Goal: Task Accomplishment & Management: Manage account settings

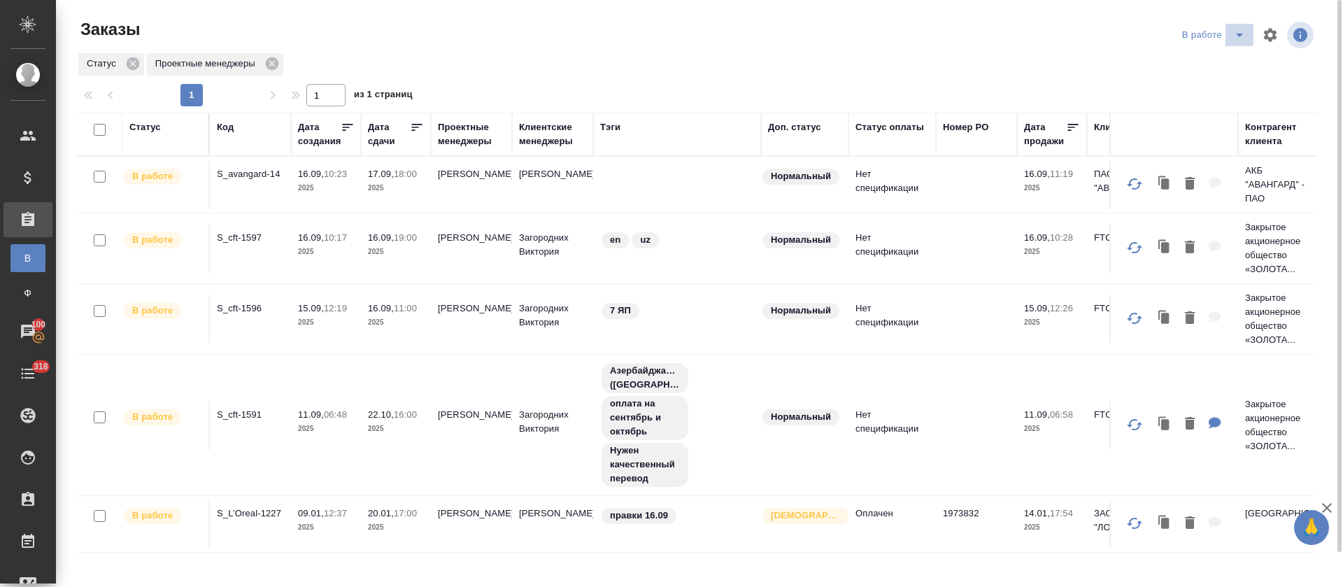
click at [1229, 43] on span "split button" at bounding box center [1239, 35] width 21 height 17
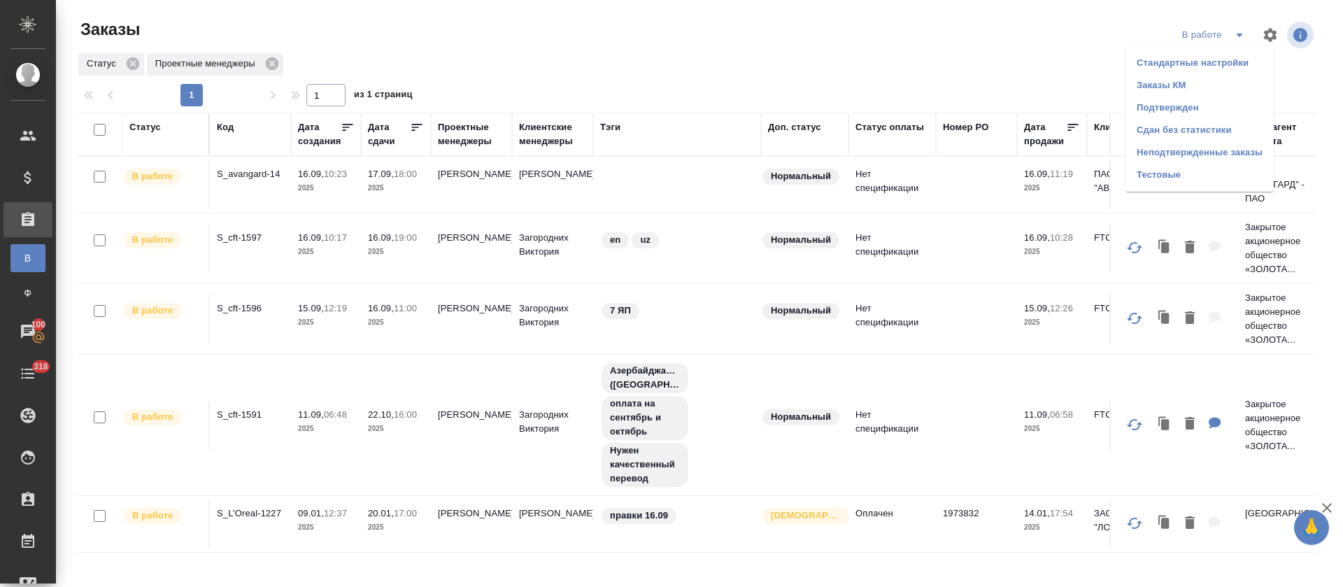
click at [1205, 101] on li "Подтвержден" at bounding box center [1200, 108] width 148 height 22
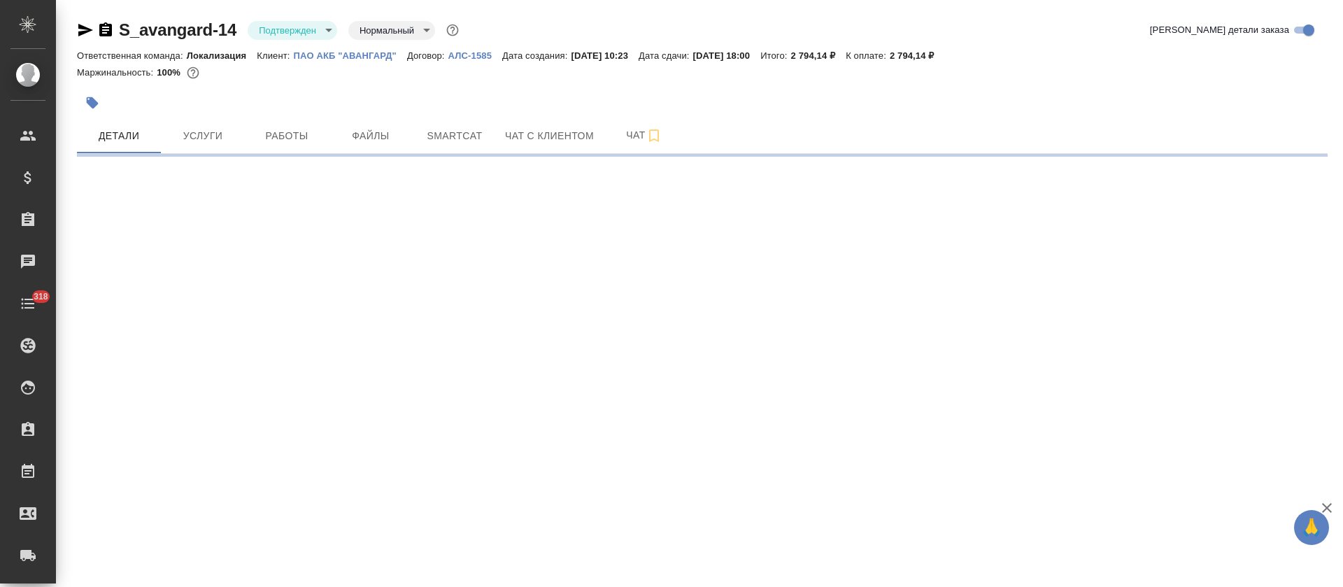
select select "RU"
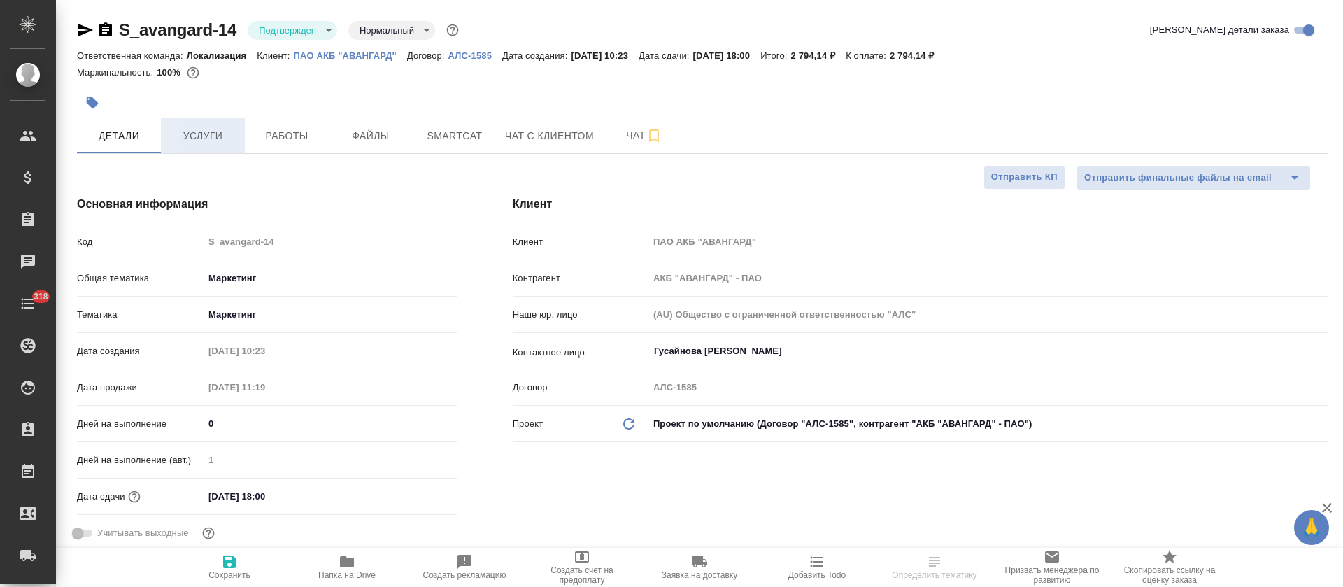
type textarea "x"
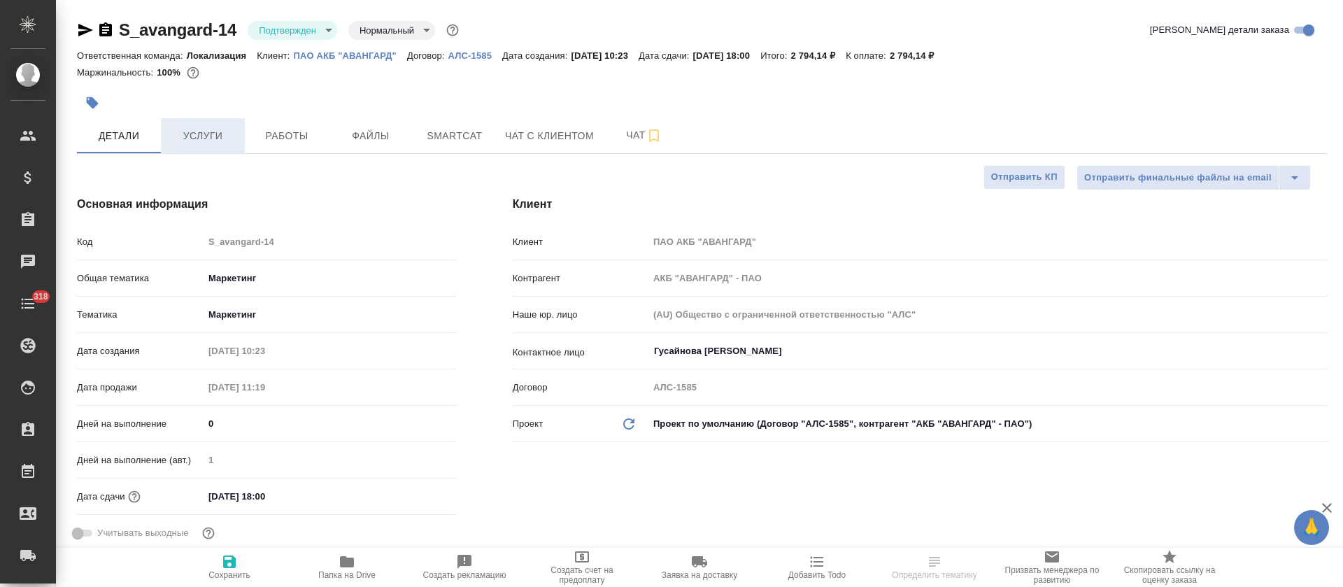
type textarea "x"
type input "[PERSON_NAME] [PERSON_NAME]"
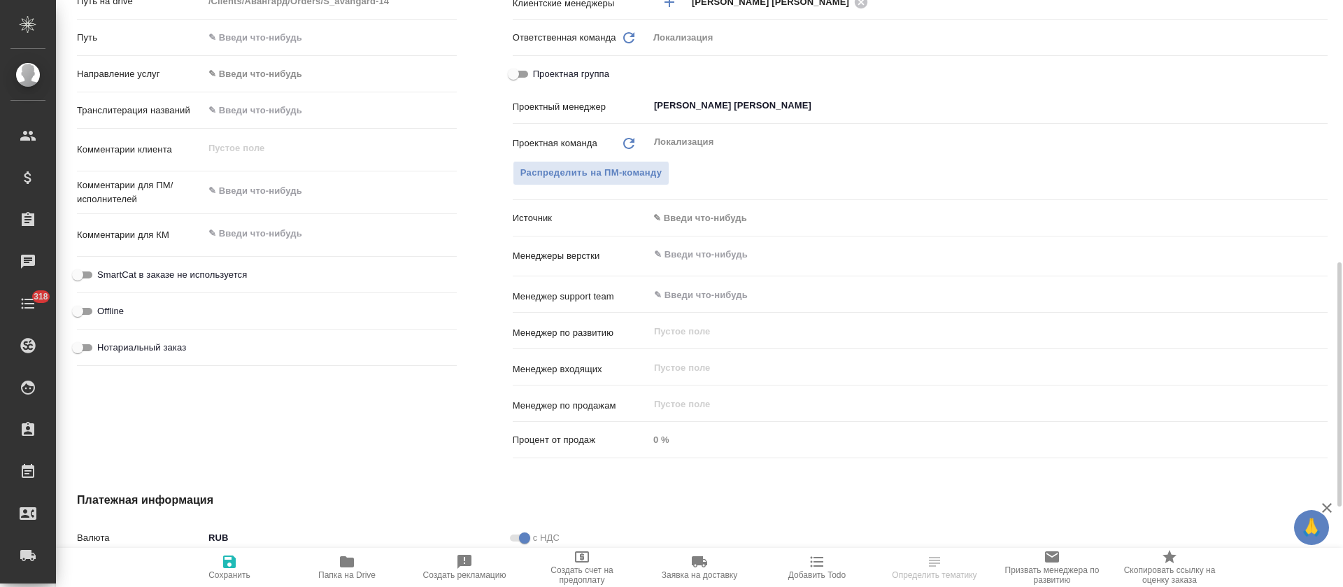
type textarea "x"
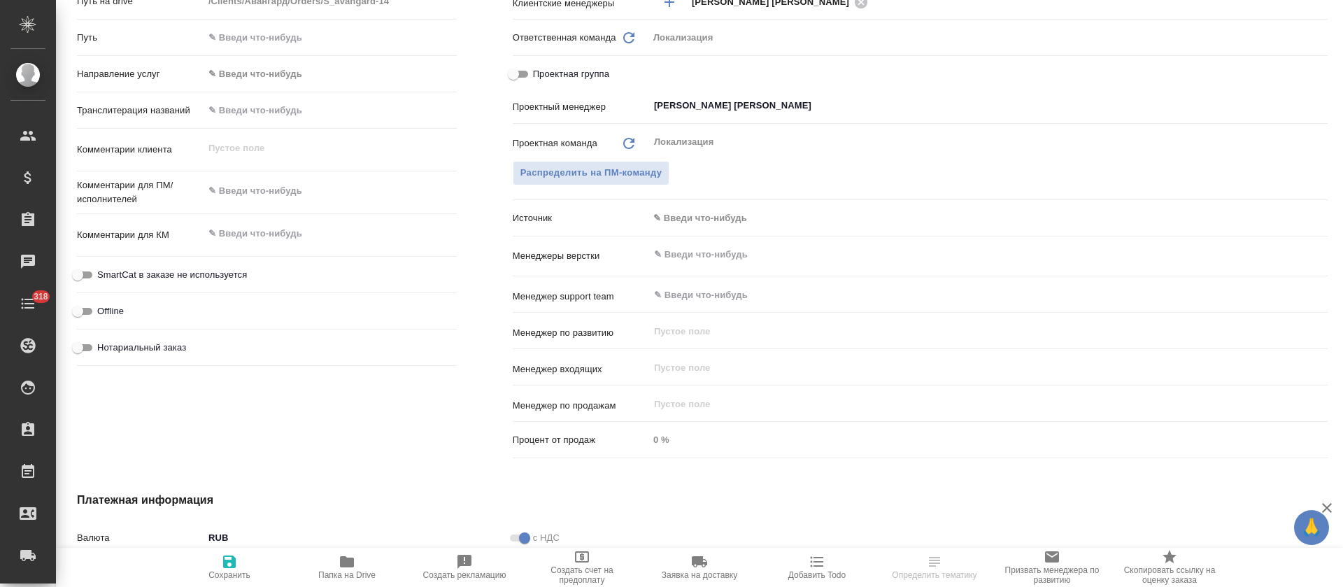
type textarea "x"
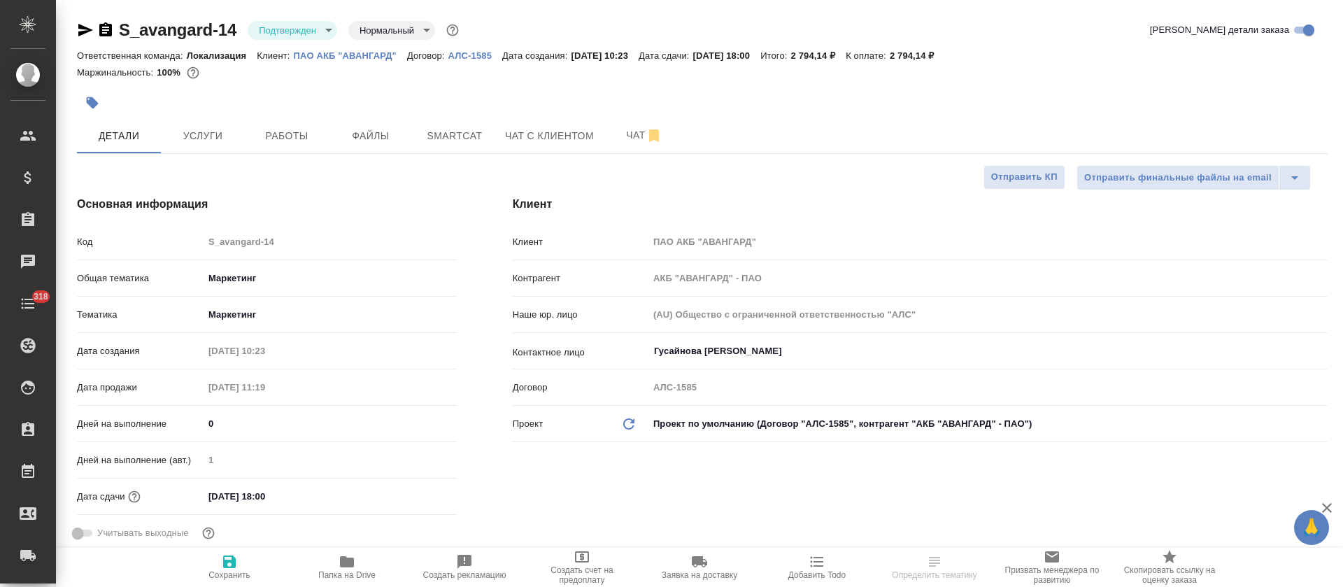
click at [276, 31] on body "🙏 .cls-1 fill:#fff; AWATERA Tretyakova Olga Клиенты Спецификации Заказы Чаты 31…" at bounding box center [671, 293] width 1343 height 587
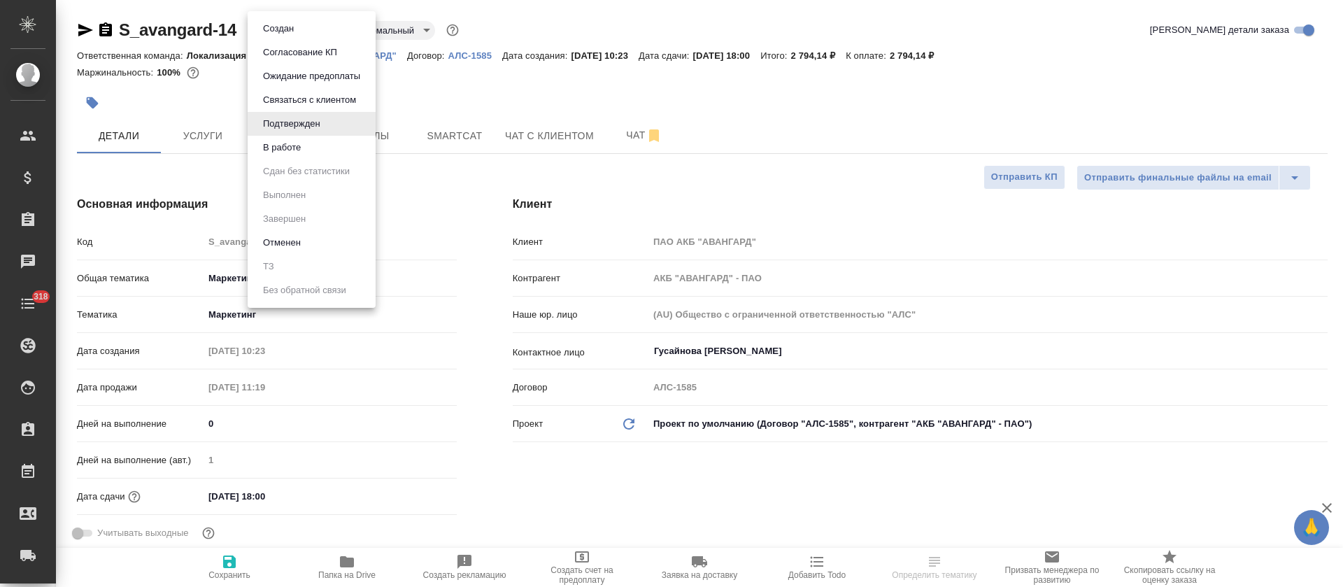
click at [297, 156] on li "В работе" at bounding box center [312, 148] width 128 height 24
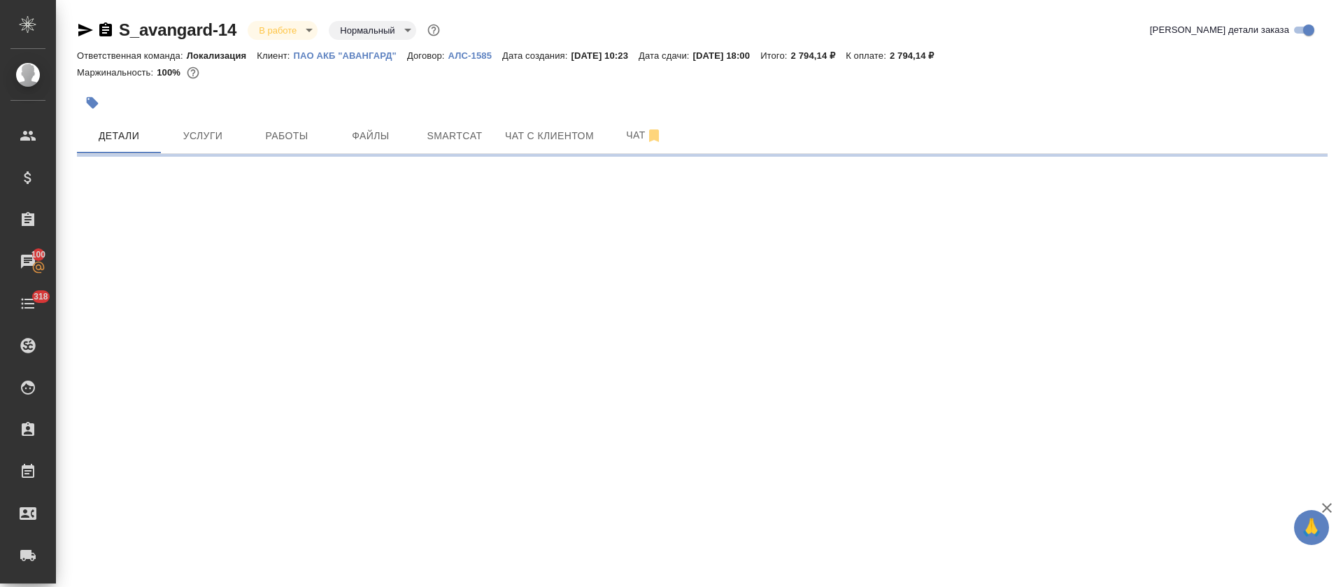
select select "RU"
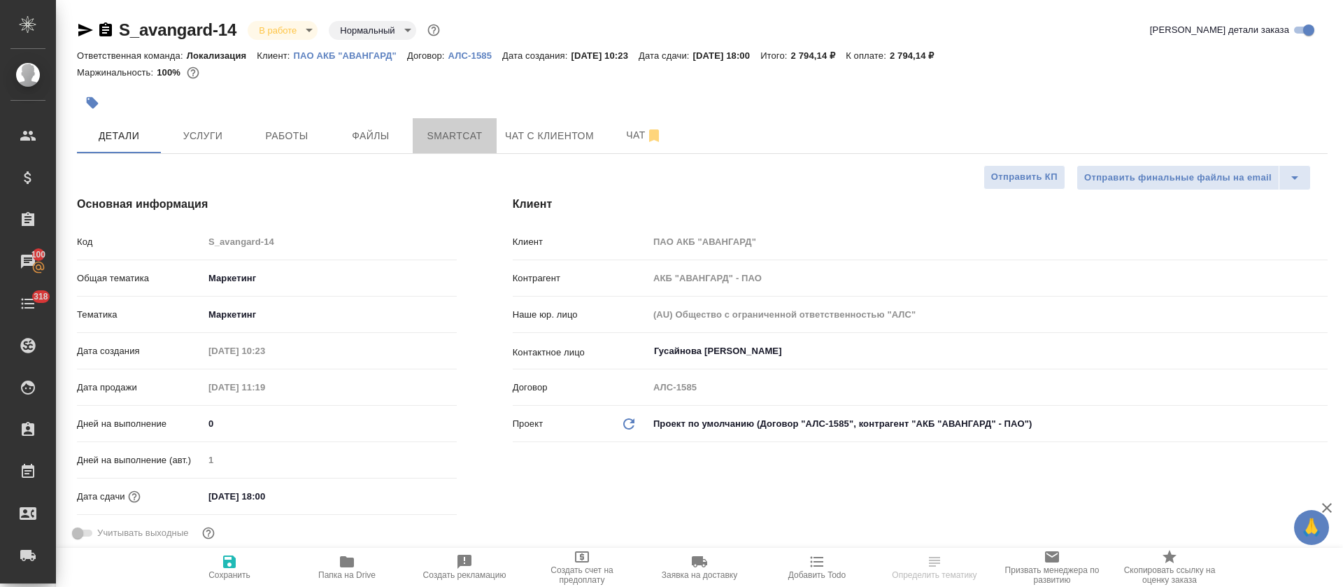
click at [463, 143] on span "Smartcat" at bounding box center [454, 135] width 67 height 17
type textarea "x"
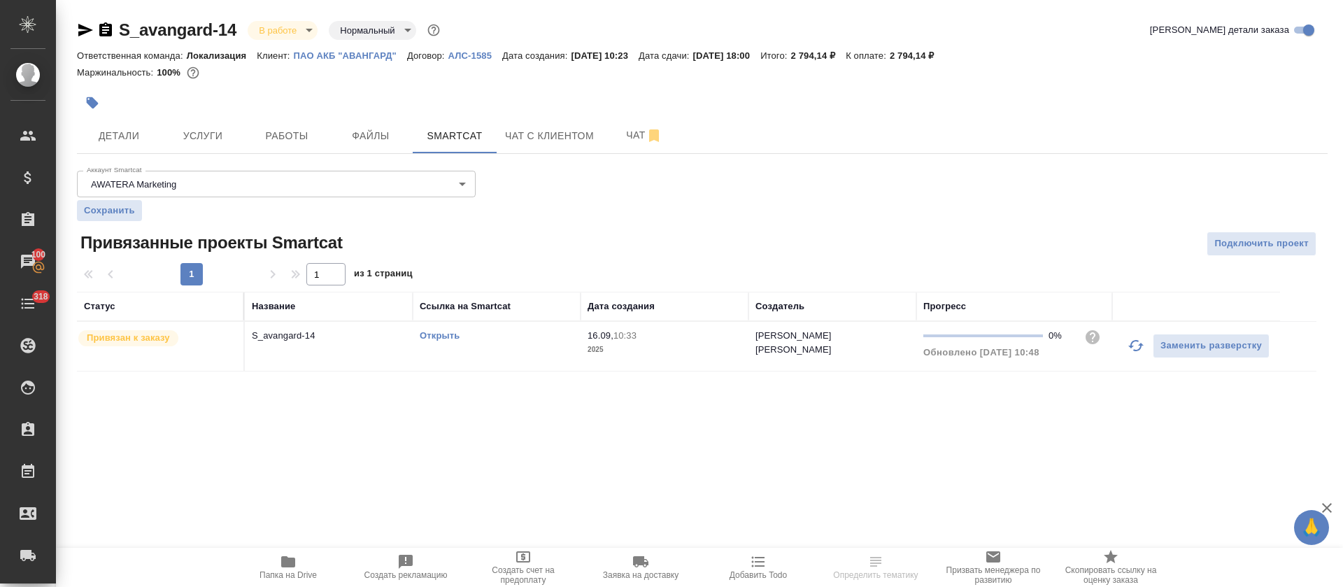
click at [422, 339] on link "Открыть" at bounding box center [440, 335] width 40 height 10
click at [560, 325] on td "Открыть" at bounding box center [497, 346] width 168 height 49
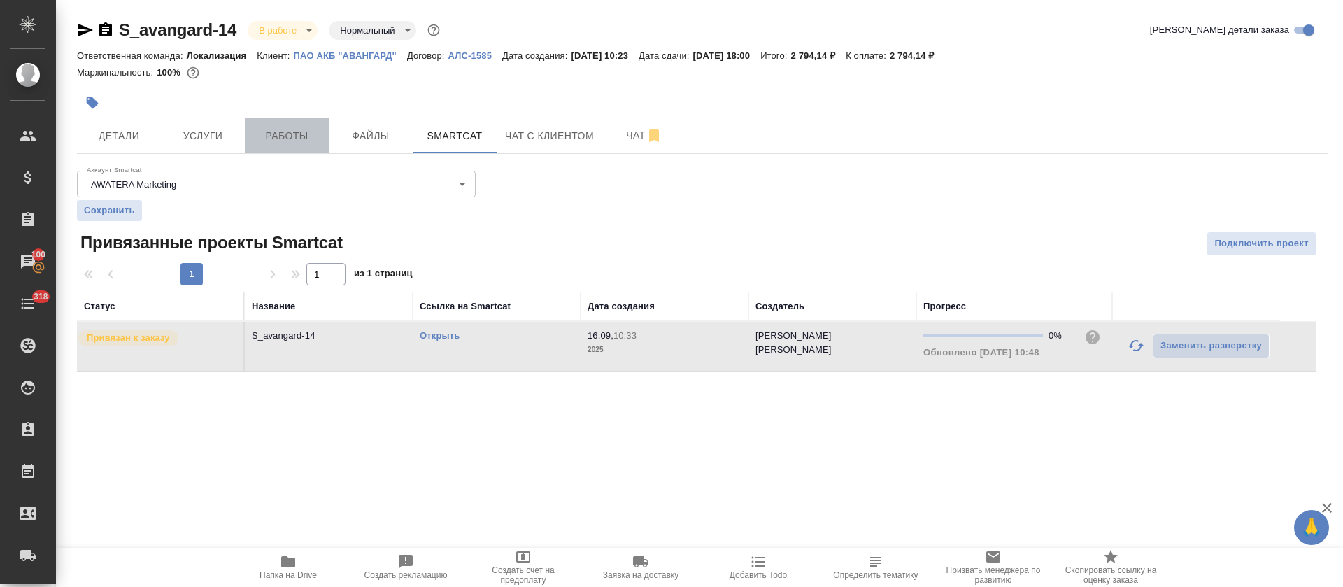
click at [263, 131] on span "Работы" at bounding box center [286, 135] width 67 height 17
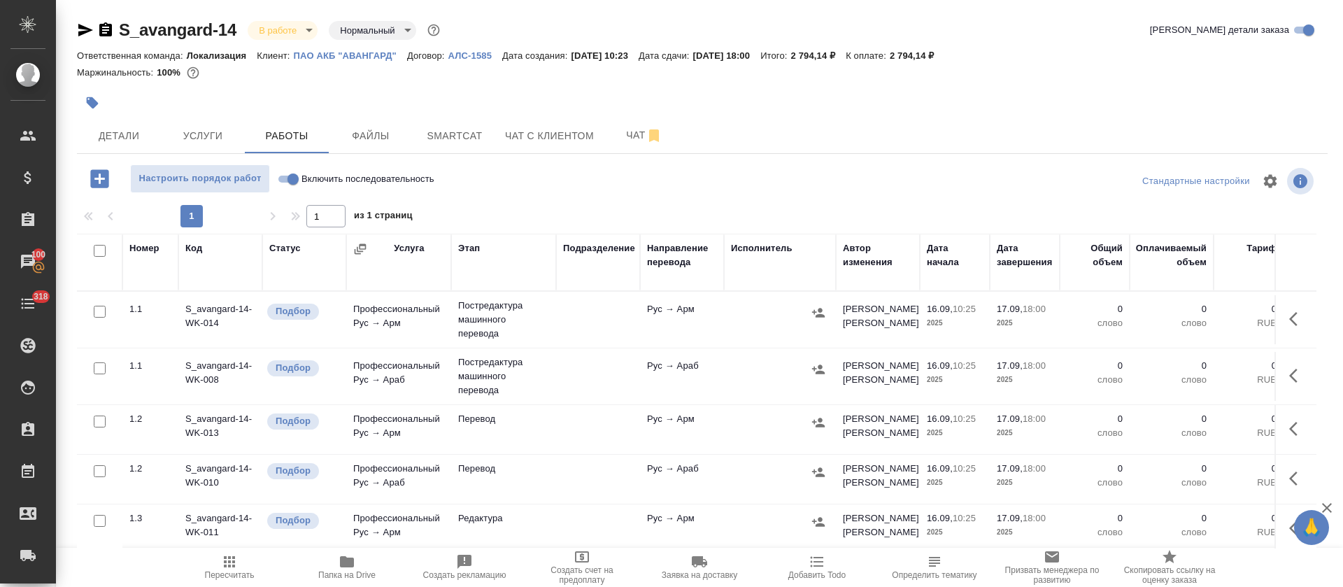
click at [288, 180] on input "Включить последовательность" at bounding box center [293, 179] width 50 height 17
checkbox input "true"
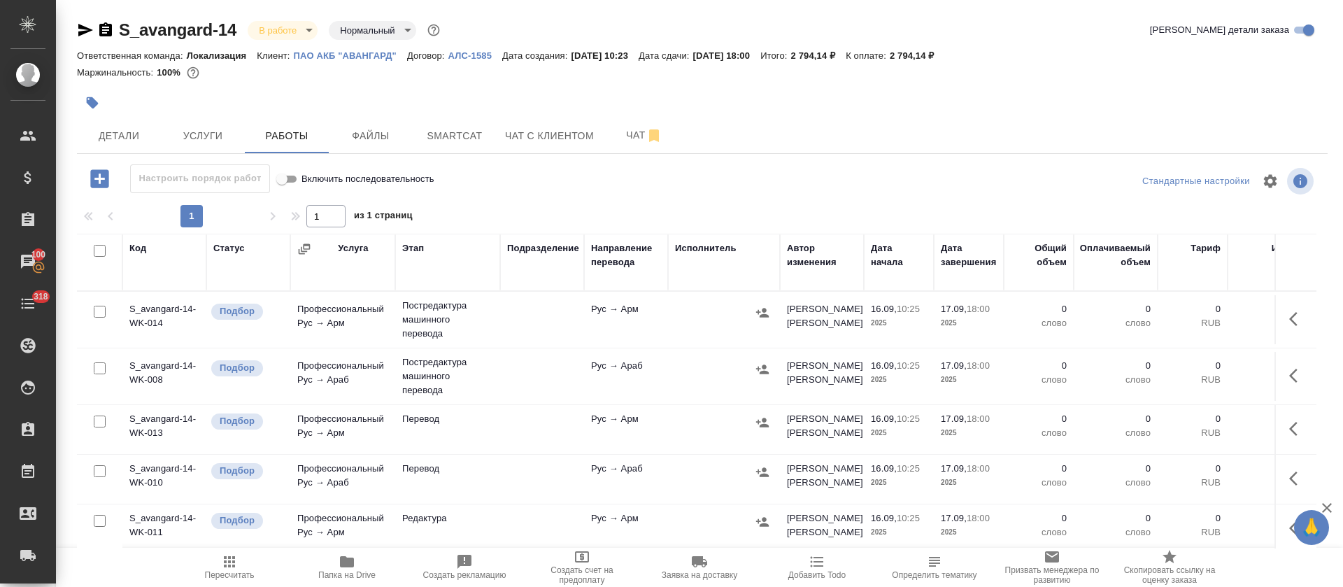
click at [101, 253] on input "checkbox" at bounding box center [100, 251] width 12 height 12
checkbox input "true"
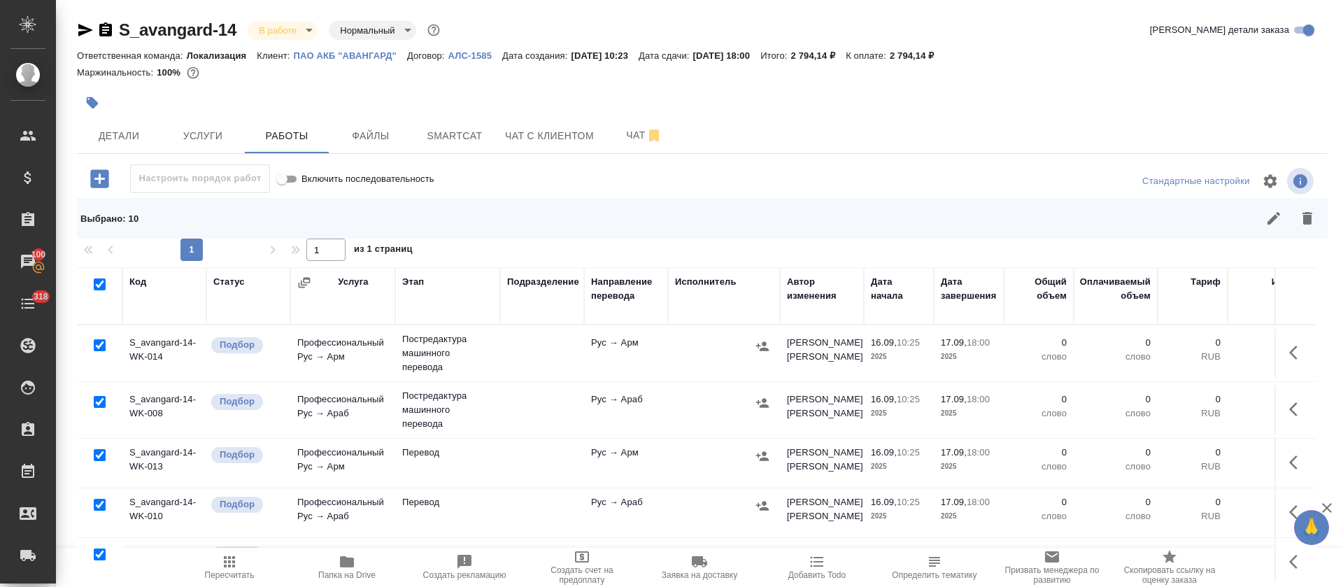
checkbox input "true"
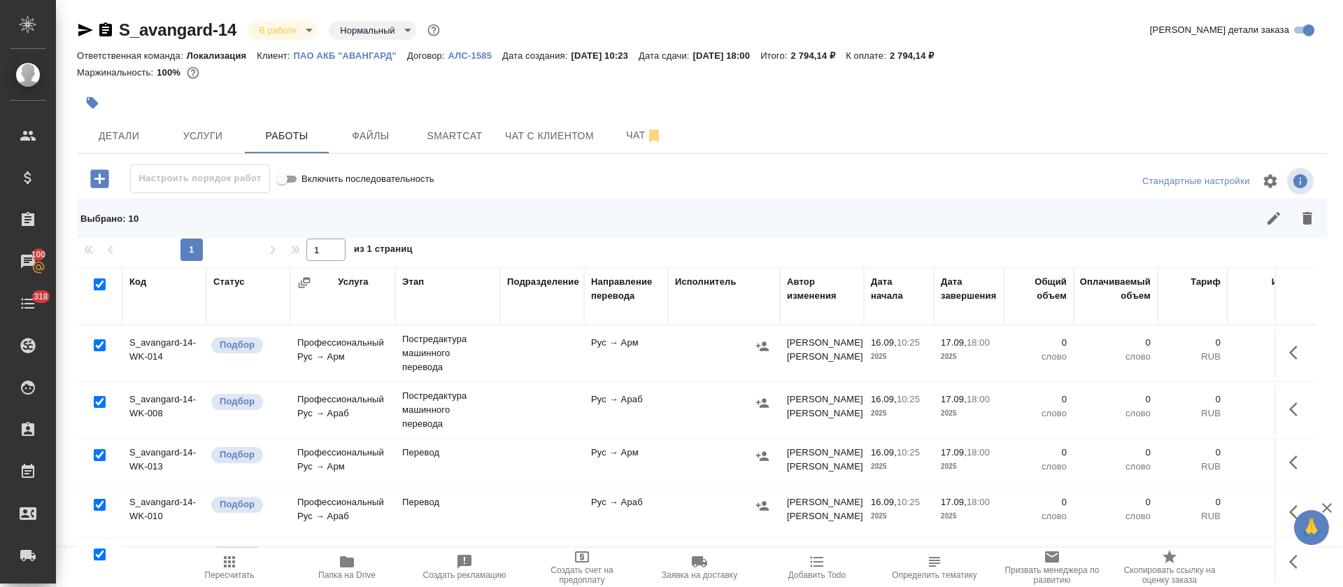
checkbox input "true"
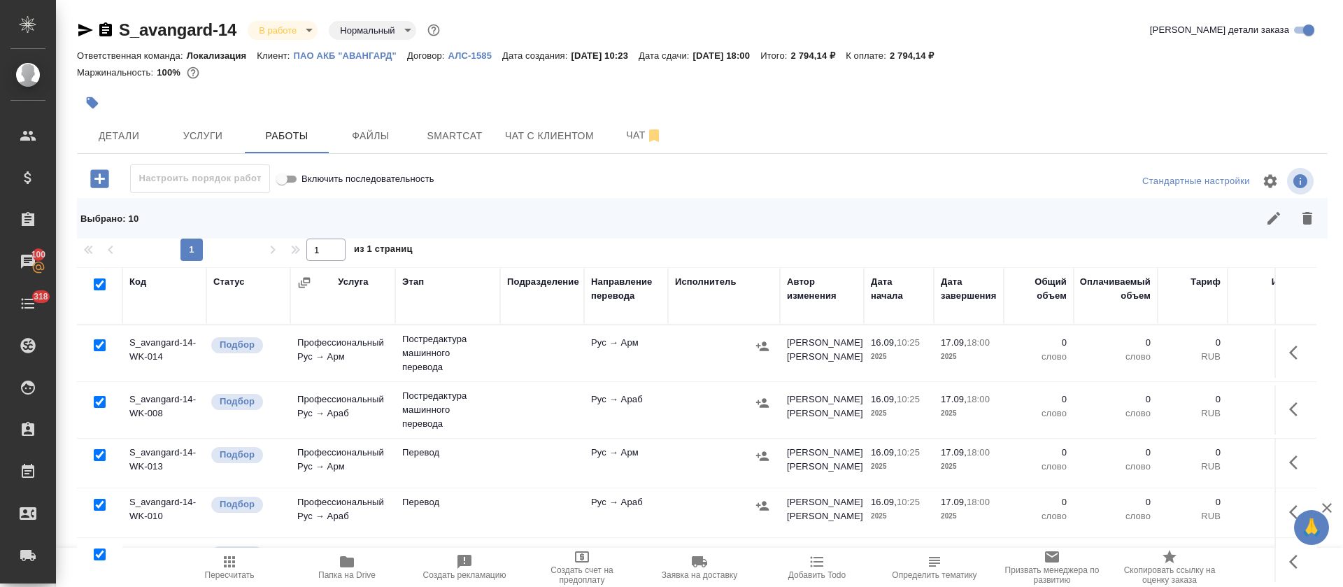
click at [100, 348] on input "checkbox" at bounding box center [100, 345] width 12 height 12
checkbox input "false"
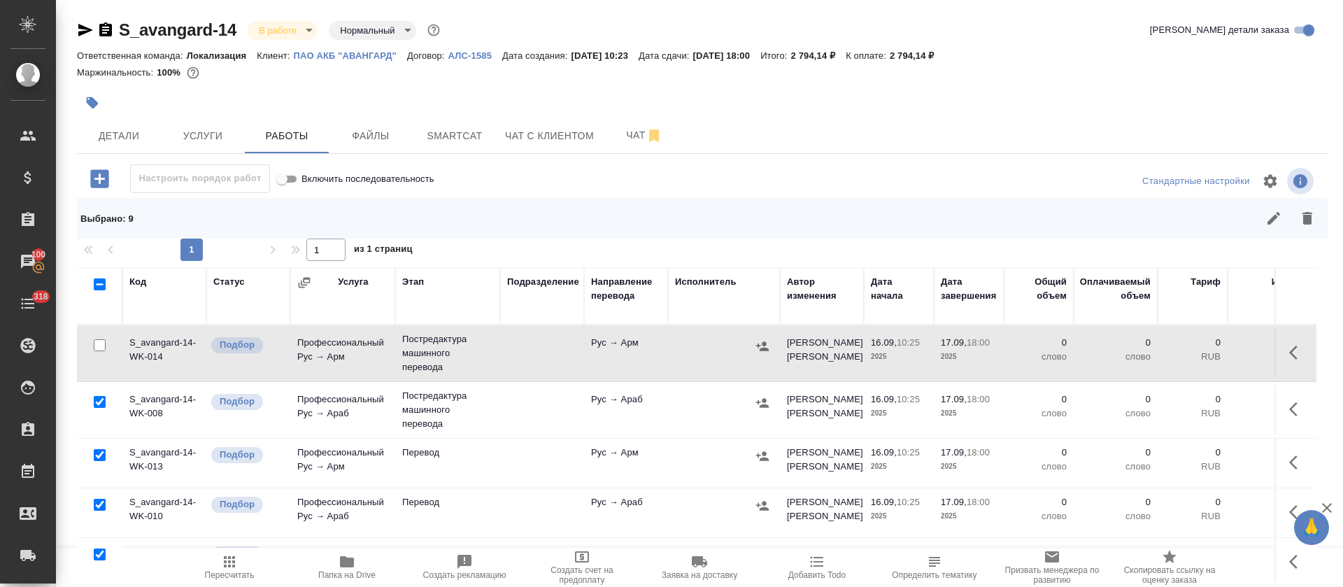
click at [101, 405] on input "checkbox" at bounding box center [100, 402] width 12 height 12
checkbox input "false"
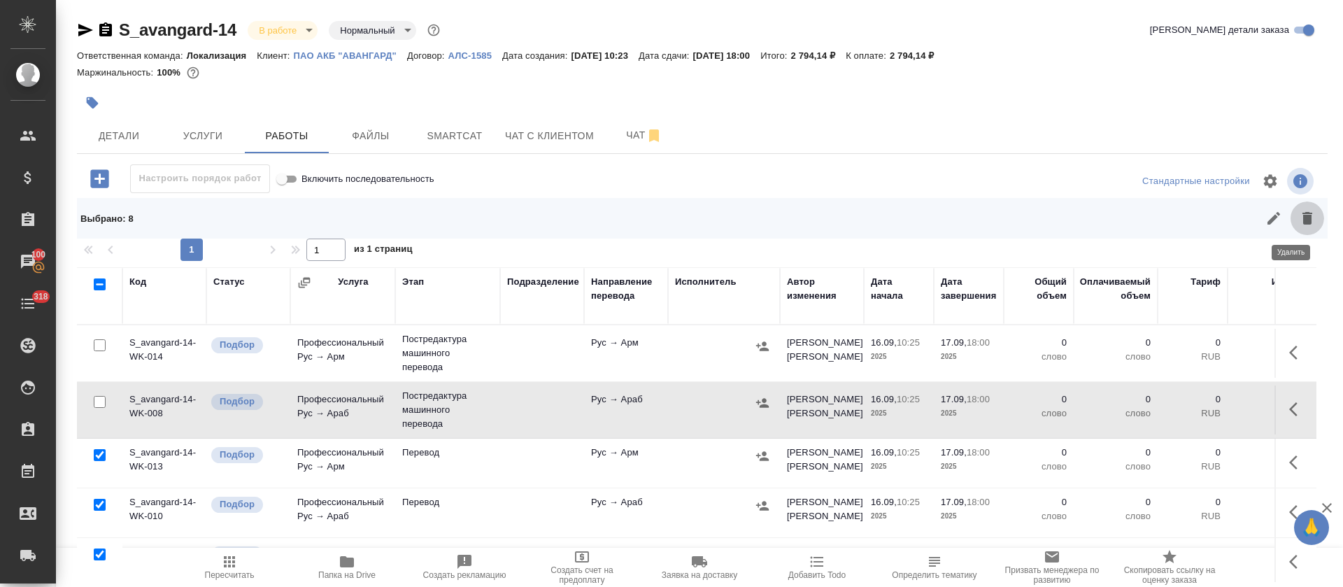
click at [1303, 220] on icon "button" at bounding box center [1308, 218] width 10 height 13
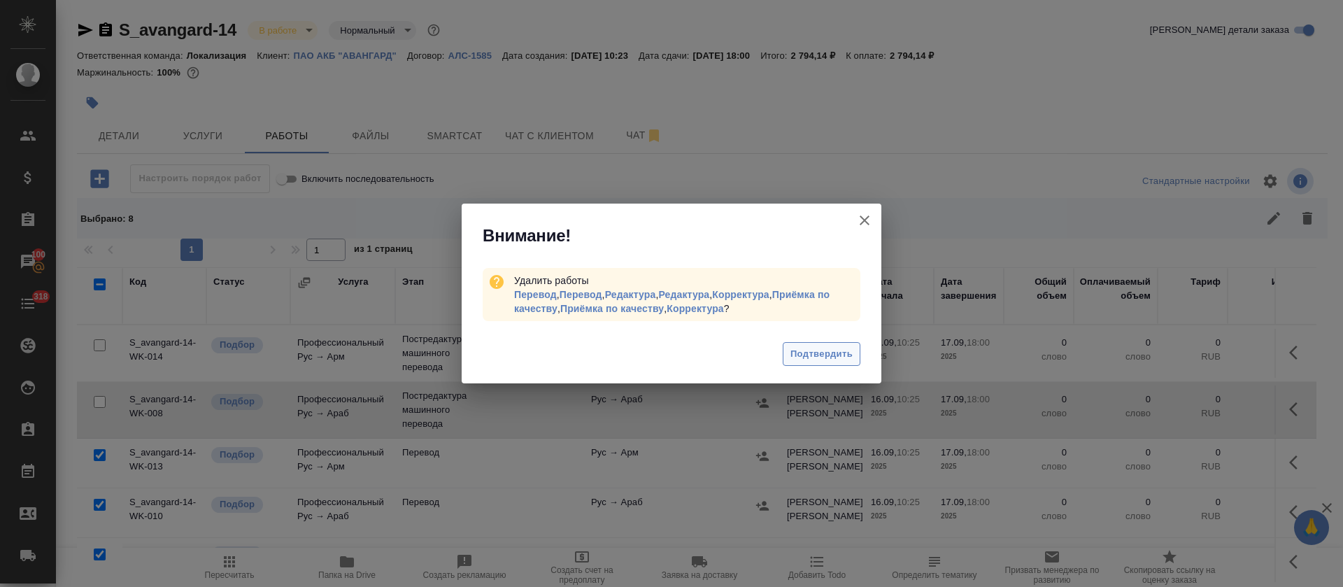
click at [835, 355] on button "Подтвердить" at bounding box center [822, 354] width 78 height 24
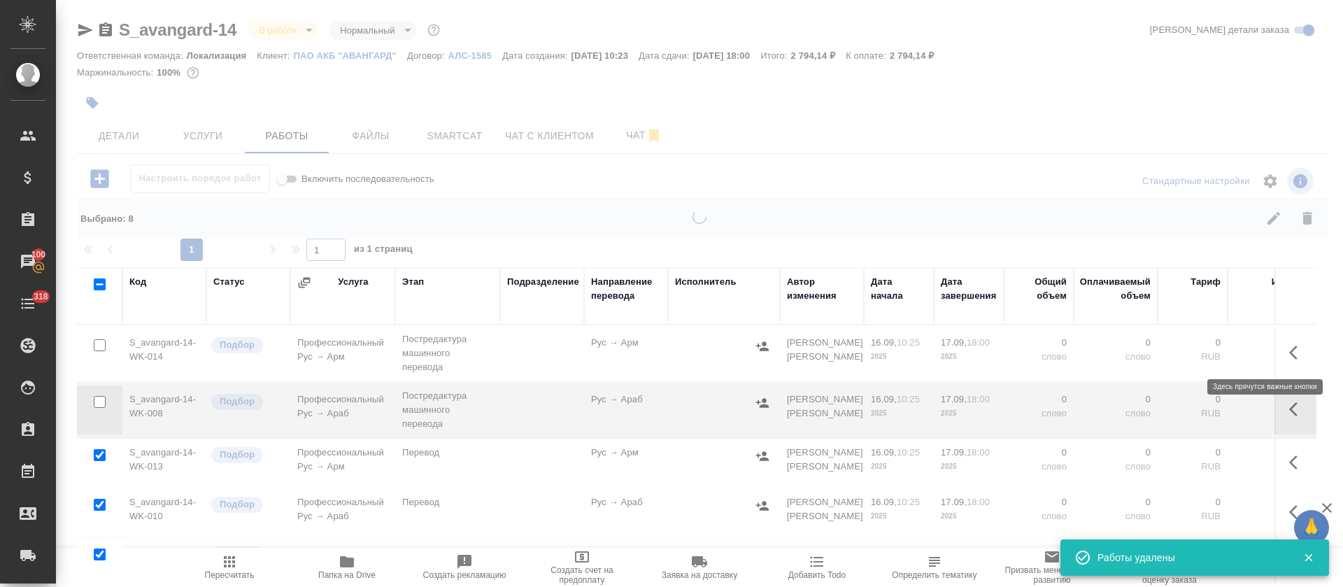
click at [1289, 348] on icon "button" at bounding box center [1297, 352] width 17 height 17
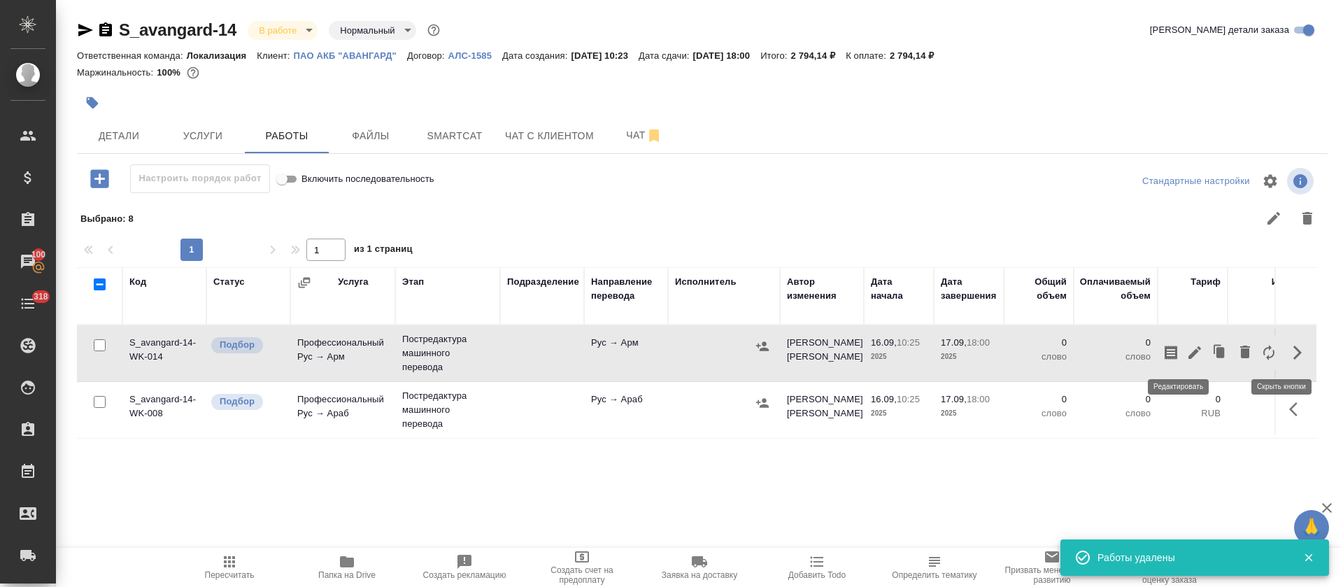
click at [1188, 357] on icon "button" at bounding box center [1194, 352] width 13 height 13
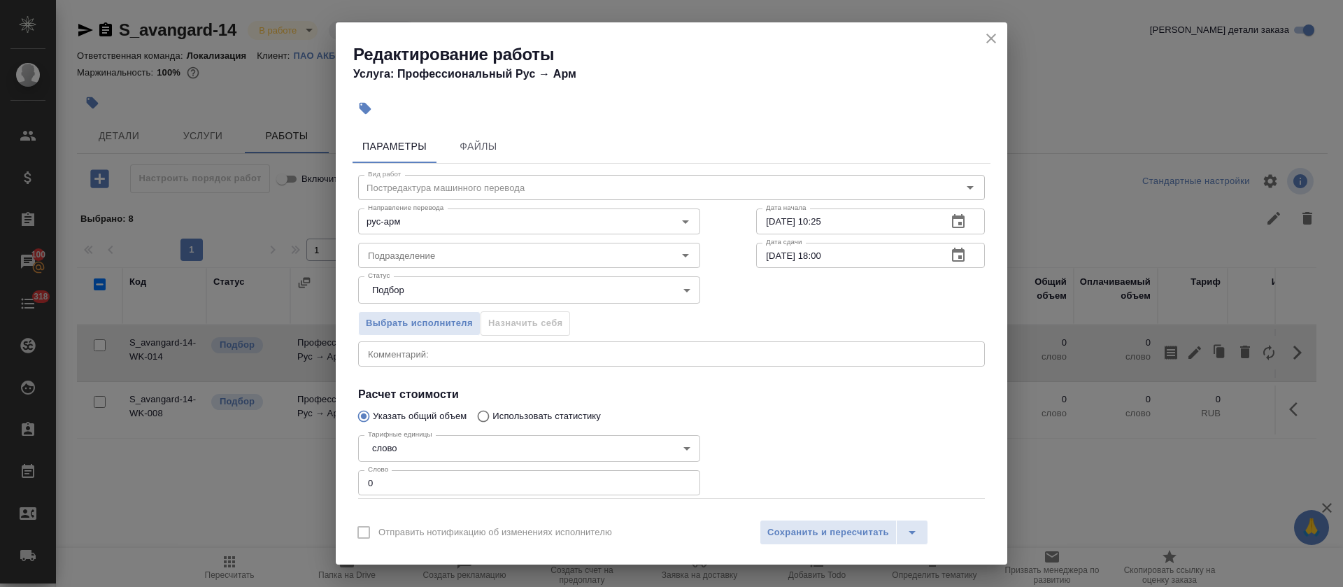
click at [950, 225] on icon "button" at bounding box center [958, 221] width 17 height 17
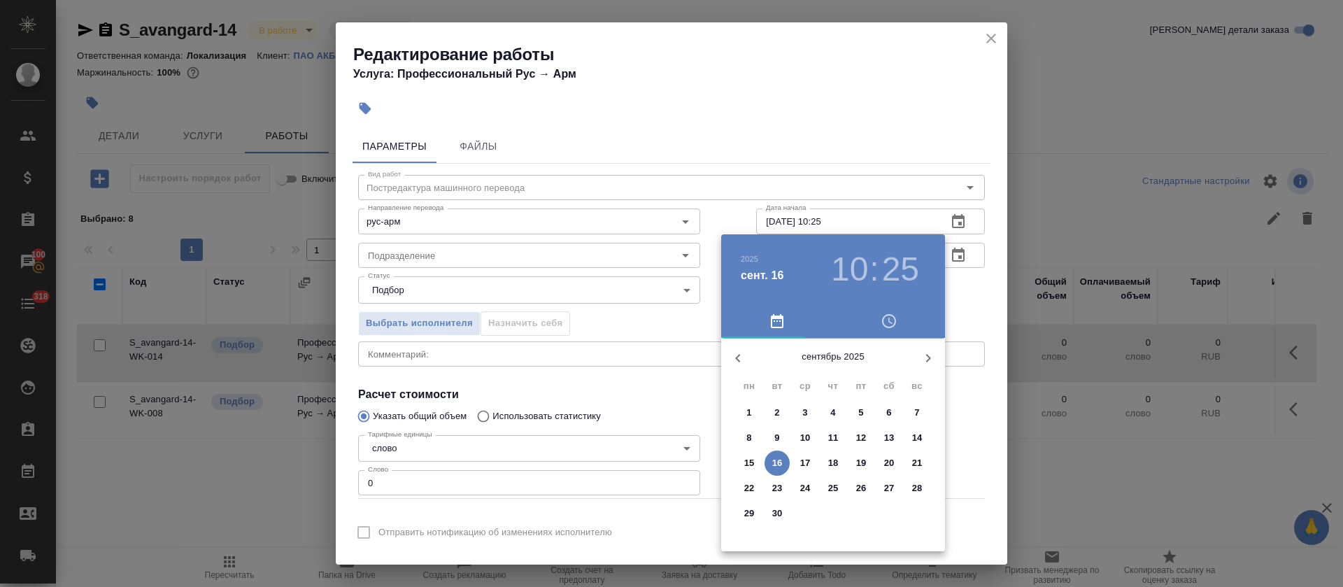
click at [869, 264] on div "10 : 25" at bounding box center [875, 269] width 101 height 39
click at [853, 264] on h3 "10" at bounding box center [849, 269] width 37 height 39
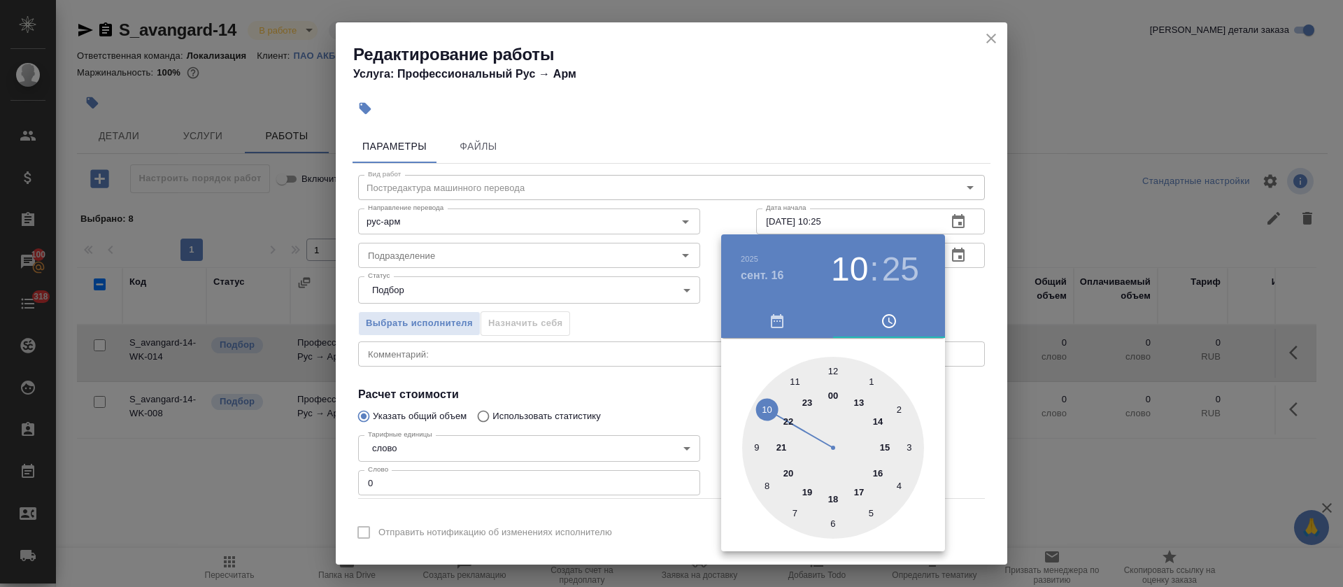
click at [792, 383] on div at bounding box center [833, 448] width 182 height 182
click at [834, 524] on div at bounding box center [833, 448] width 182 height 182
type input "16.09.2025 11:30"
click at [672, 402] on div at bounding box center [671, 293] width 1343 height 587
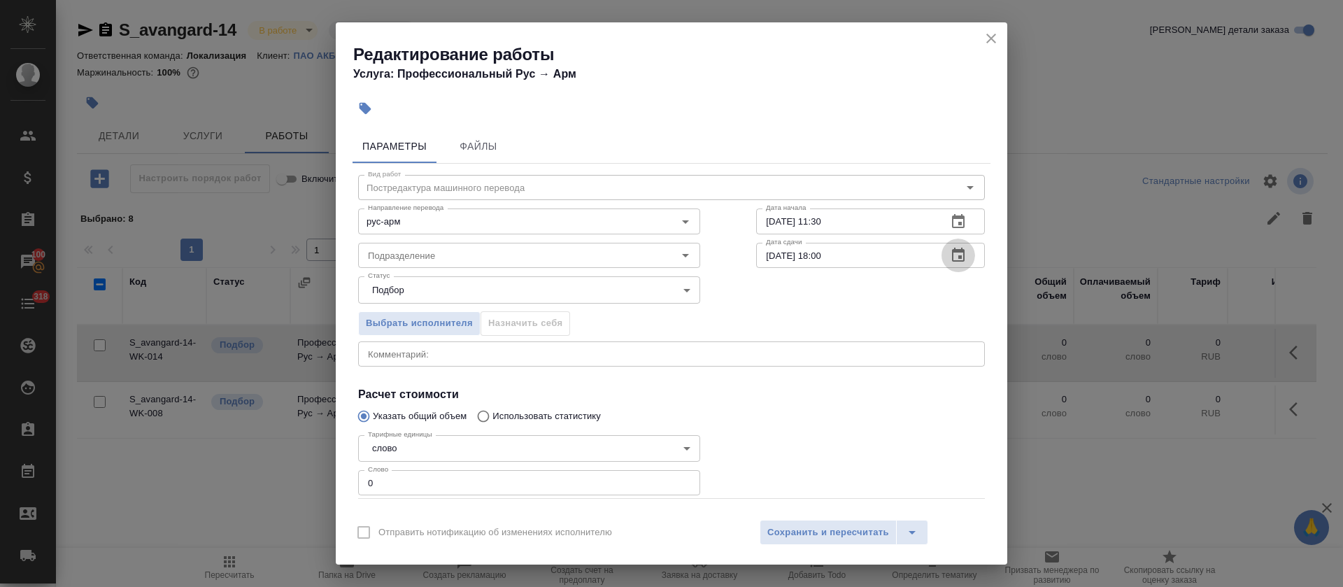
click at [950, 255] on icon "button" at bounding box center [958, 255] width 17 height 17
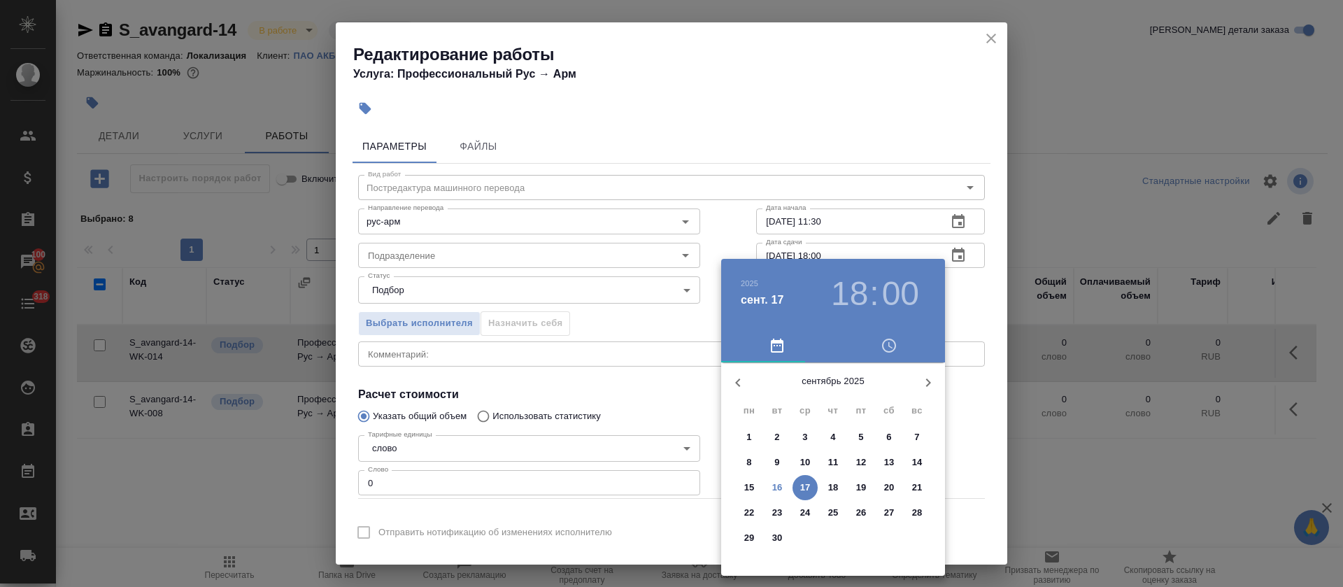
click at [782, 488] on p "16" at bounding box center [777, 488] width 10 height 14
type input "16.09.2025 18:00"
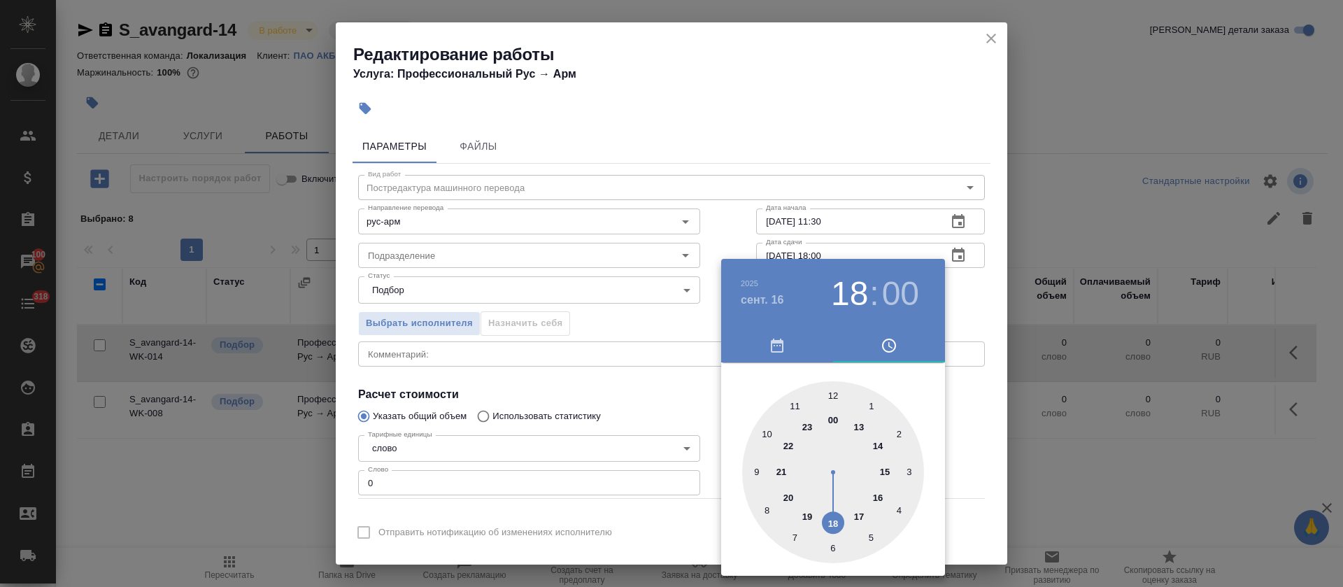
click at [831, 525] on div at bounding box center [833, 472] width 182 height 182
click at [680, 422] on div at bounding box center [671, 293] width 1343 height 587
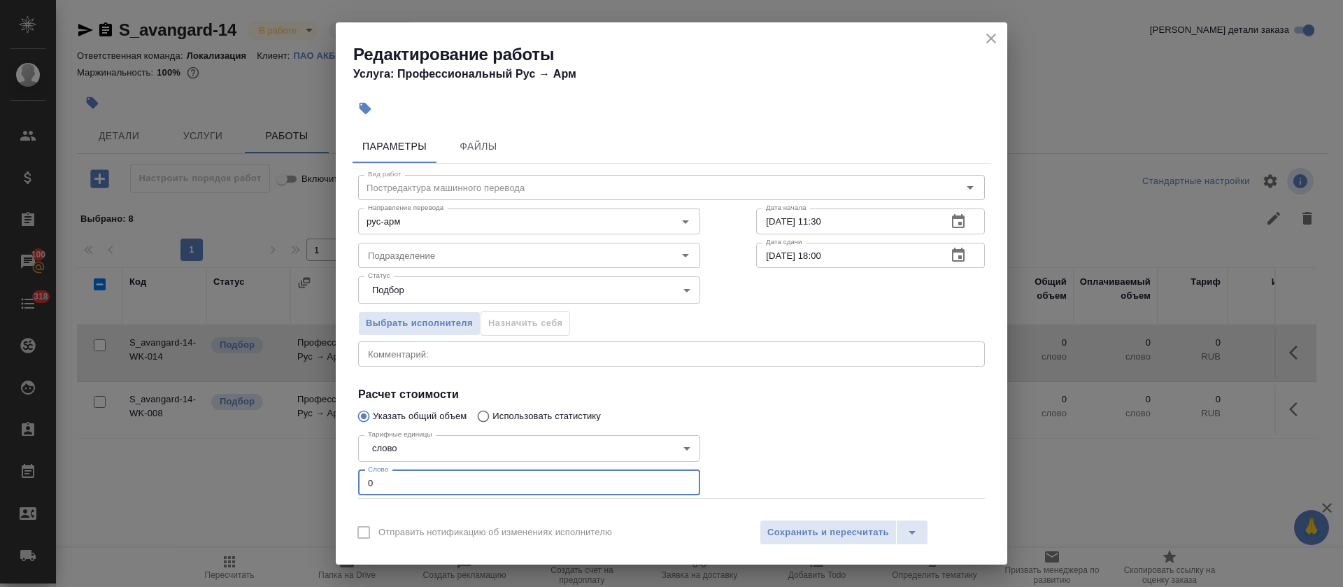
click at [369, 481] on input "0" at bounding box center [529, 482] width 342 height 25
type input "48"
click at [774, 539] on span "Сохранить и пересчитать" at bounding box center [828, 533] width 122 height 16
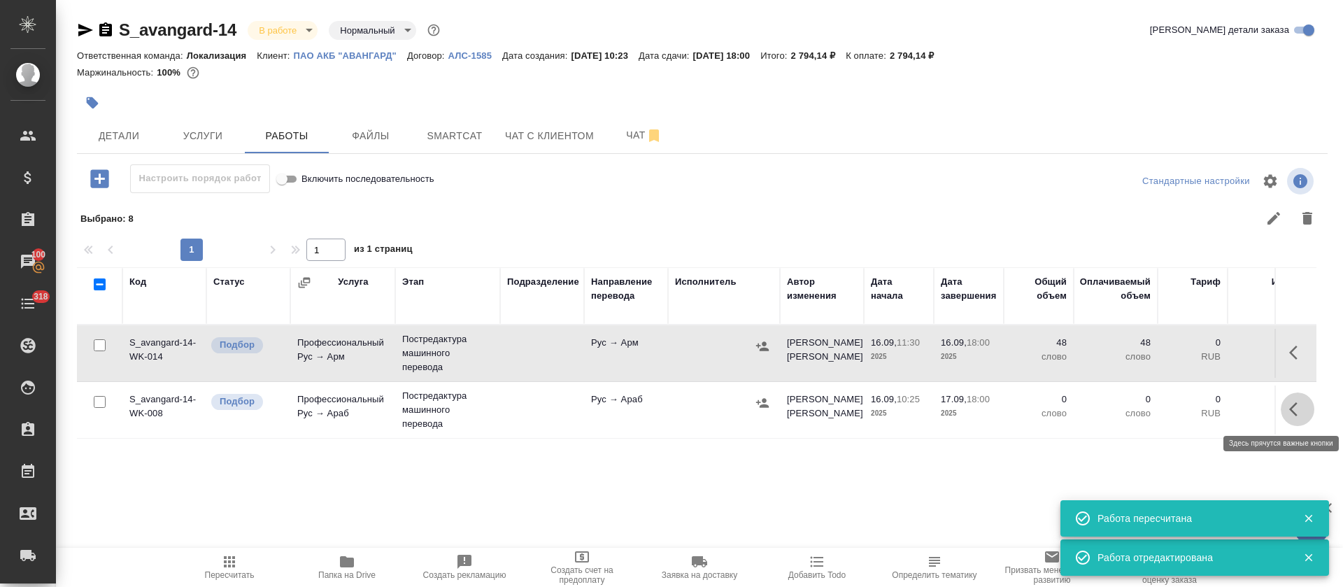
click at [1289, 409] on icon "button" at bounding box center [1297, 409] width 17 height 17
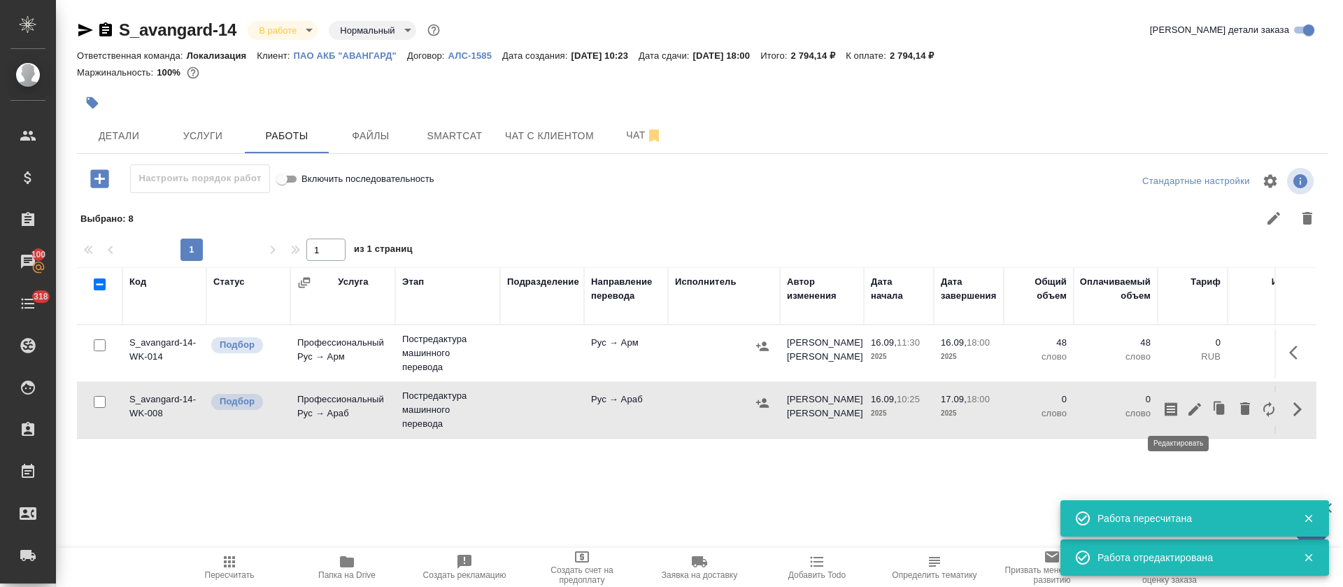
click at [1186, 406] on icon "button" at bounding box center [1194, 409] width 17 height 17
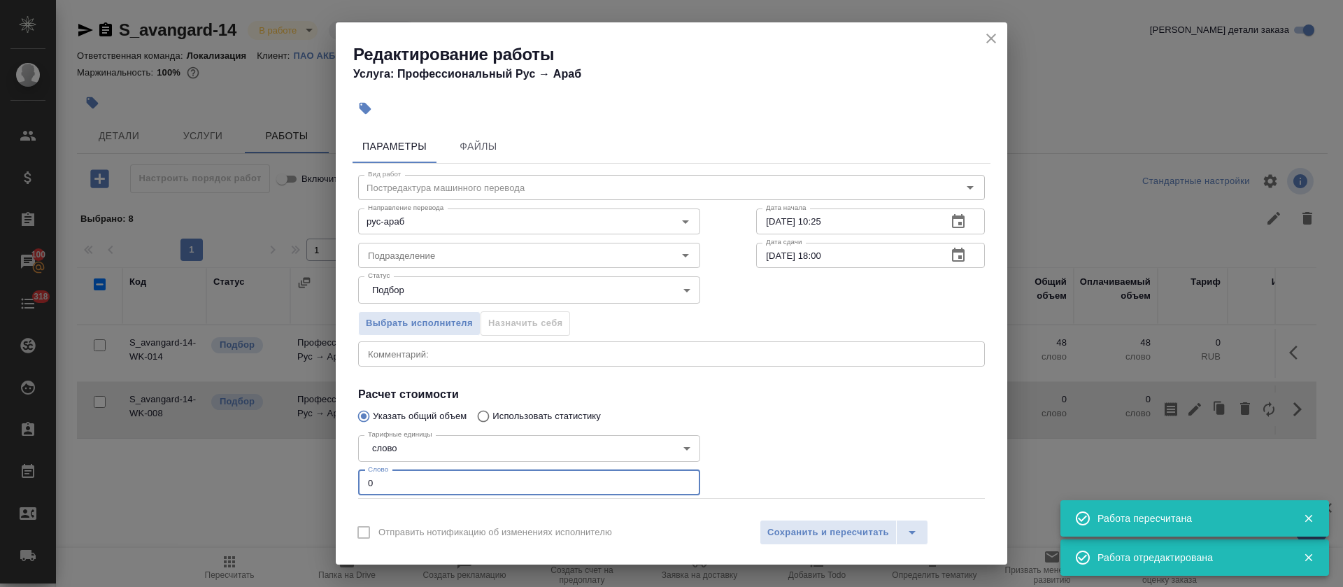
drag, startPoint x: 367, startPoint y: 486, endPoint x: 381, endPoint y: 485, distance: 14.7
click at [381, 485] on input "0" at bounding box center [529, 482] width 342 height 25
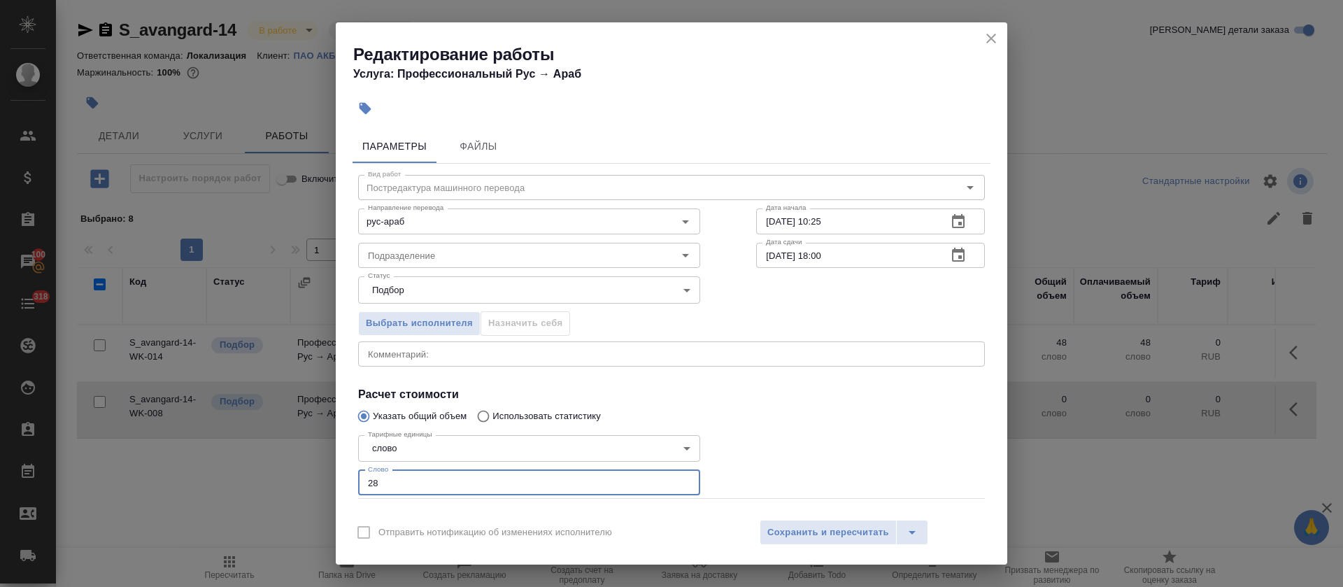
type input "28"
click at [952, 227] on icon "button" at bounding box center [958, 221] width 13 height 14
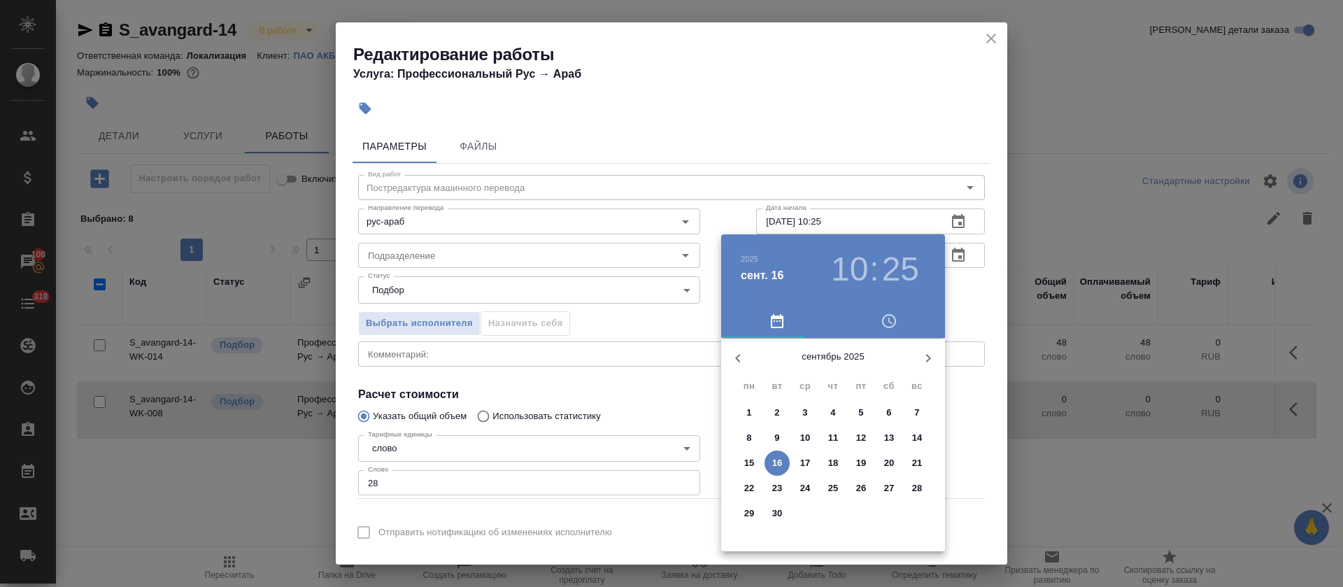
click at [782, 462] on p "16" at bounding box center [777, 463] width 10 height 14
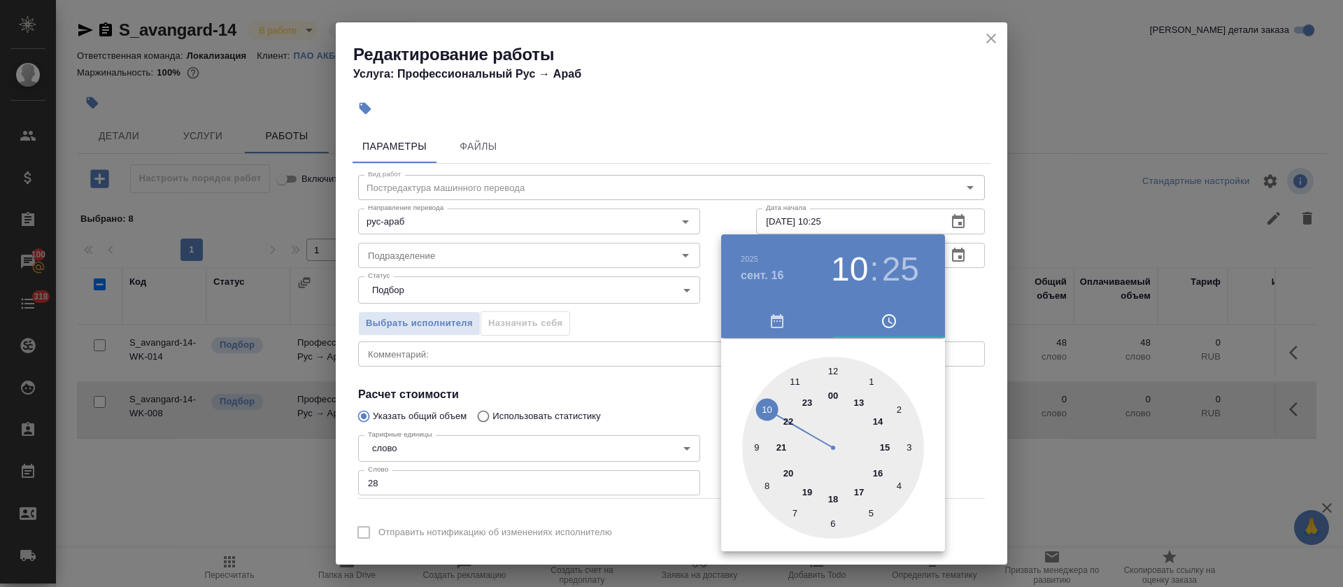
click at [785, 380] on div at bounding box center [833, 448] width 182 height 182
click at [834, 520] on div at bounding box center [833, 448] width 182 height 182
type input "16.09.2025 11:30"
drag, startPoint x: 629, startPoint y: 406, endPoint x: 665, endPoint y: 396, distance: 37.9
click at [632, 404] on div at bounding box center [671, 293] width 1343 height 587
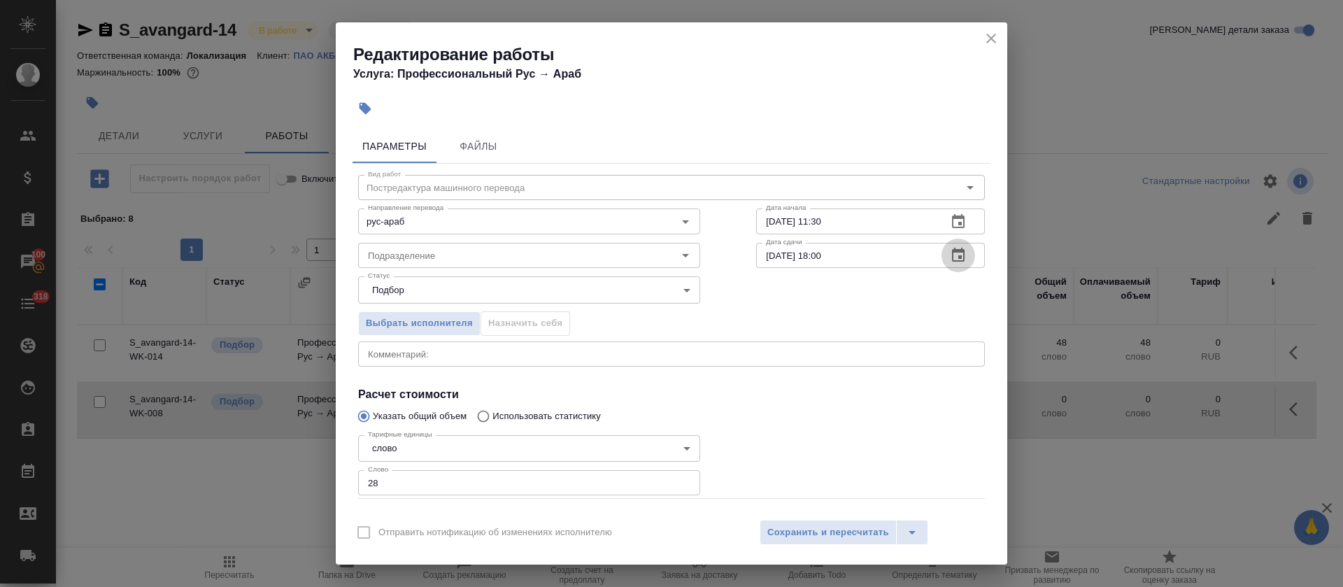
click at [951, 259] on button "button" at bounding box center [959, 256] width 34 height 34
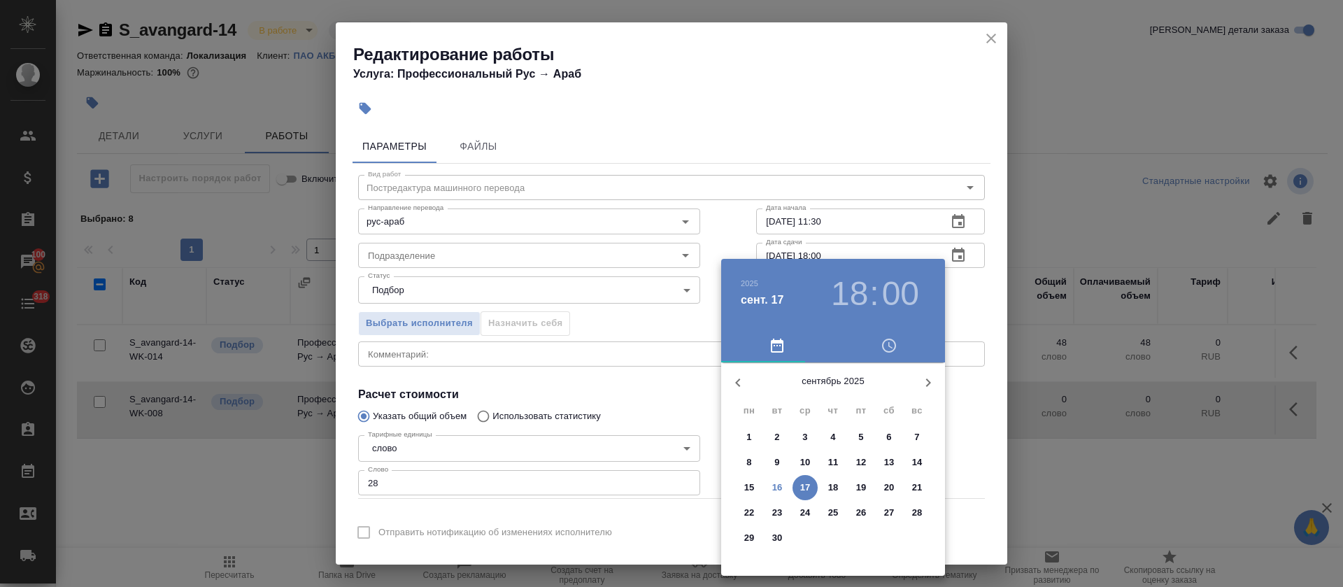
click at [779, 489] on p "16" at bounding box center [777, 488] width 10 height 14
type input "16.09.2025 18:00"
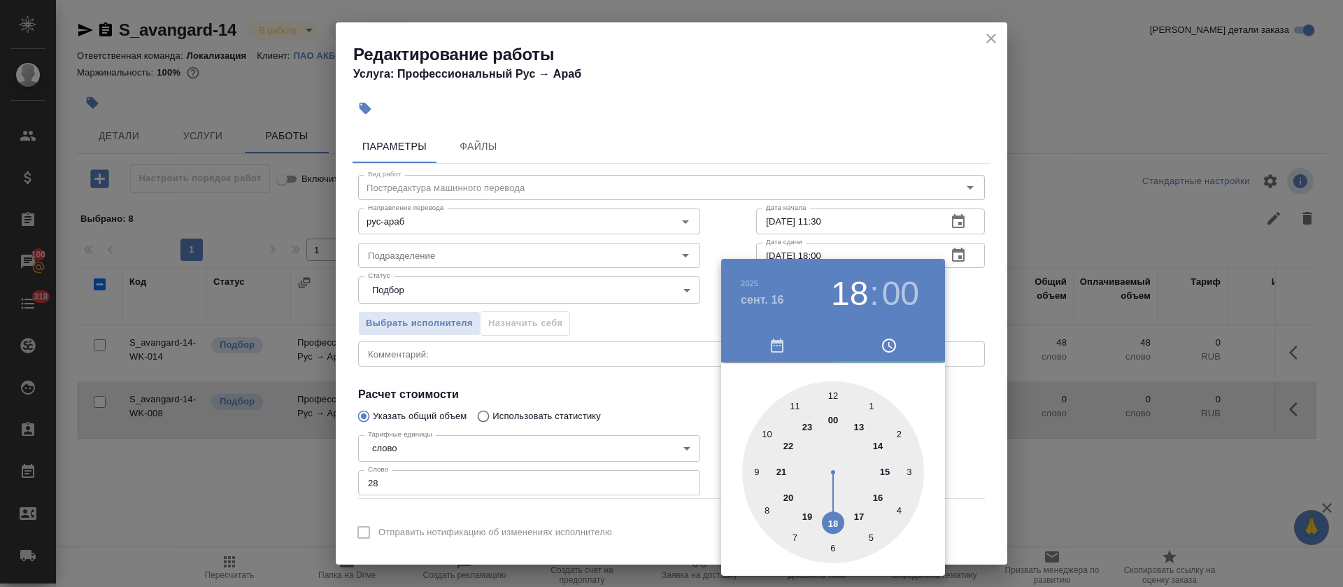
click at [625, 379] on div at bounding box center [671, 293] width 1343 height 587
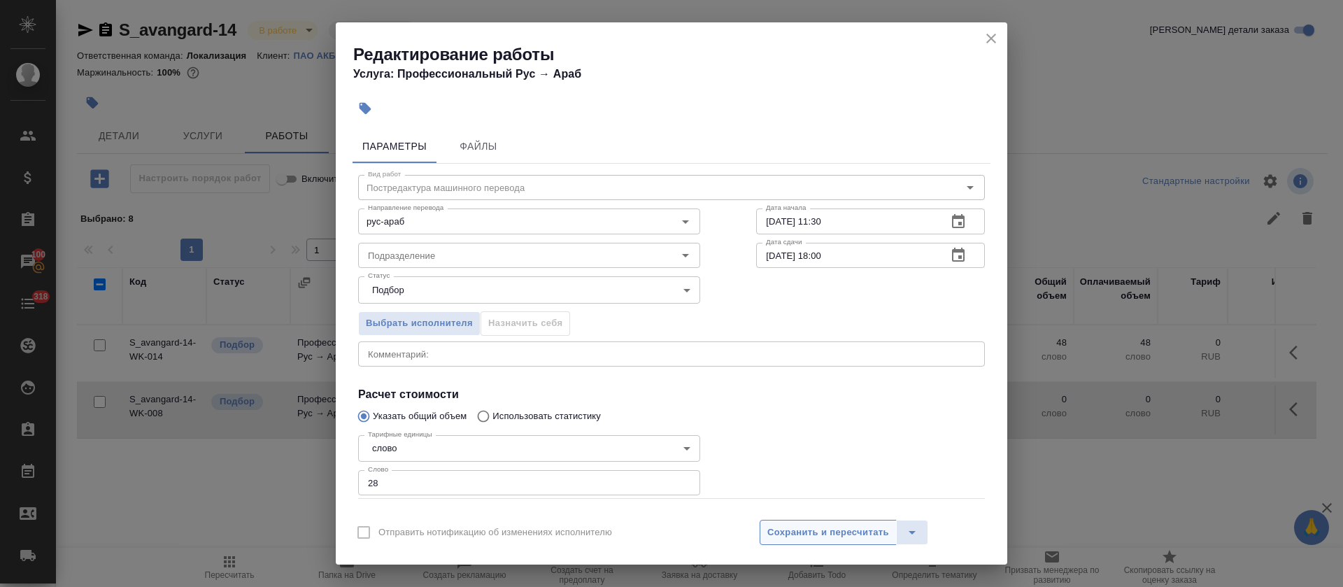
click at [804, 546] on div "Отправить нотификацию об изменениях исполнителю Сохранить и пересчитать" at bounding box center [672, 538] width 672 height 54
click at [805, 539] on span "Сохранить и пересчитать" at bounding box center [828, 533] width 122 height 16
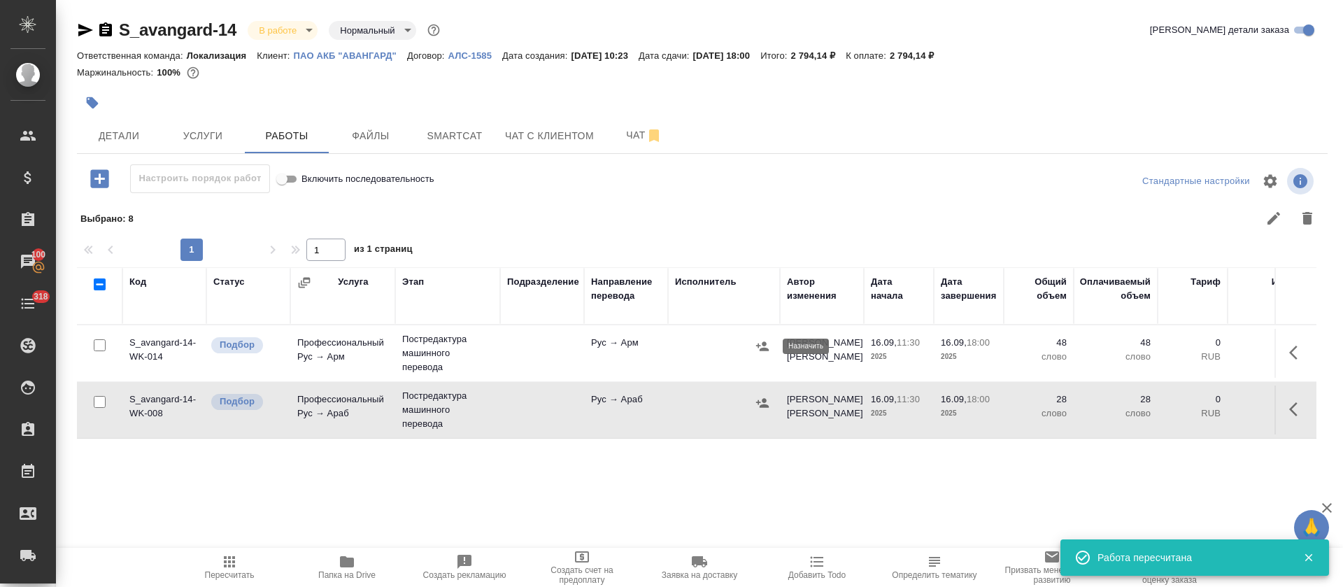
click at [762, 346] on icon "button" at bounding box center [762, 346] width 14 height 14
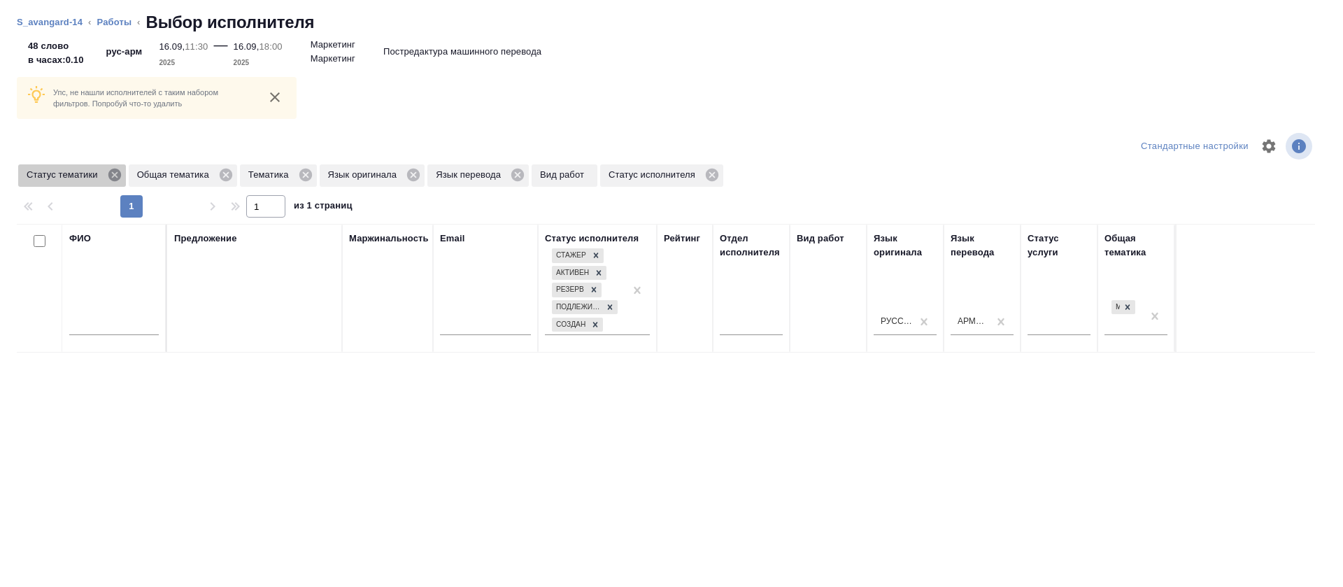
click at [107, 171] on icon at bounding box center [114, 174] width 15 height 15
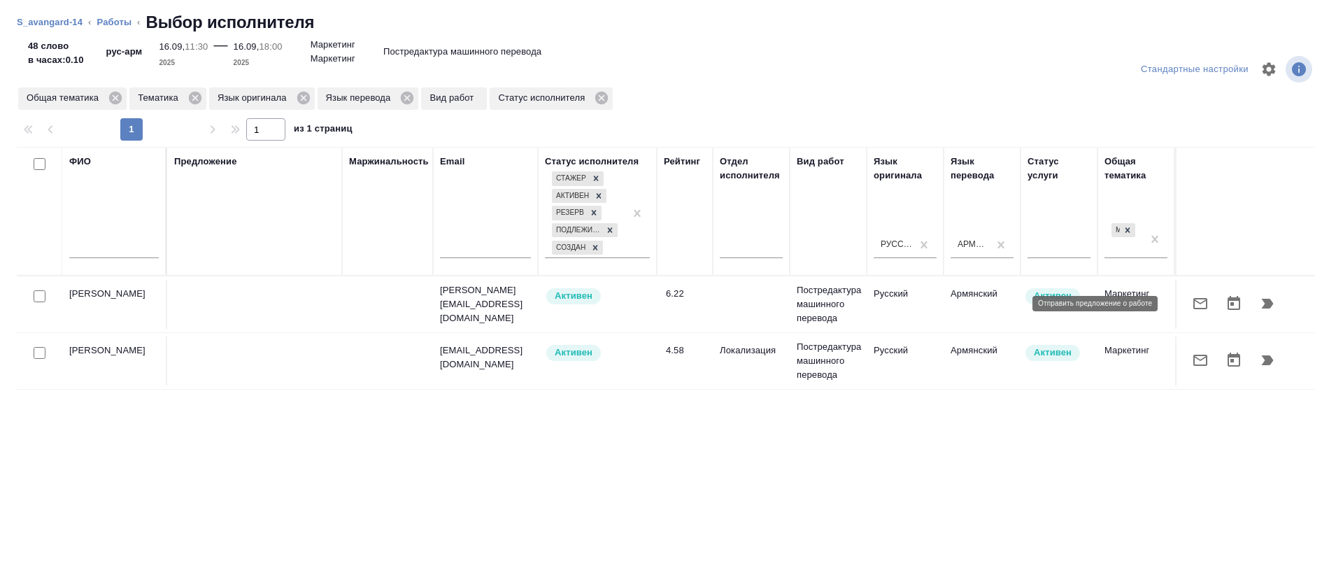
click at [1184, 311] on button "button" at bounding box center [1201, 304] width 34 height 34
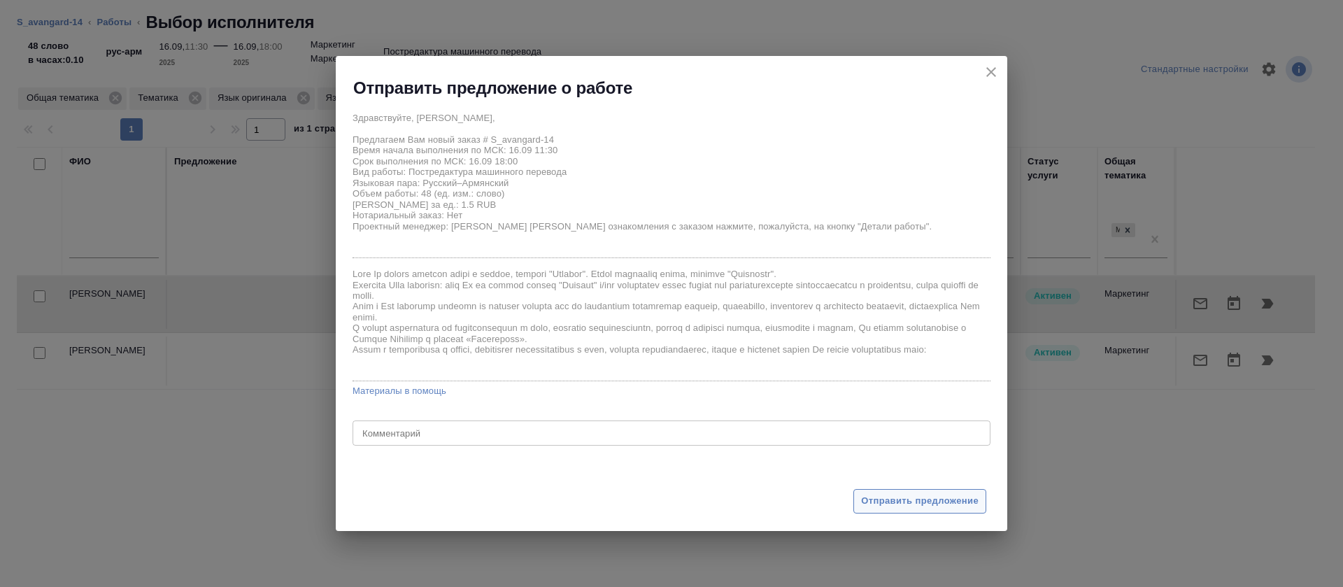
click at [877, 511] on button "Отправить предложение" at bounding box center [919, 501] width 133 height 24
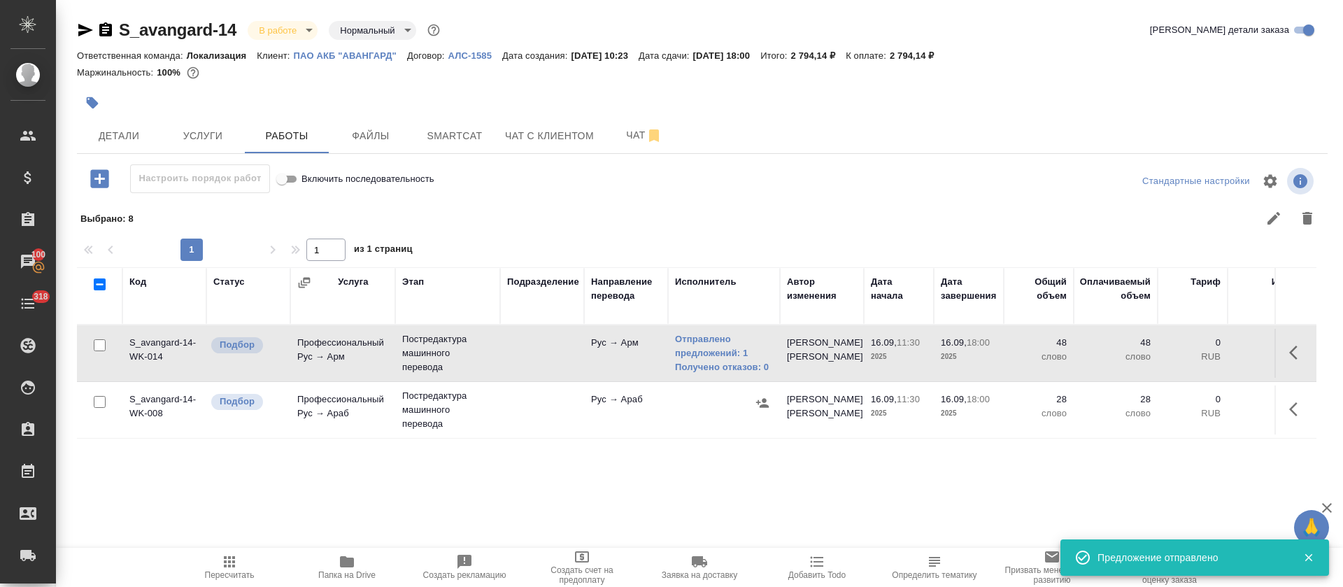
click at [769, 397] on button "button" at bounding box center [762, 402] width 21 height 21
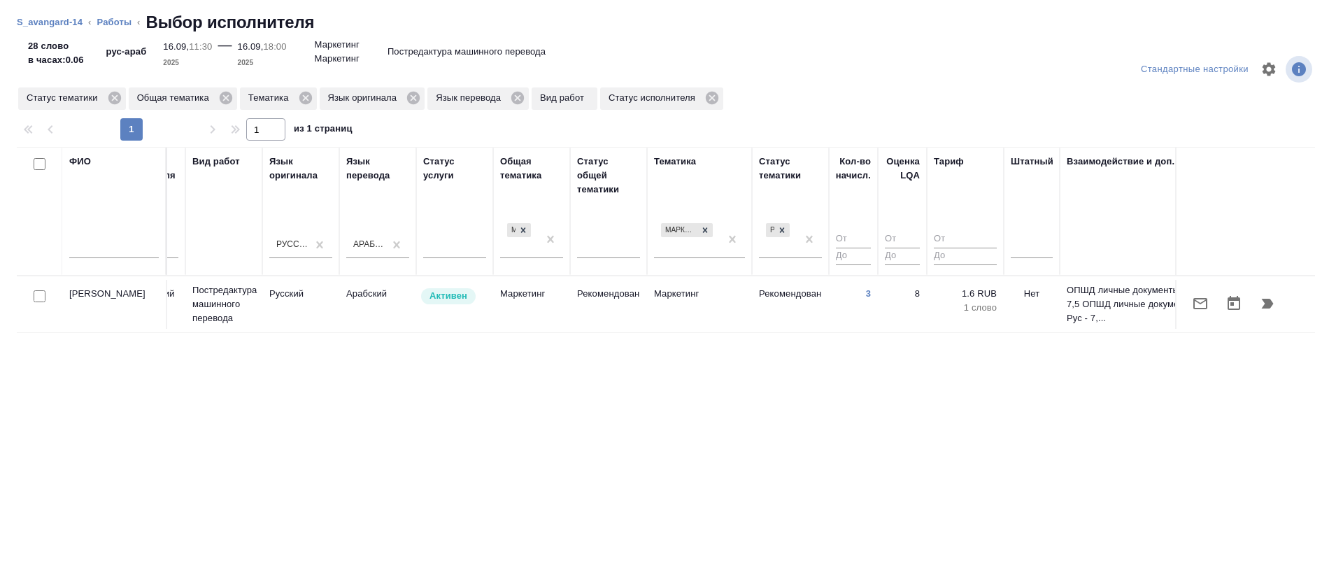
scroll to position [0, 627]
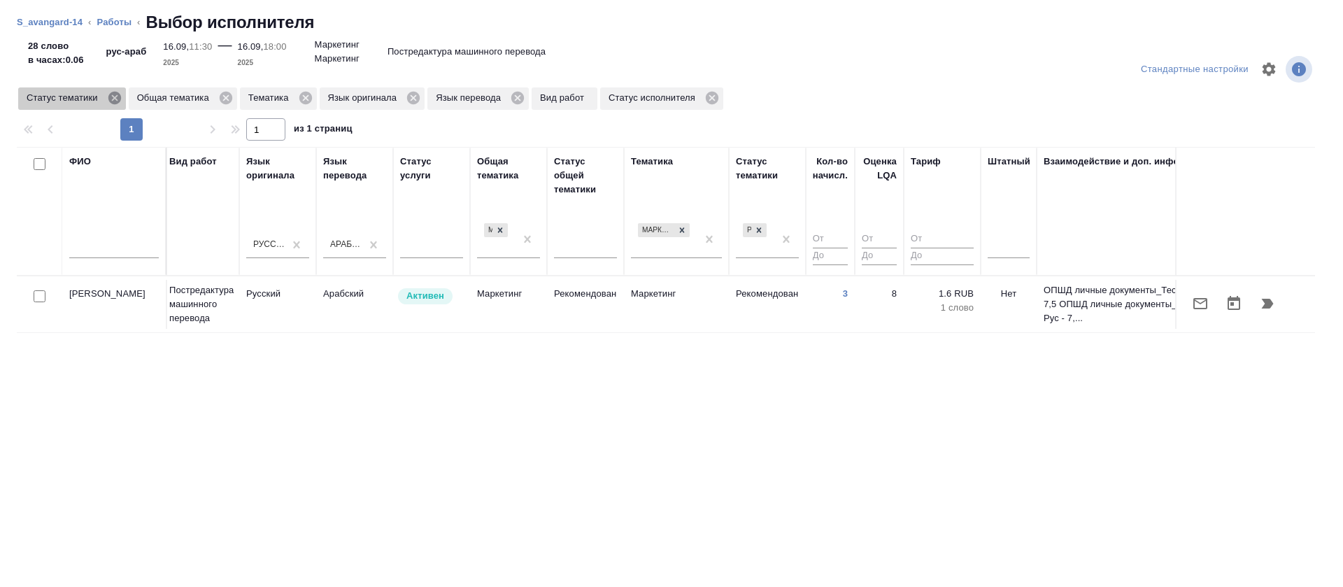
click at [115, 99] on icon at bounding box center [114, 97] width 15 height 15
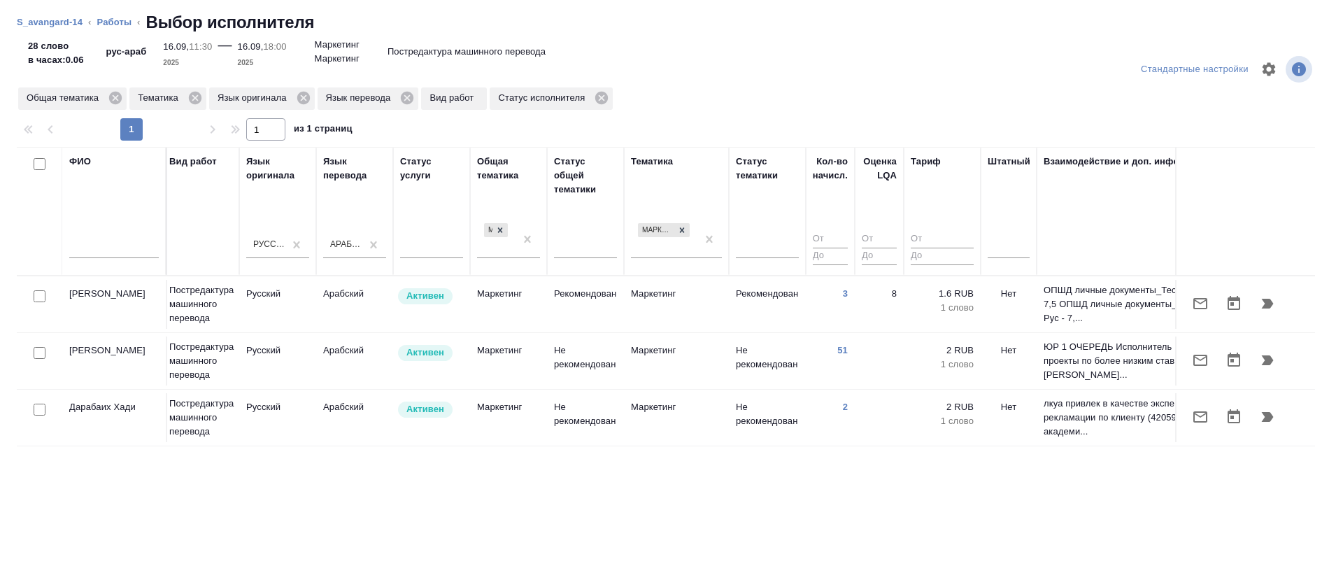
click at [1192, 301] on icon "button" at bounding box center [1200, 303] width 17 height 17
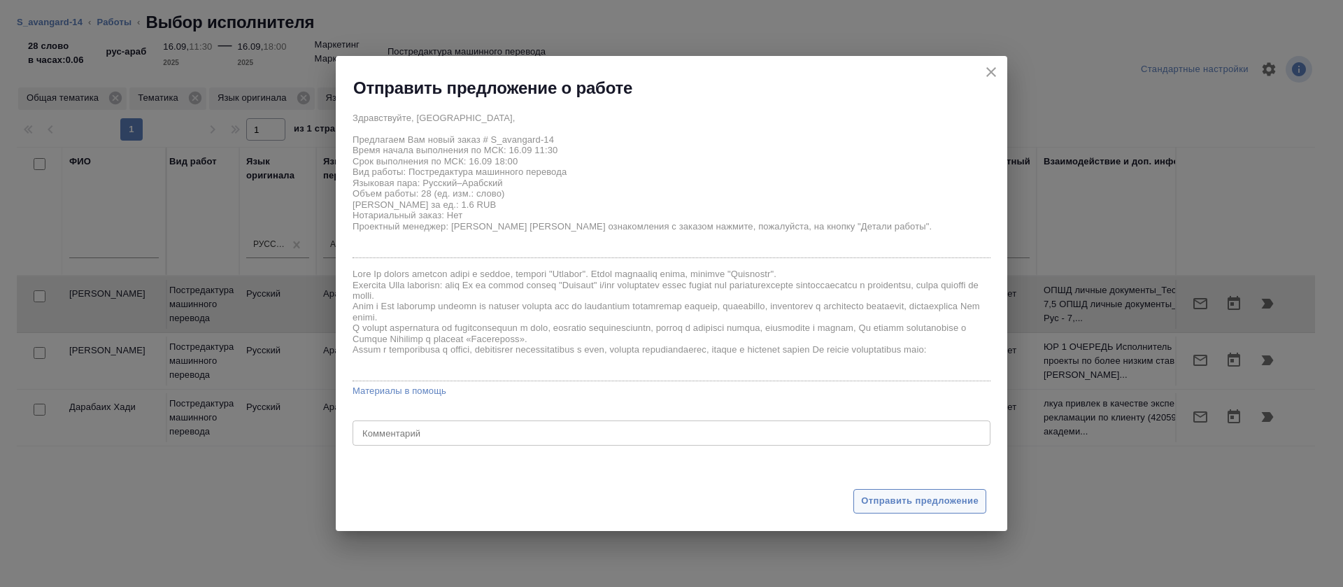
click at [918, 510] on button "Отправить предложение" at bounding box center [919, 501] width 133 height 24
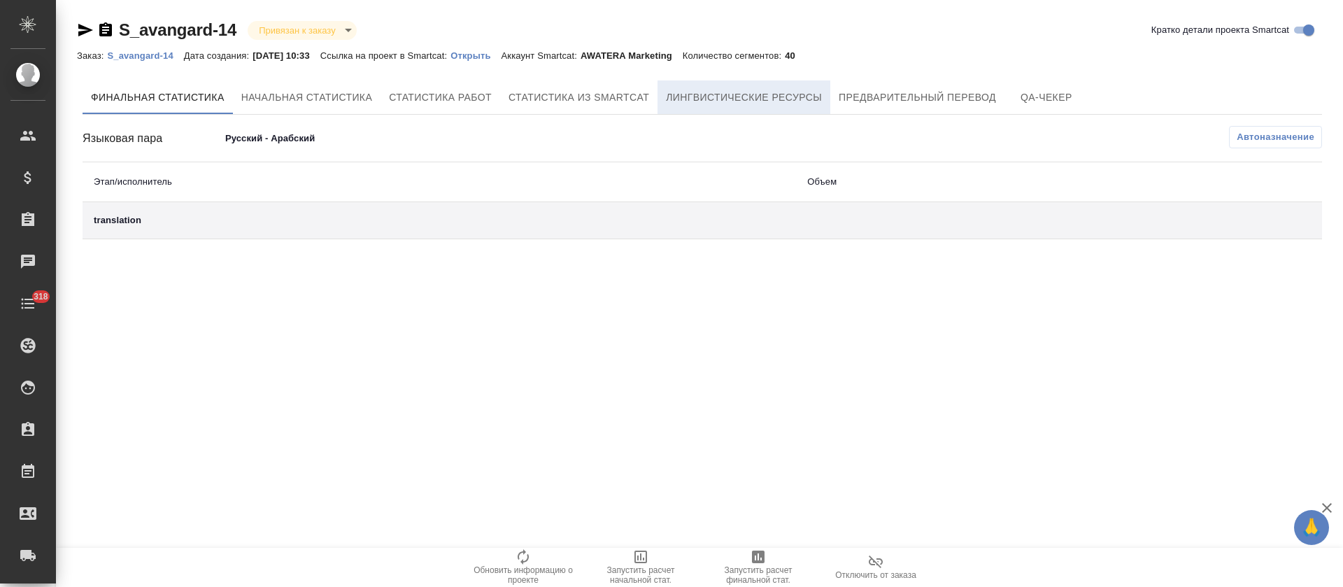
click at [753, 103] on span "Лингвистические ресурсы" at bounding box center [744, 97] width 156 height 17
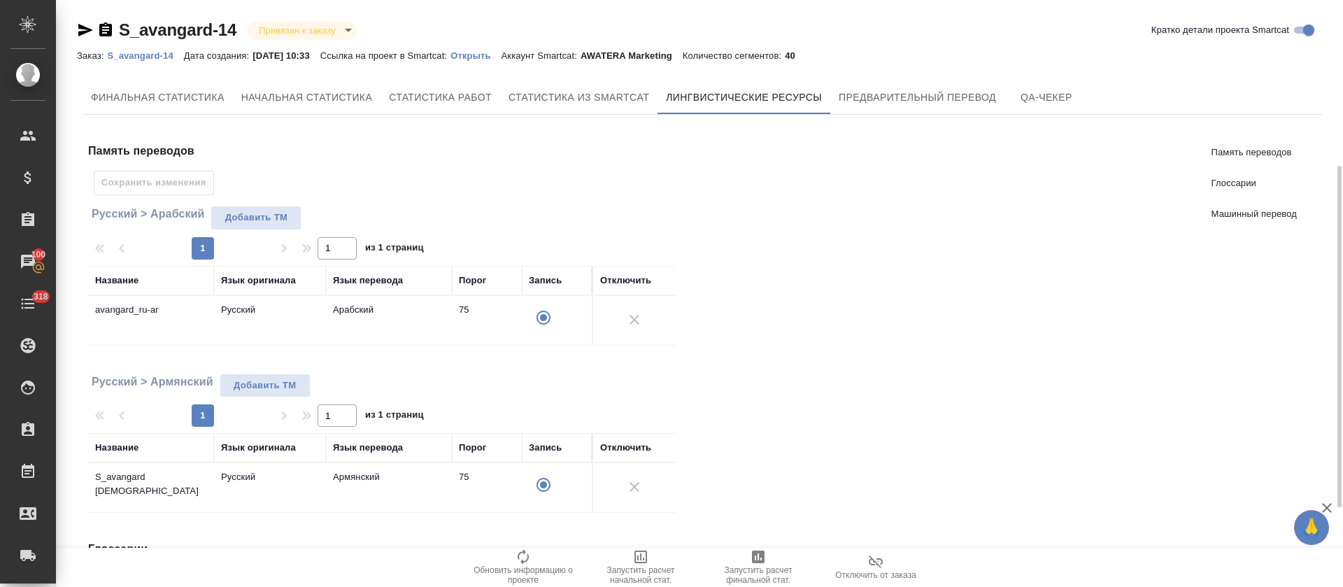
scroll to position [420, 0]
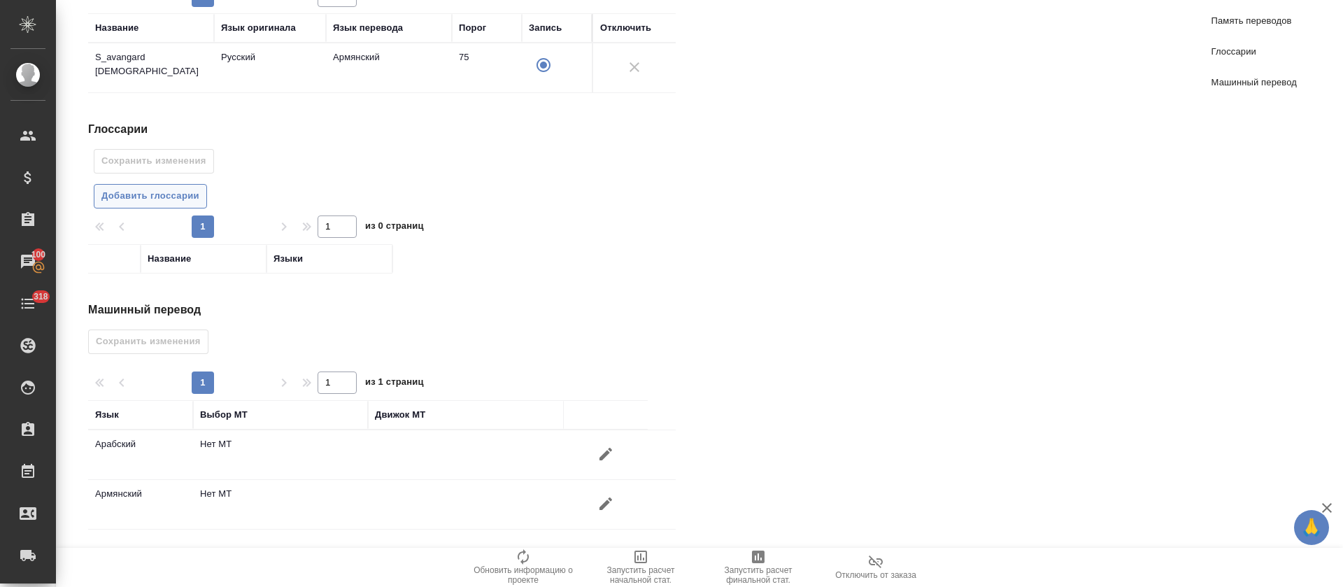
click at [137, 200] on span "Добавить глоссарии" at bounding box center [150, 196] width 98 height 16
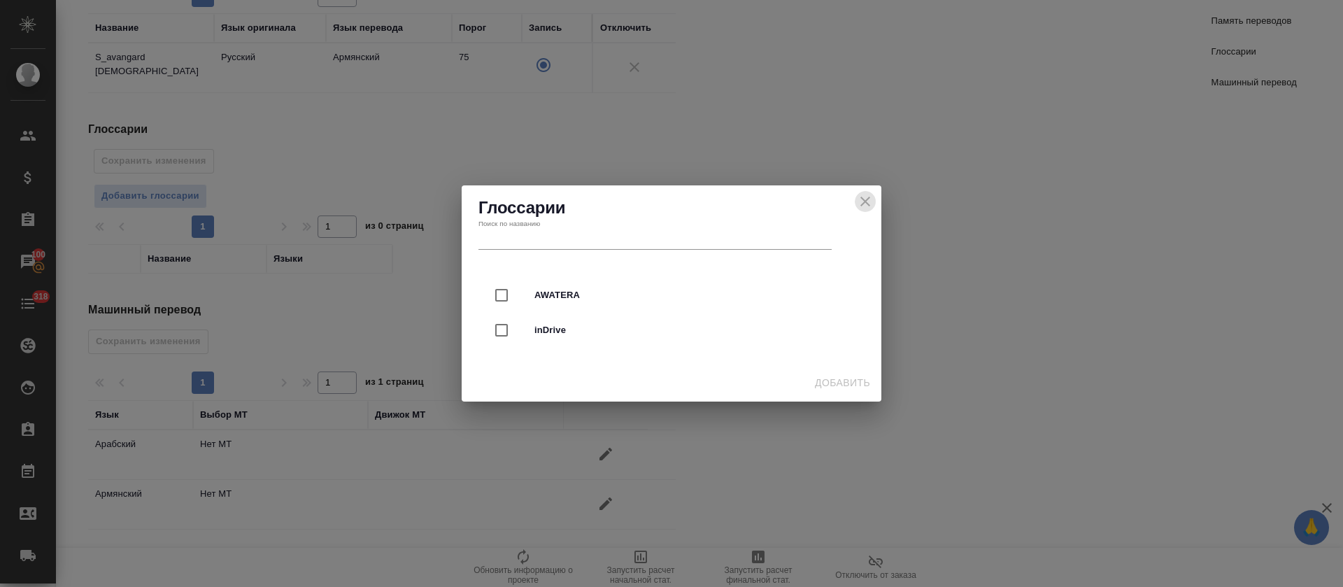
click at [868, 198] on icon "close" at bounding box center [865, 202] width 10 height 10
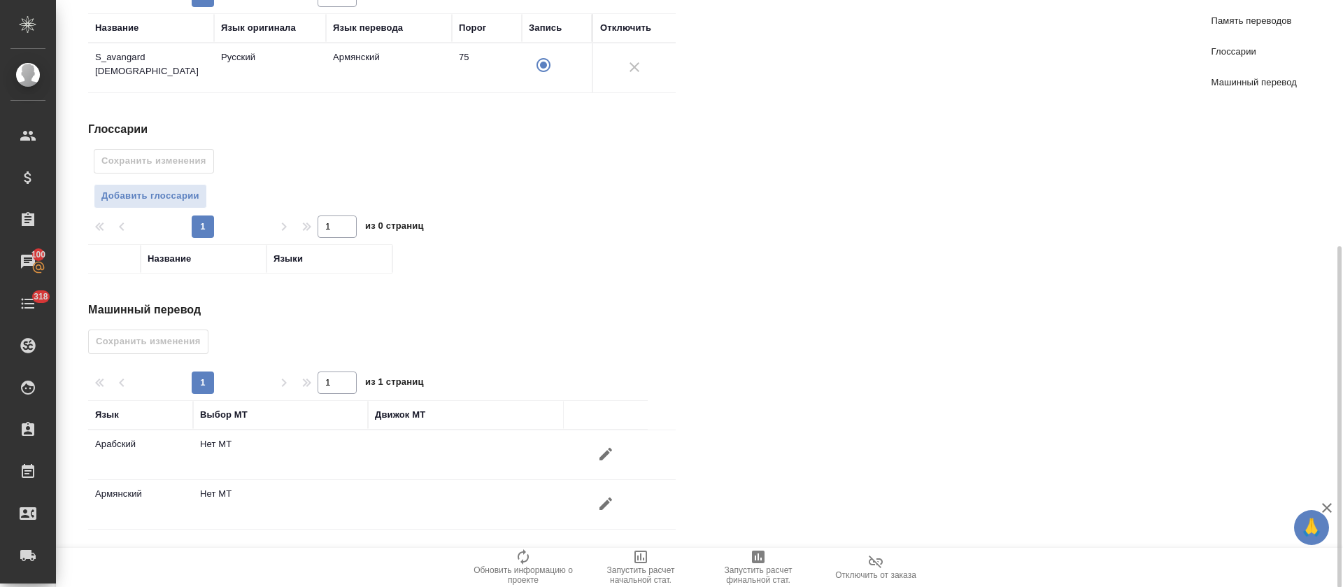
scroll to position [420, 0]
click at [602, 456] on icon "button" at bounding box center [605, 452] width 13 height 13
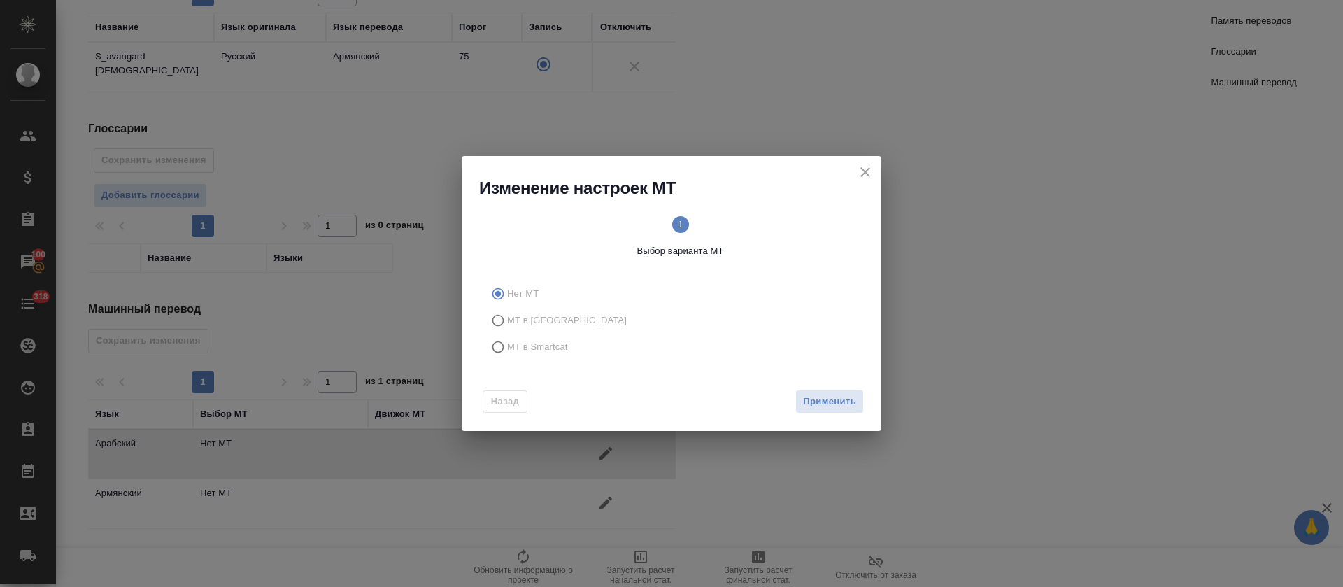
click at [544, 366] on div "Назад Применить" at bounding box center [672, 399] width 420 height 66
click at [546, 352] on span "МТ в Smartcat" at bounding box center [537, 347] width 61 height 14
click at [507, 352] on input "МТ в Smartcat" at bounding box center [496, 347] width 22 height 27
radio input "true"
click at [824, 403] on span "Вперед" at bounding box center [838, 402] width 35 height 16
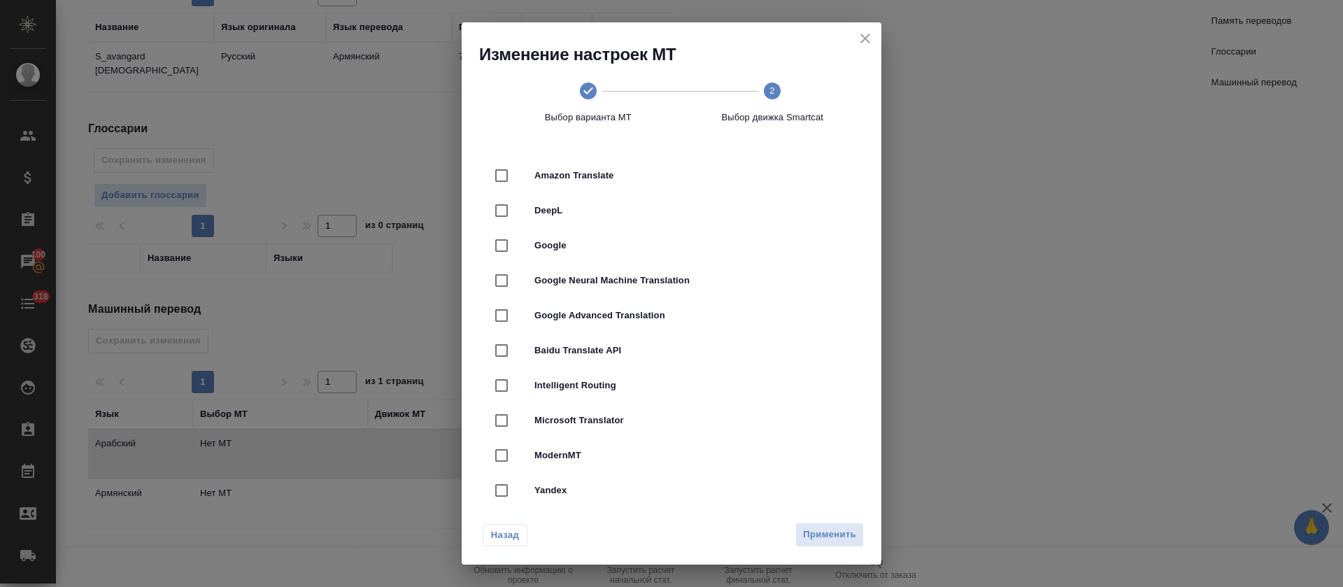
click at [628, 278] on span "Google Neural Machine Translation" at bounding box center [690, 281] width 313 height 14
checkbox input "true"
click at [847, 534] on span "Применить" at bounding box center [829, 535] width 53 height 16
radio input "false"
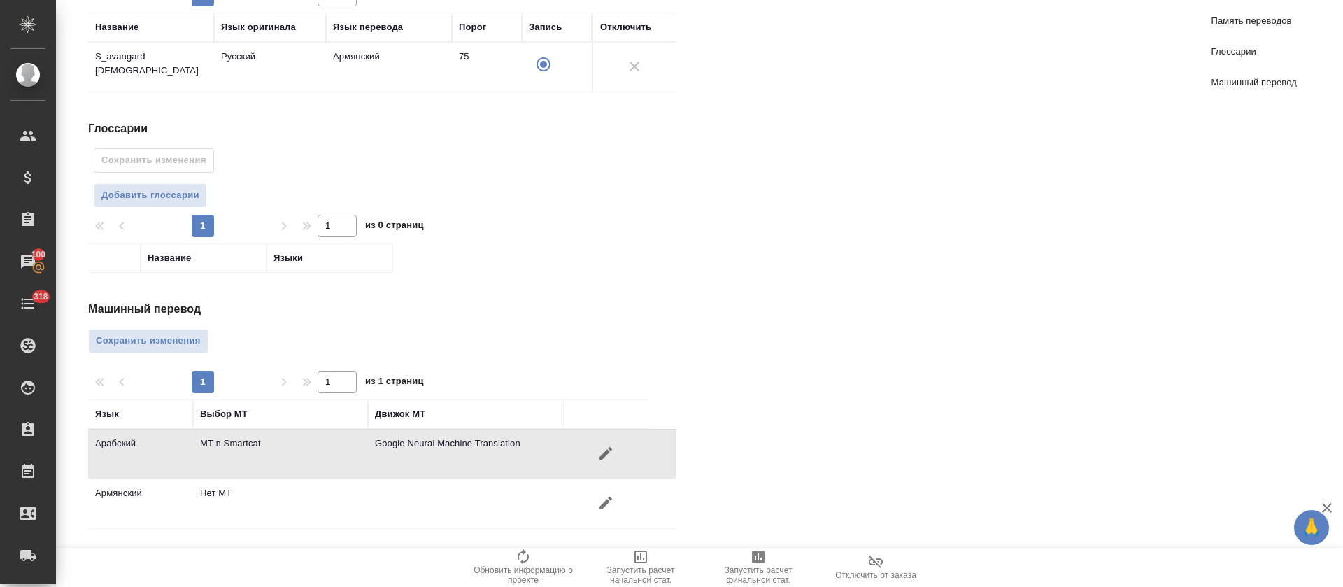
click at [598, 507] on icon "button" at bounding box center [605, 503] width 17 height 17
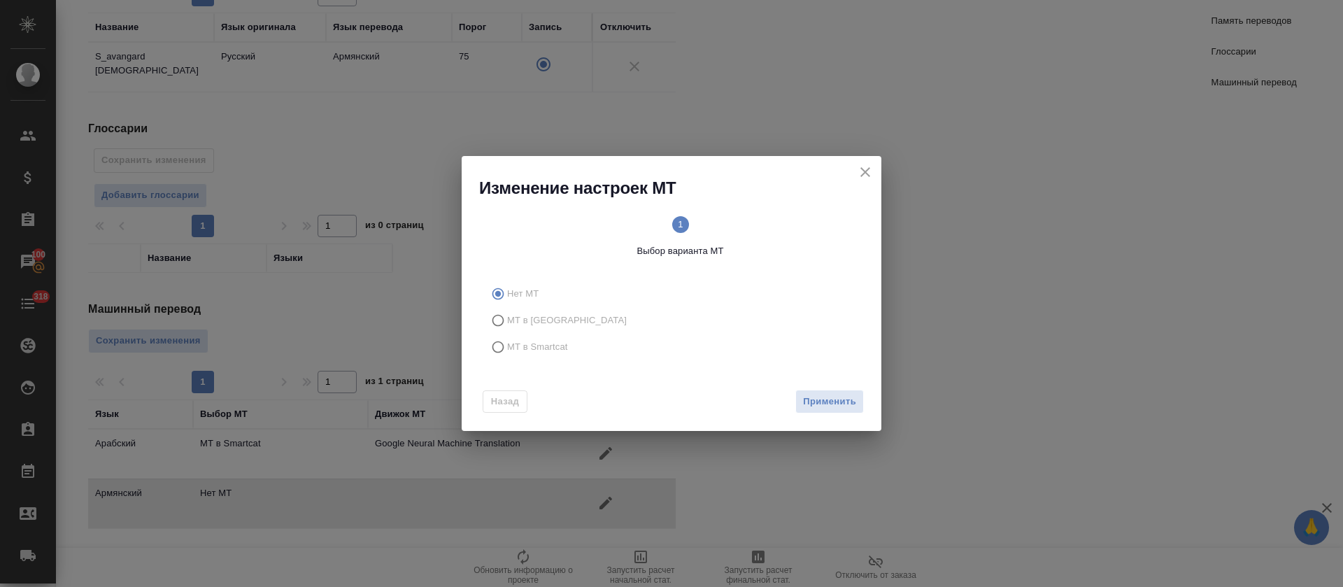
click at [556, 366] on div "Назад Применить" at bounding box center [672, 399] width 420 height 66
click at [541, 342] on span "МТ в Smartcat" at bounding box center [537, 347] width 61 height 14
click at [507, 342] on input "МТ в Smartcat" at bounding box center [496, 347] width 22 height 27
radio input "true"
click at [843, 406] on span "Вперед" at bounding box center [838, 402] width 35 height 16
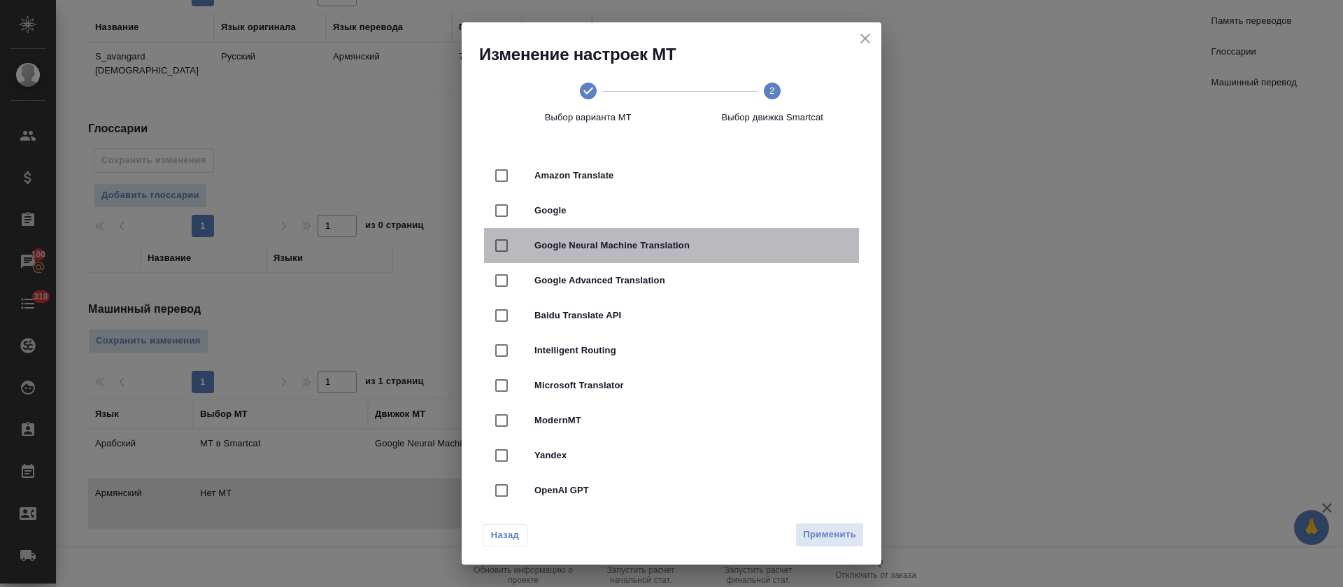
click at [693, 243] on span "Google Neural Machine Translation" at bounding box center [690, 246] width 313 height 14
checkbox input "true"
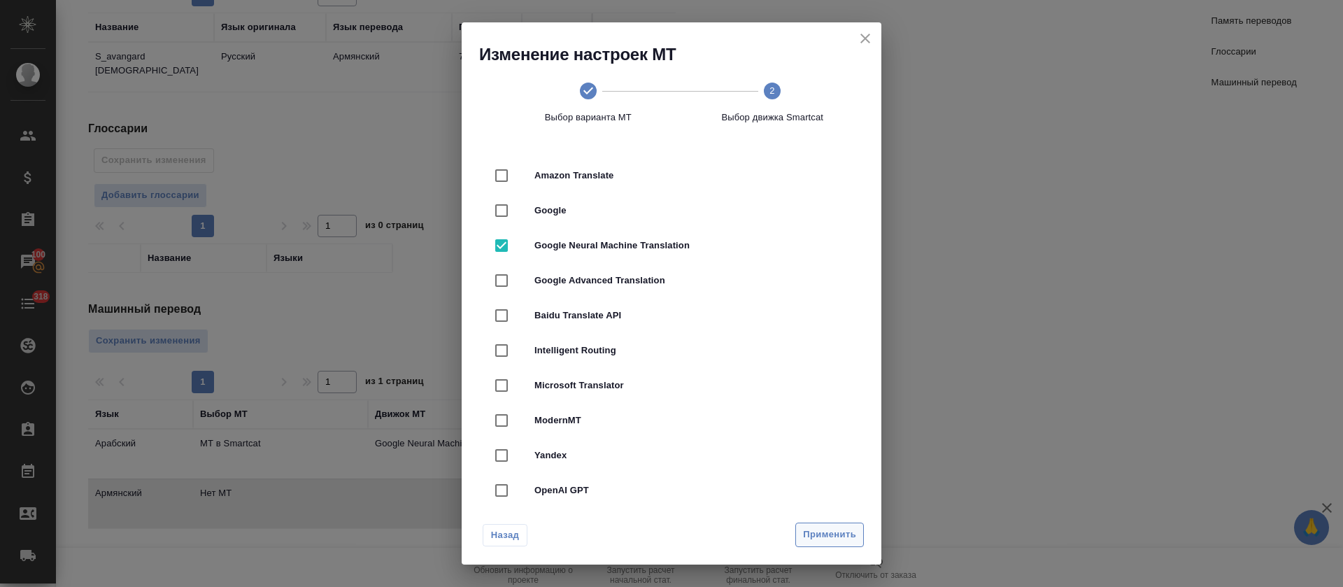
click at [844, 525] on button "Применить" at bounding box center [829, 535] width 69 height 24
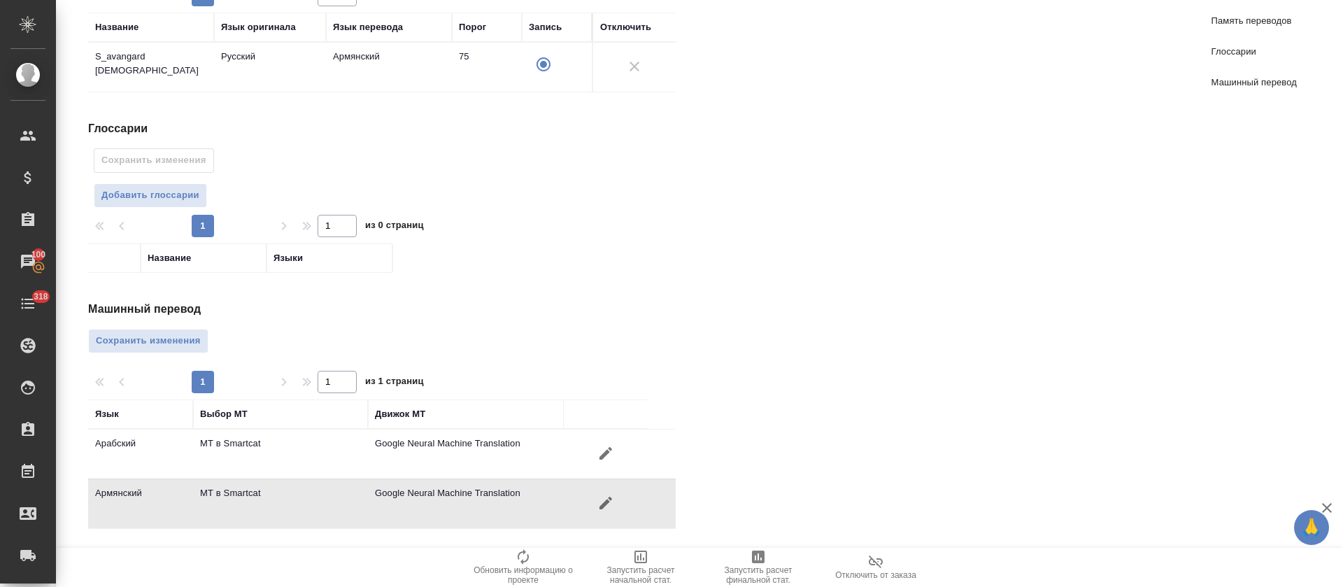
drag, startPoint x: 134, startPoint y: 339, endPoint x: 142, endPoint y: 343, distance: 9.7
click at [134, 339] on span "Сохранить изменения" at bounding box center [148, 341] width 105 height 16
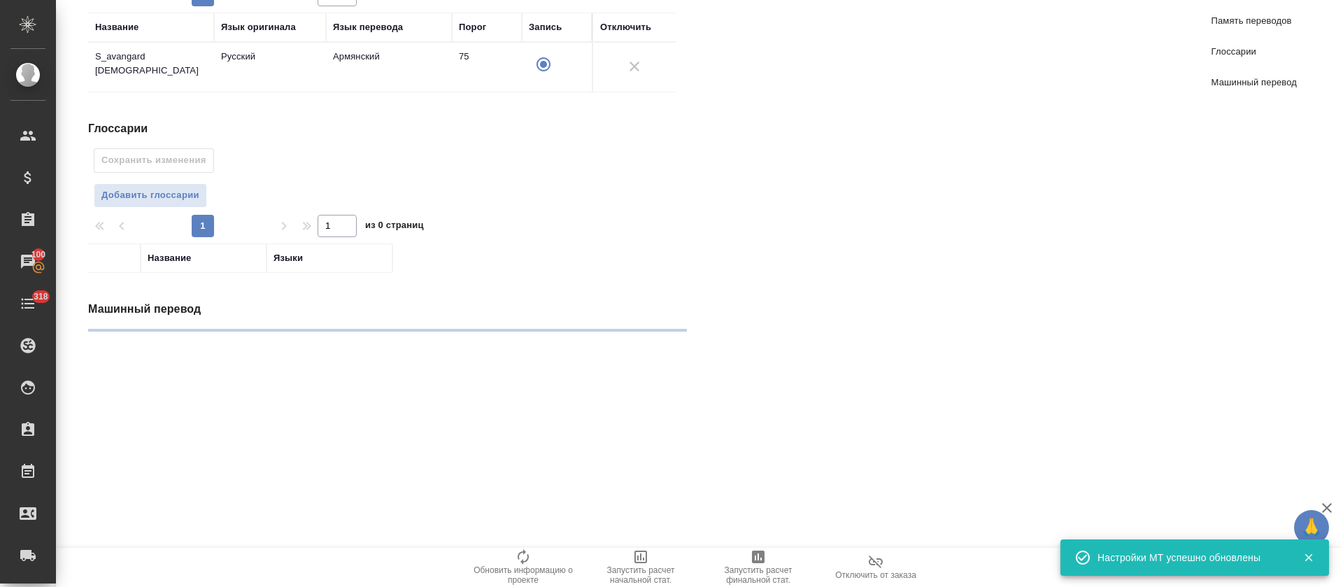
radio input "false"
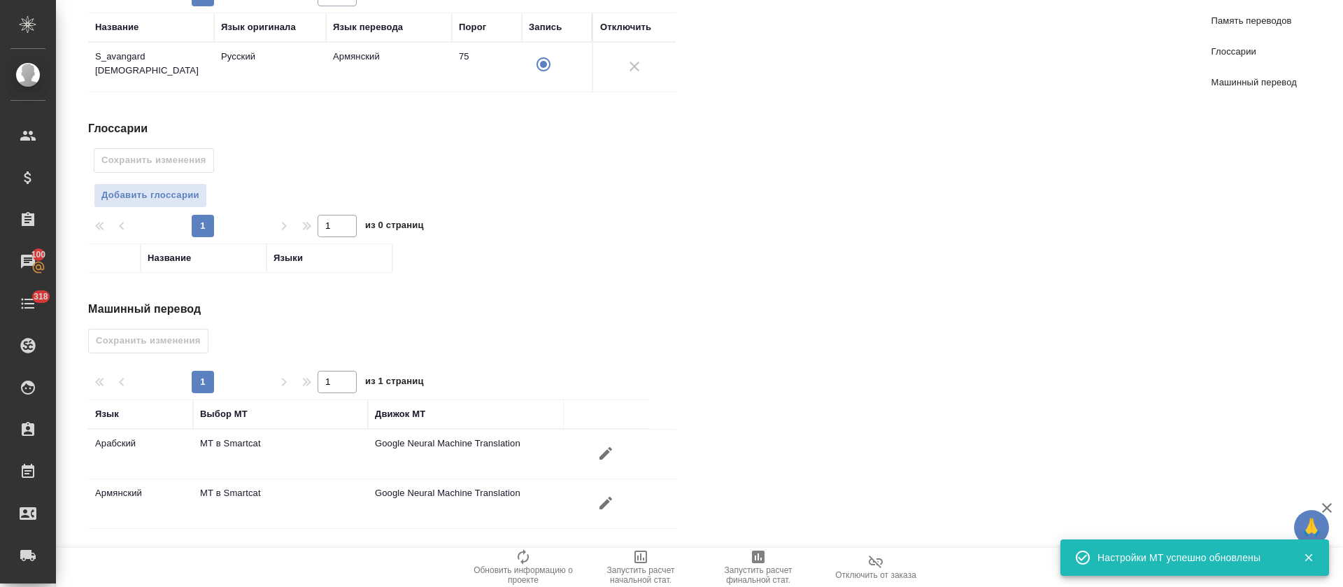
scroll to position [1, 0]
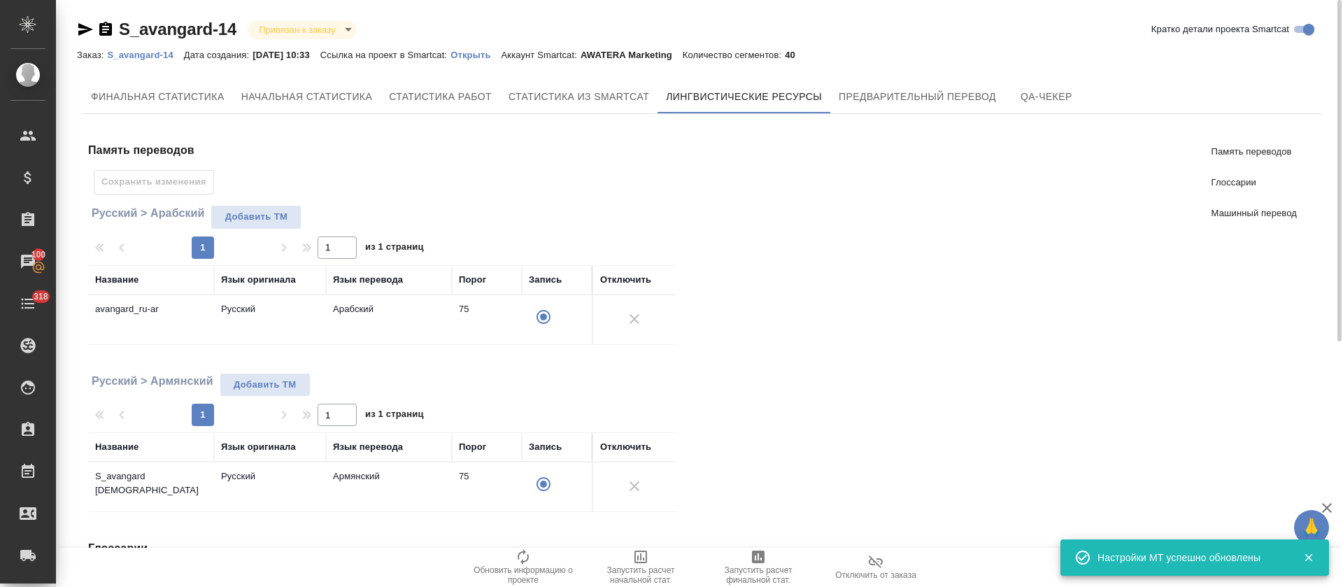
click at [896, 114] on div "Финальная статистика Начальная статистика Статистика работ Статистика из Smartc…" at bounding box center [703, 531] width 1240 height 902
click at [900, 110] on button "Предварительный перевод" at bounding box center [917, 97] width 174 height 34
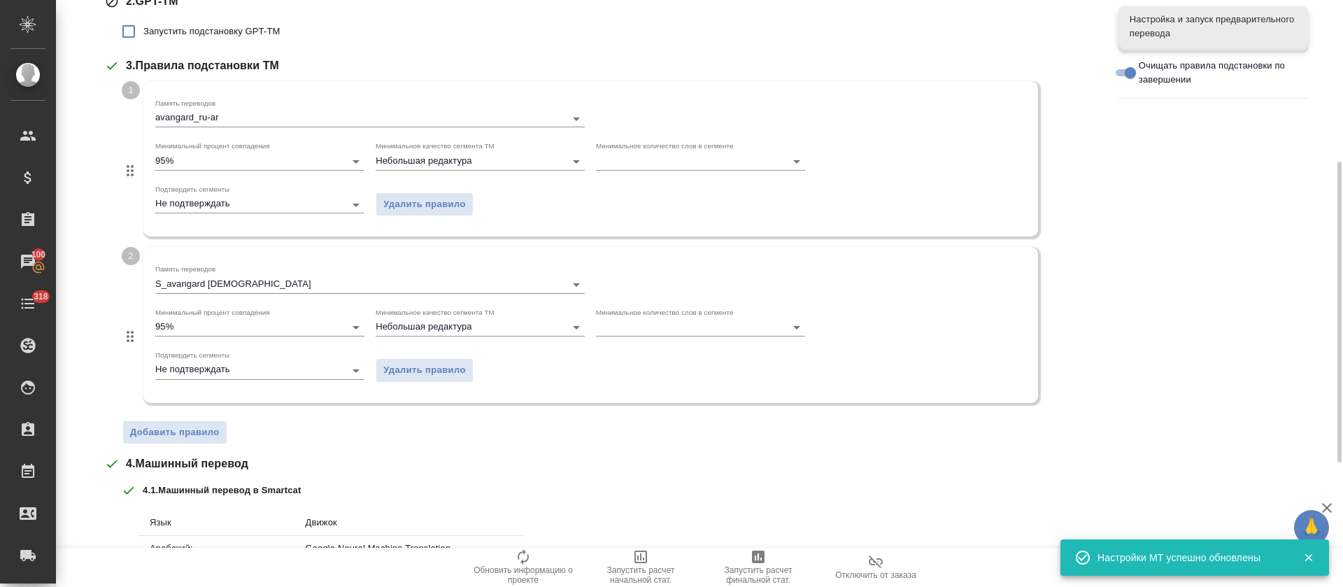
scroll to position [558, 0]
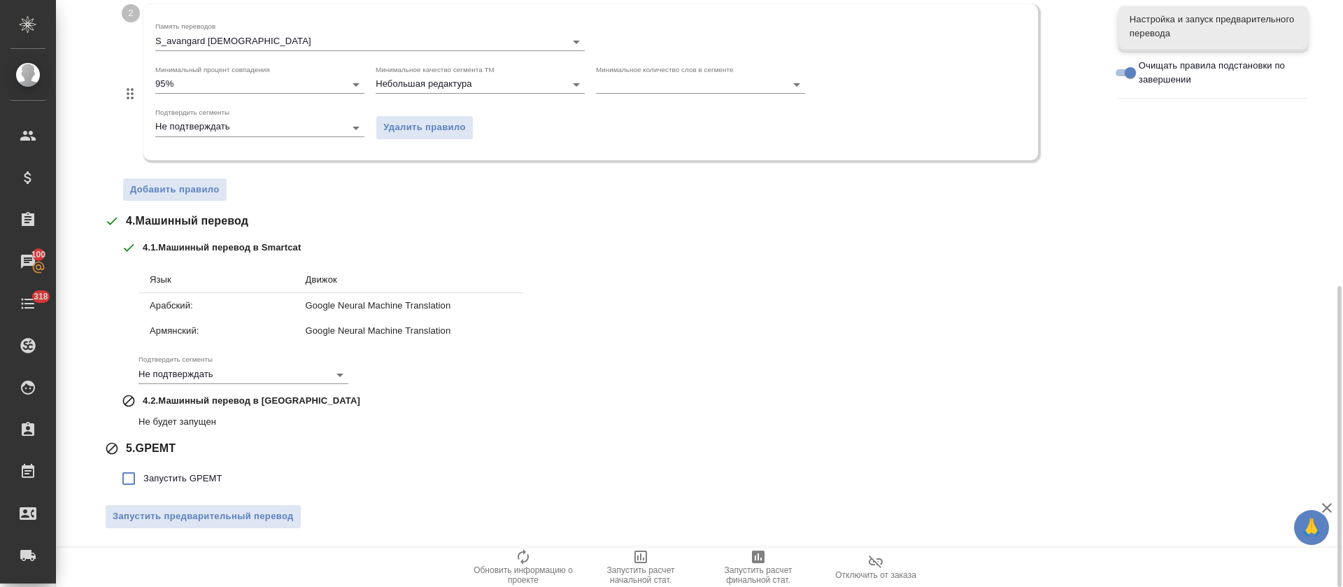
click at [191, 474] on span "Запустить GPEMT" at bounding box center [182, 478] width 79 height 14
click at [143, 474] on input "Запустить GPEMT" at bounding box center [128, 478] width 29 height 29
checkbox input "true"
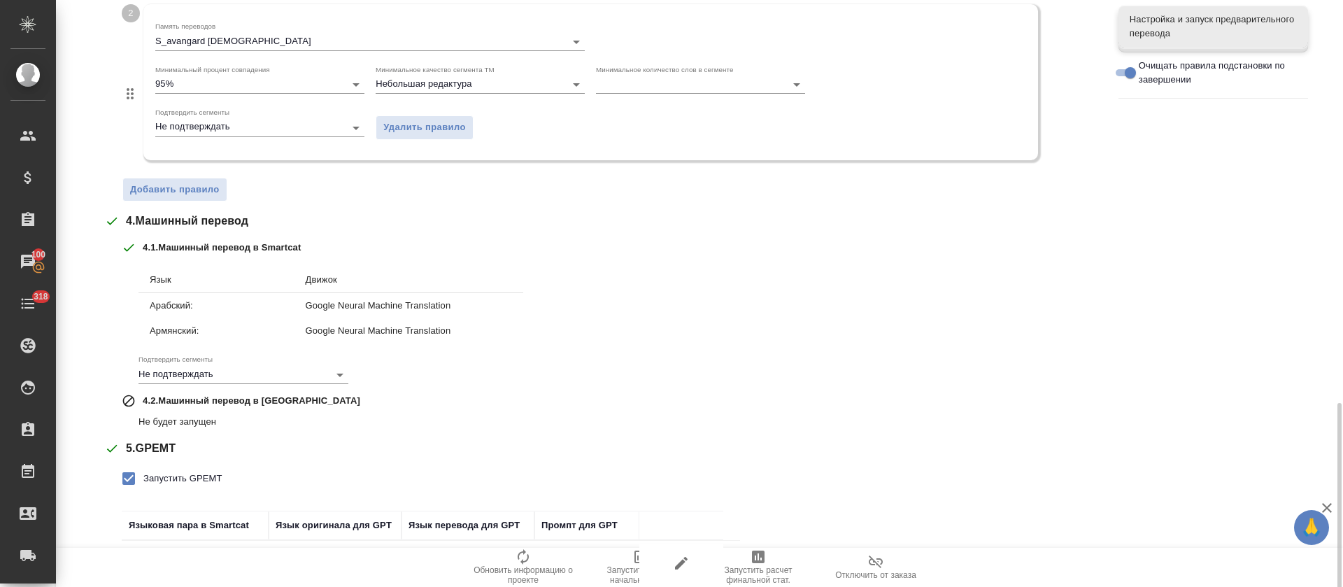
scroll to position [719, 0]
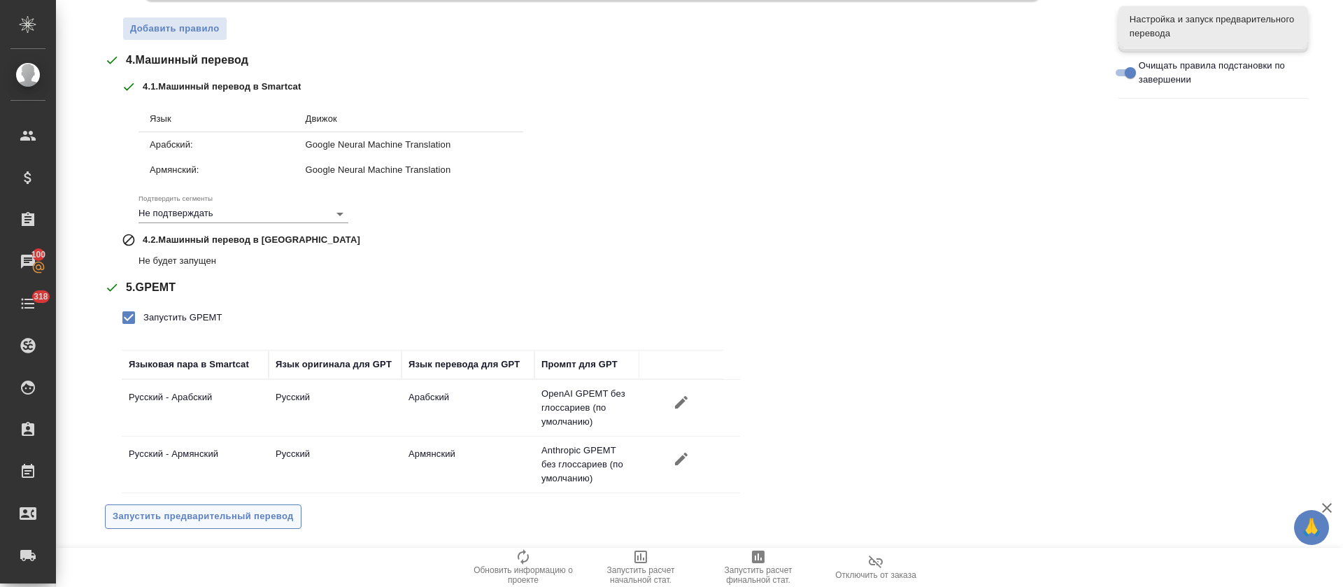
click at [225, 520] on span "Запустить предварительный перевод" at bounding box center [203, 517] width 181 height 16
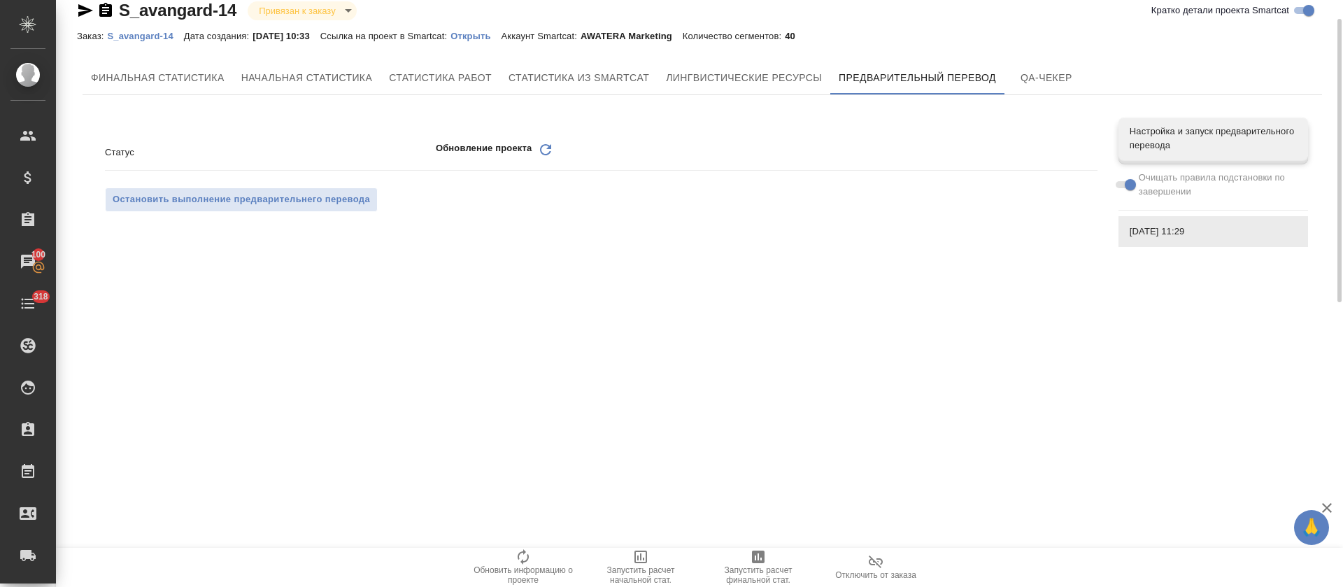
scroll to position [0, 0]
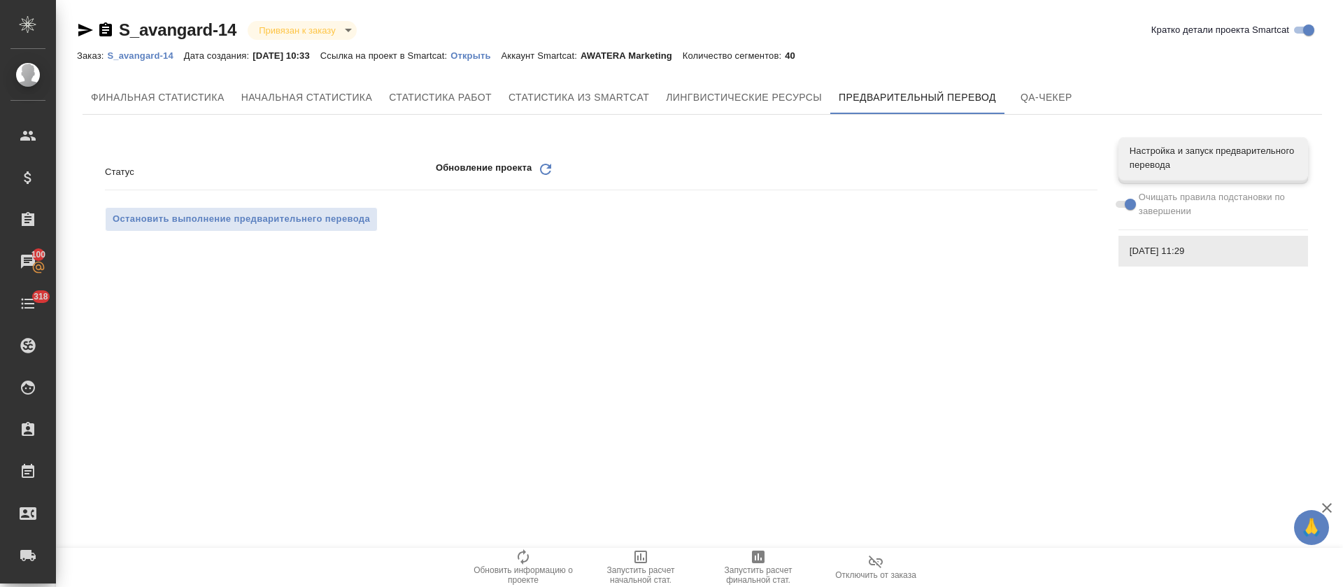
click at [545, 170] on icon "Обновить" at bounding box center [545, 169] width 17 height 17
click at [548, 169] on icon "Обновить" at bounding box center [545, 169] width 17 height 17
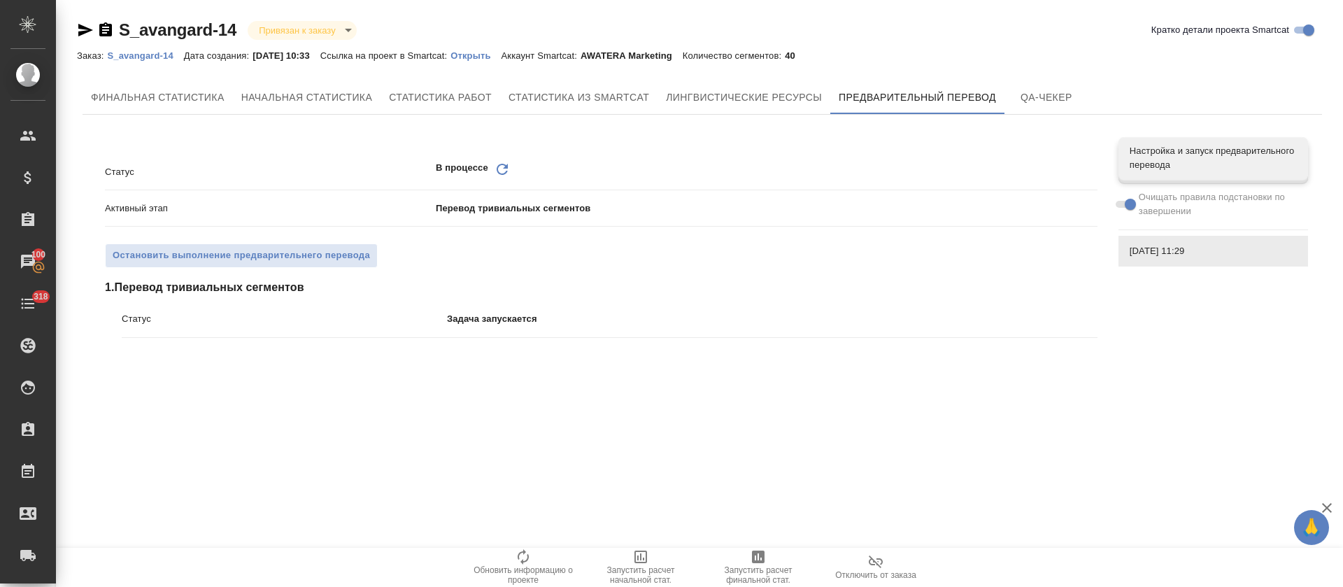
click at [505, 170] on icon "Обновить" at bounding box center [502, 169] width 17 height 17
click at [503, 170] on icon "Обновить" at bounding box center [502, 169] width 17 height 17
click at [502, 171] on icon "Обновить" at bounding box center [502, 169] width 17 height 17
click at [497, 166] on icon "Обновить" at bounding box center [502, 169] width 17 height 17
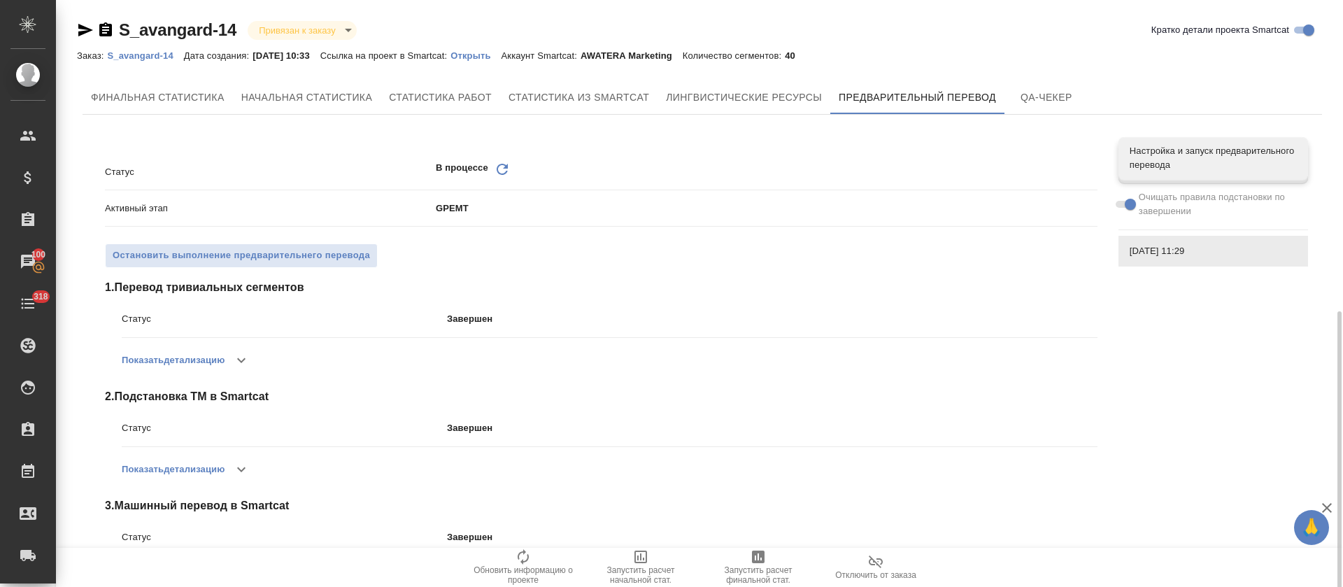
scroll to position [176, 0]
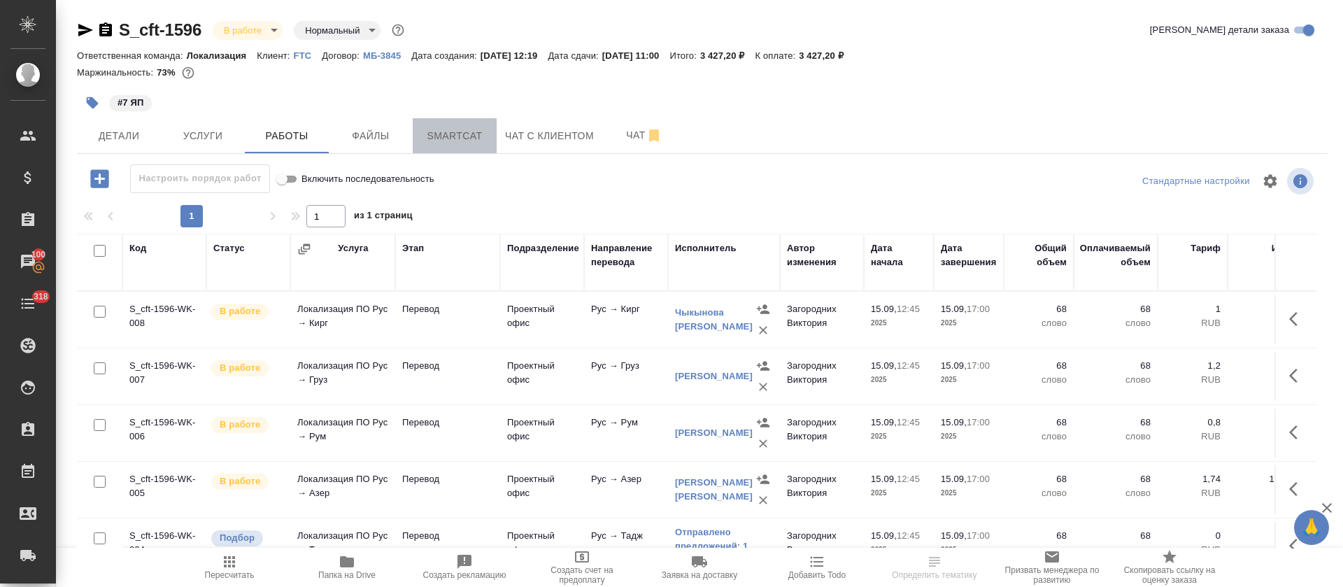
click at [460, 146] on button "Smartcat" at bounding box center [455, 135] width 84 height 35
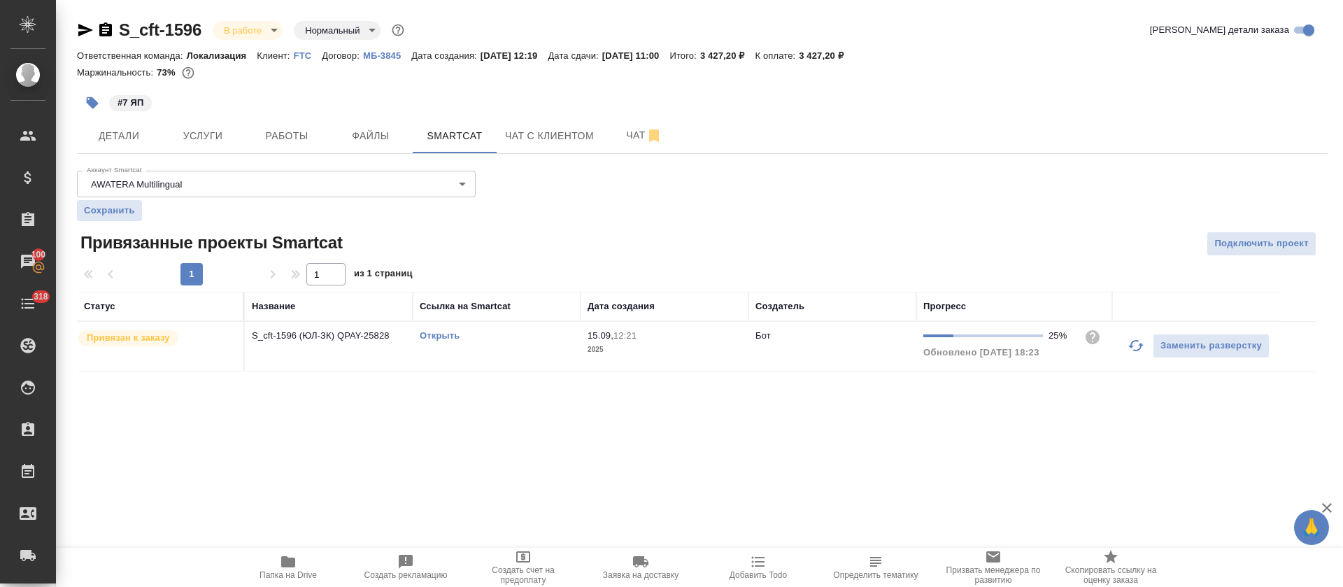
click at [444, 337] on link "Открыть" at bounding box center [440, 335] width 40 height 10
click at [447, 334] on link "Открыть" at bounding box center [440, 335] width 40 height 10
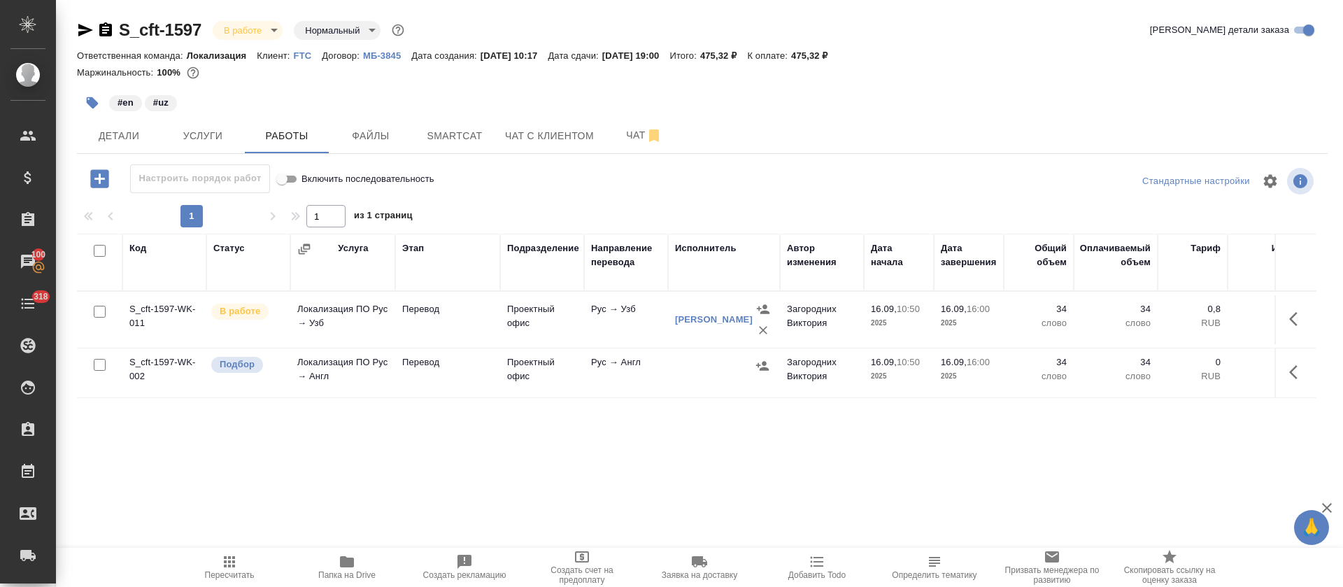
click at [764, 369] on icon "button" at bounding box center [762, 365] width 13 height 9
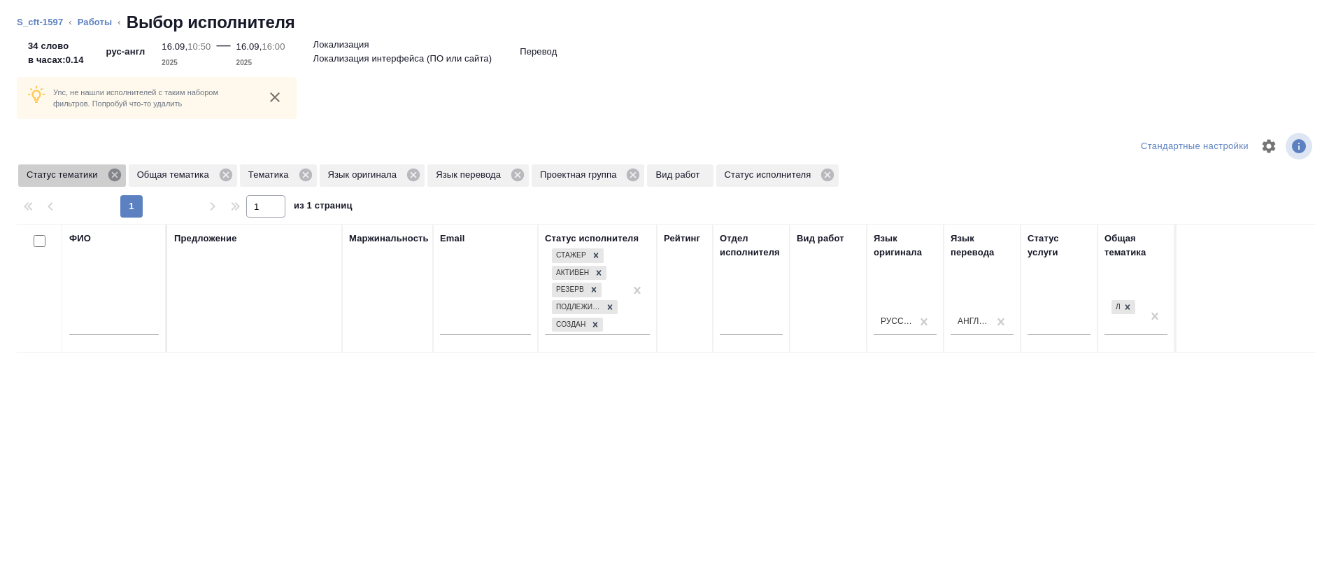
click at [119, 169] on icon at bounding box center [114, 174] width 15 height 15
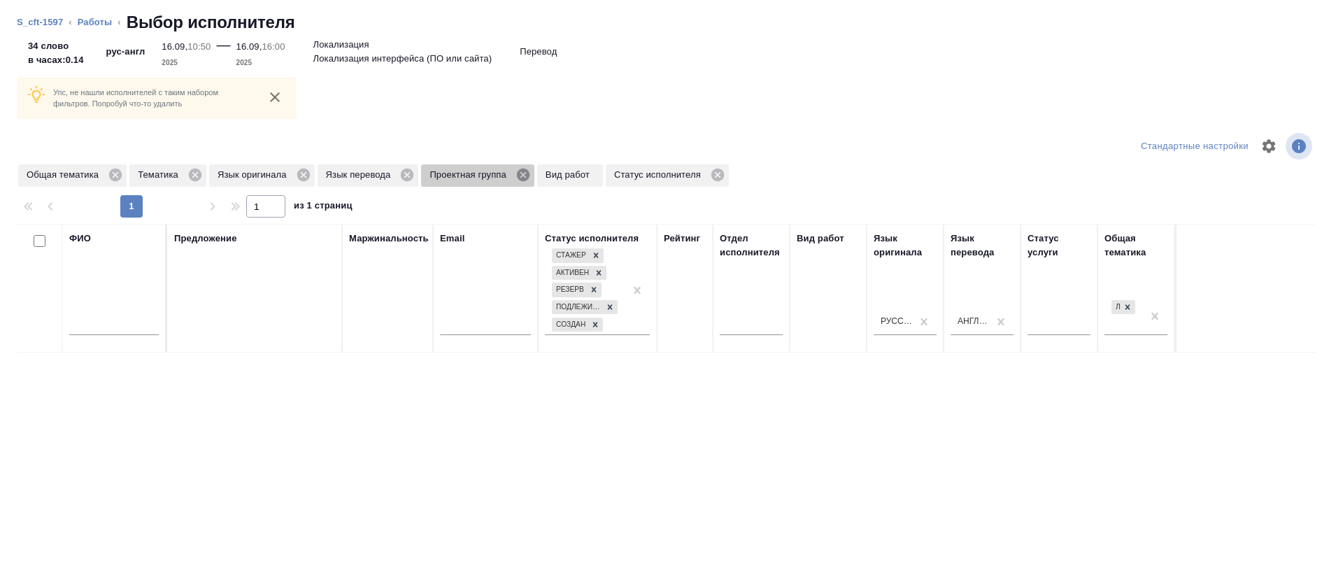
click at [525, 176] on icon at bounding box center [523, 174] width 15 height 15
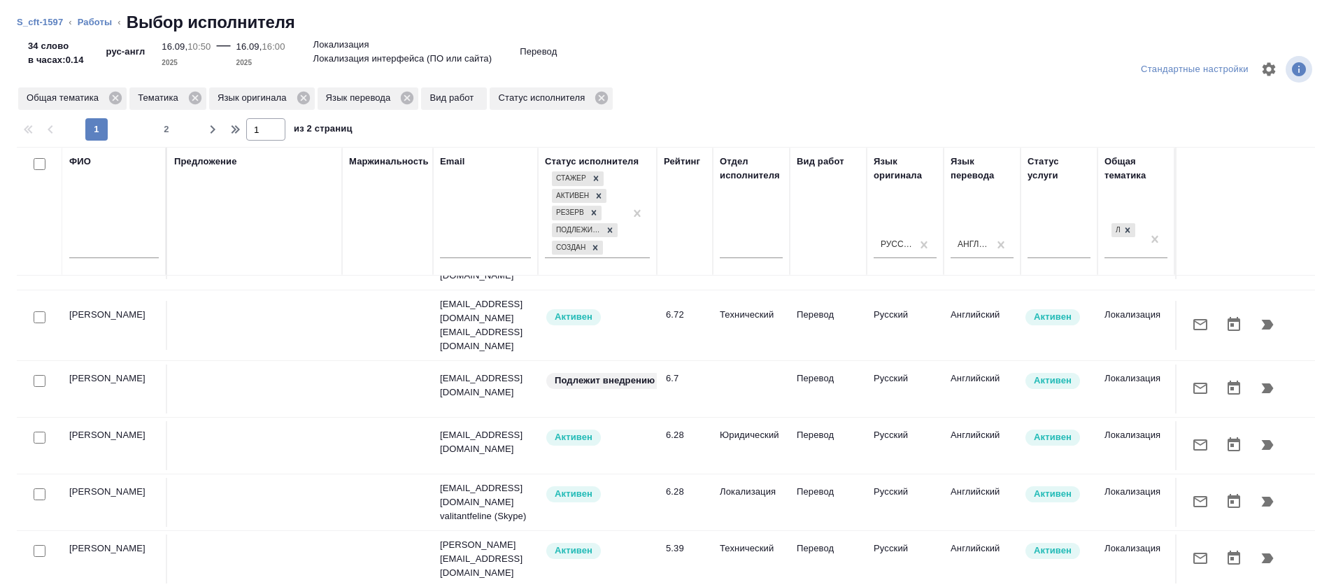
scroll to position [735, 0]
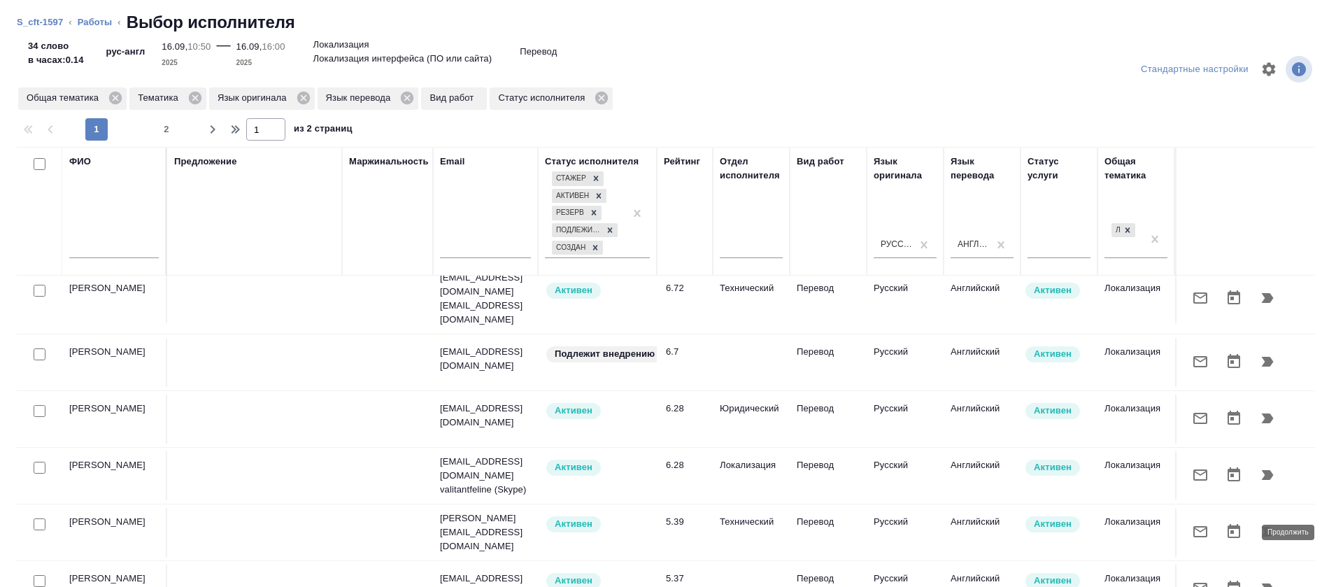
click at [1262, 583] on icon "button" at bounding box center [1268, 588] width 12 height 10
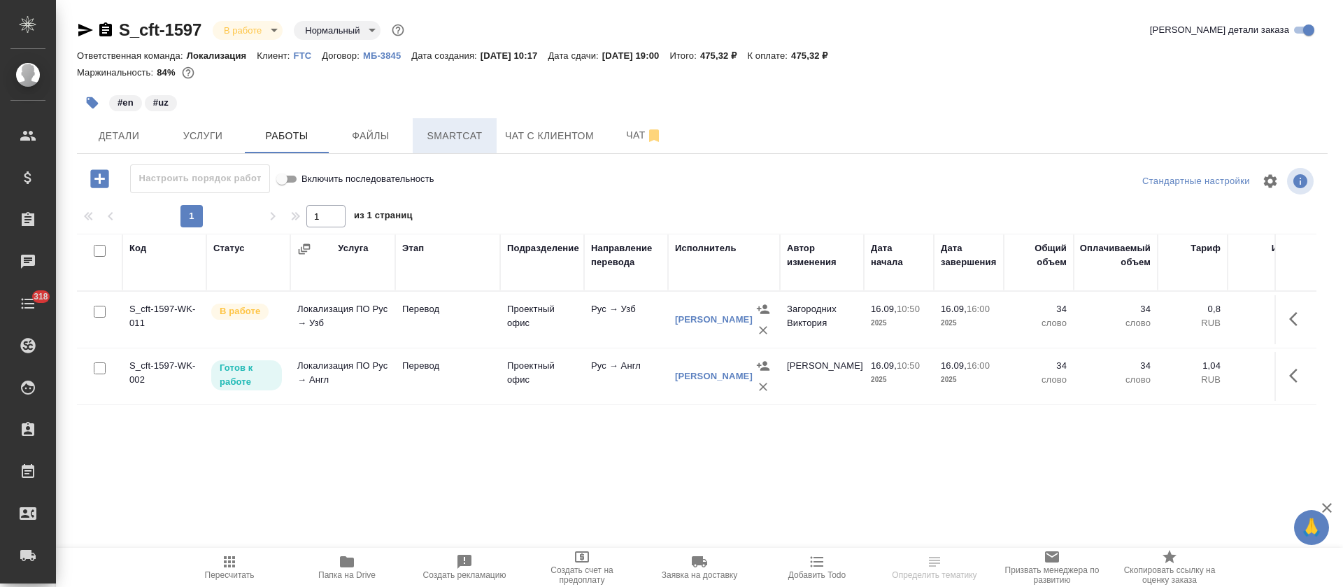
click at [444, 151] on button "Smartcat" at bounding box center [455, 135] width 84 height 35
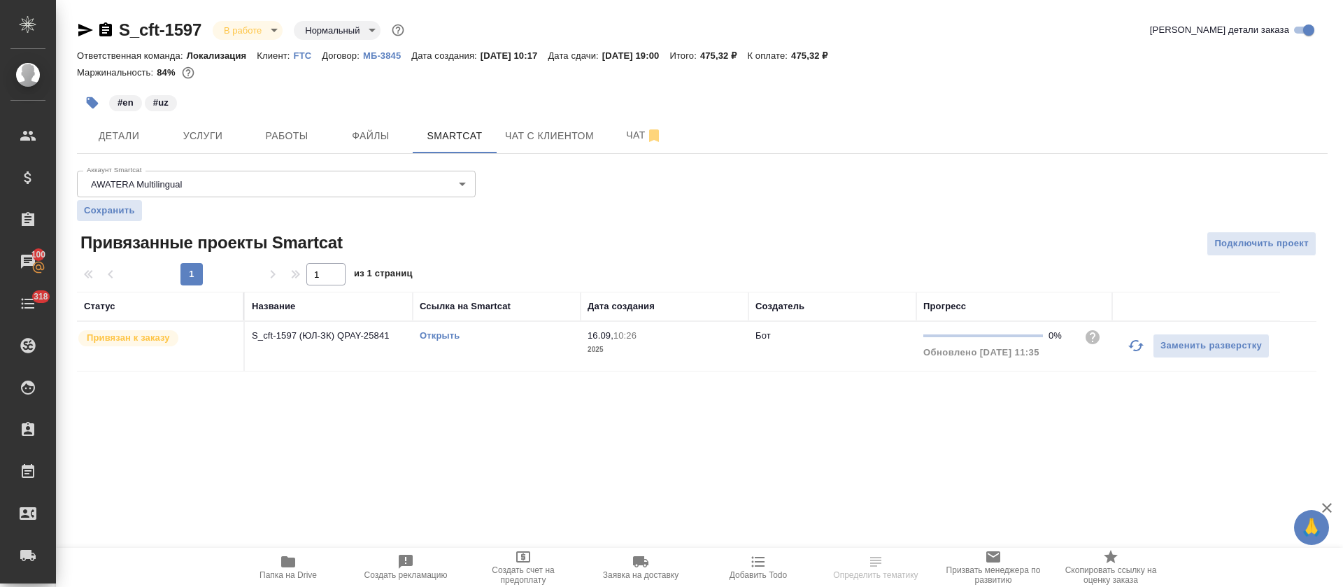
click at [453, 336] on link "Открыть" at bounding box center [440, 335] width 40 height 10
click at [433, 341] on div "Открыть" at bounding box center [497, 336] width 154 height 14
click at [430, 332] on link "Открыть" at bounding box center [440, 335] width 40 height 10
click at [1126, 334] on button "button" at bounding box center [1136, 346] width 34 height 34
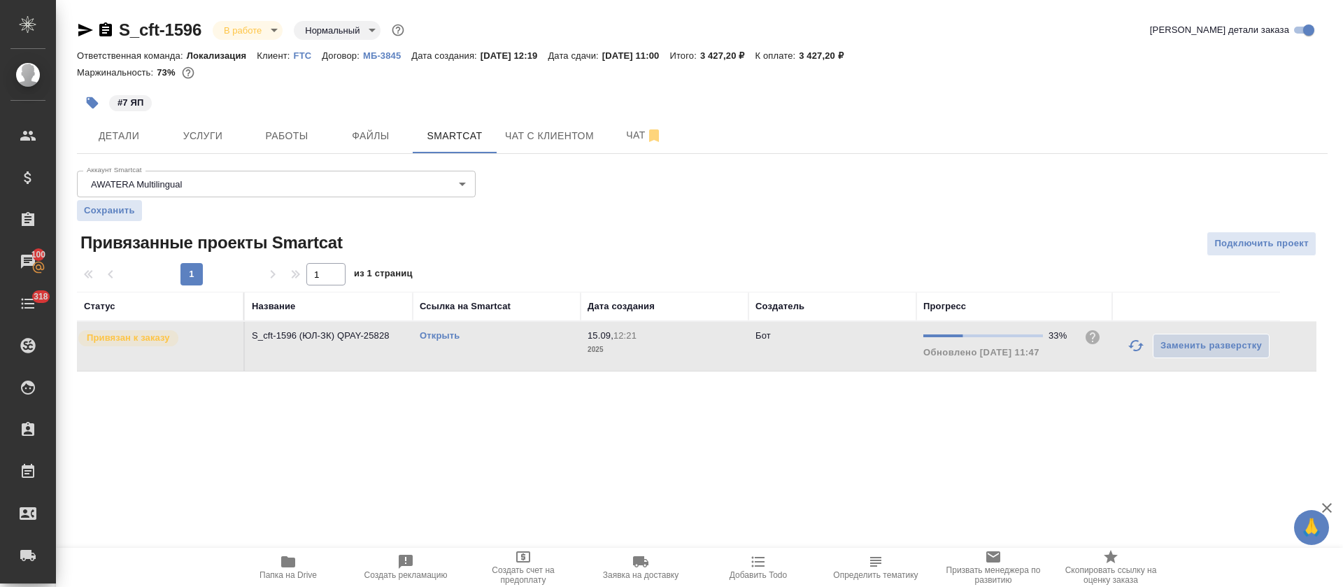
click at [448, 337] on link "Открыть" at bounding box center [440, 335] width 40 height 10
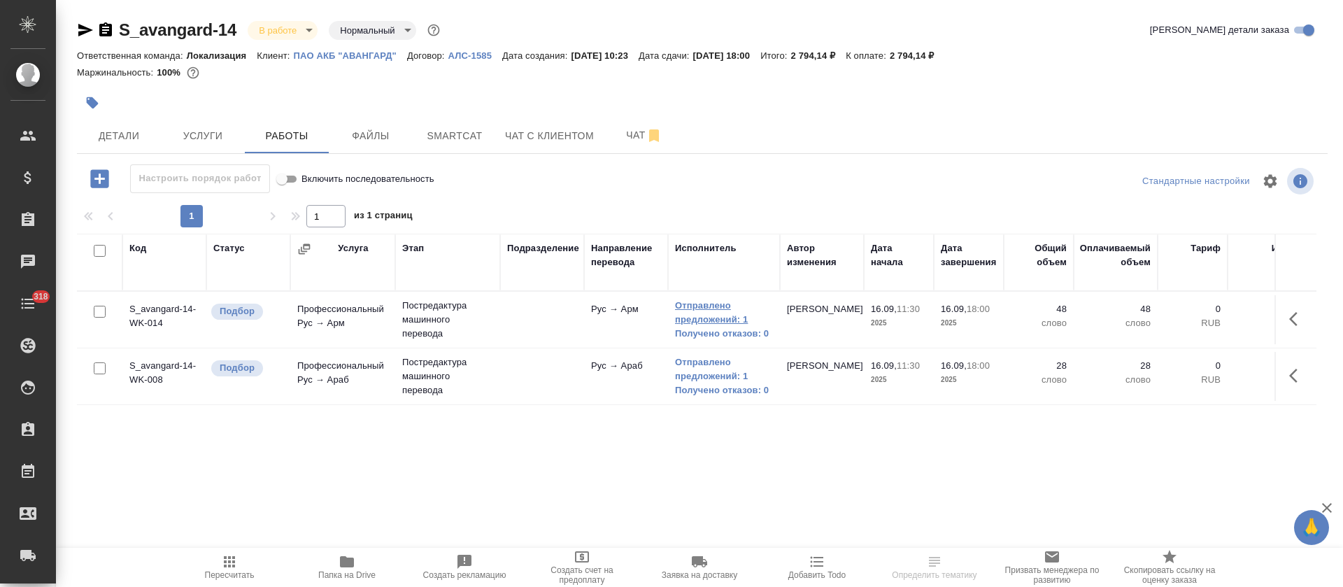
click at [724, 319] on link "Отправлено предложений: 1" at bounding box center [724, 313] width 98 height 28
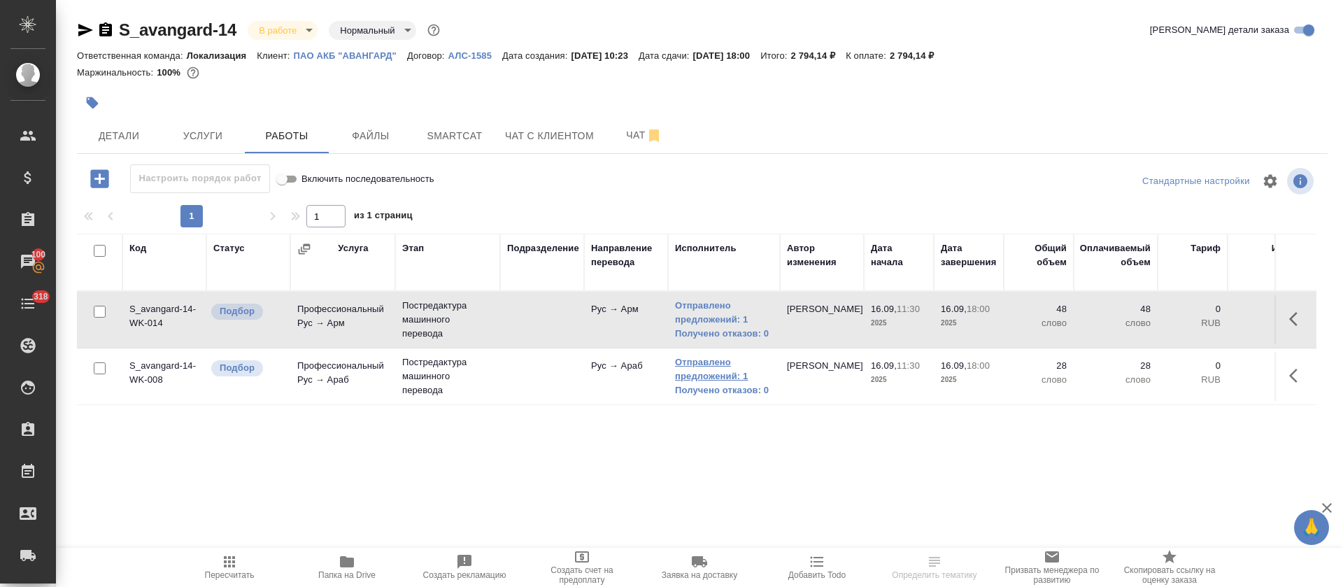
click at [691, 371] on link "Отправлено предложений: 1" at bounding box center [724, 369] width 98 height 28
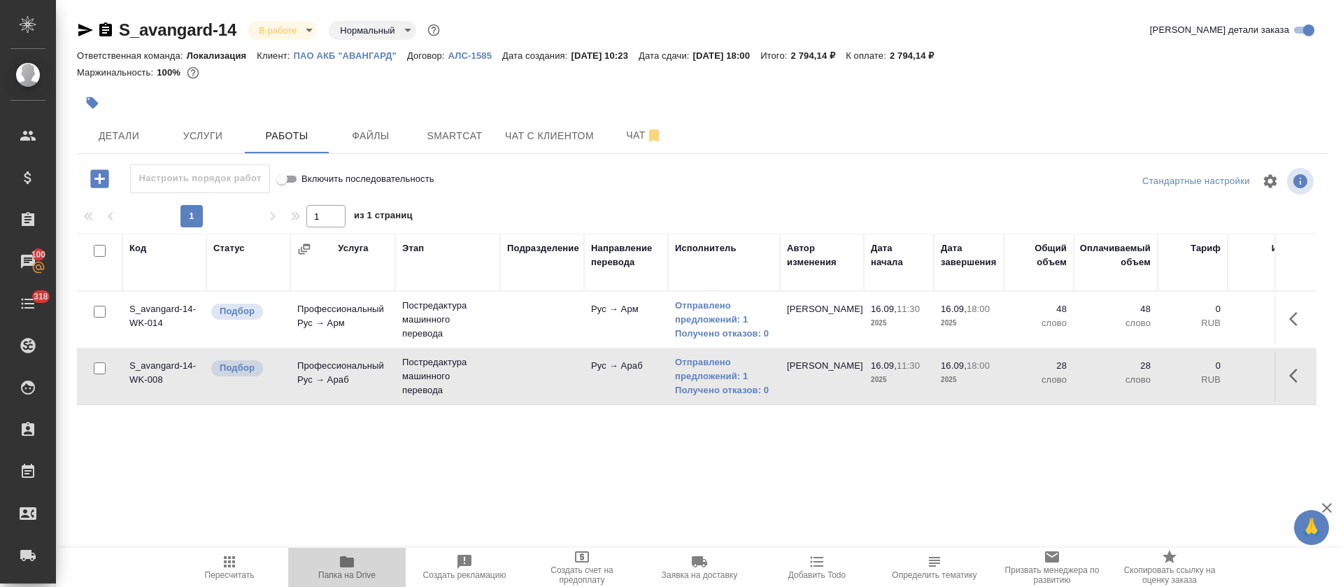
click at [348, 558] on icon "button" at bounding box center [347, 561] width 14 height 11
click at [481, 129] on span "Smartcat" at bounding box center [454, 135] width 67 height 17
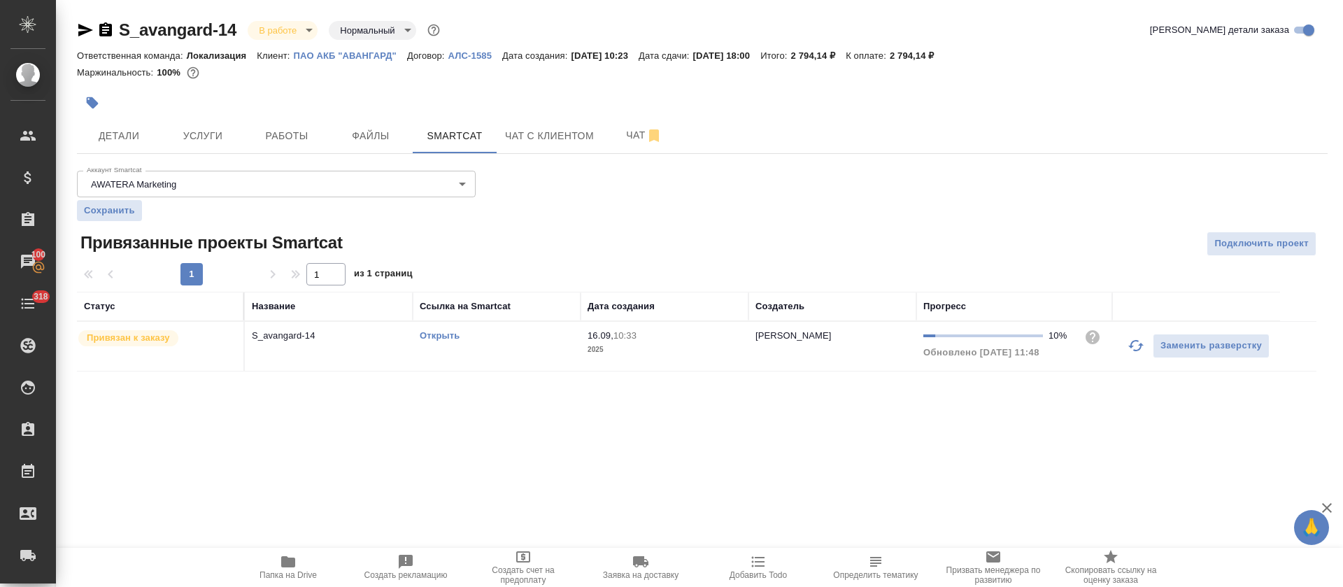
click at [424, 332] on link "Открыть" at bounding box center [440, 335] width 40 height 10
click at [315, 156] on div "S_avangard-14 В работе inProgress Нормальный normal Кратко детали заказа Ответс…" at bounding box center [702, 203] width 1266 height 407
click at [298, 130] on span "Работы" at bounding box center [286, 135] width 67 height 17
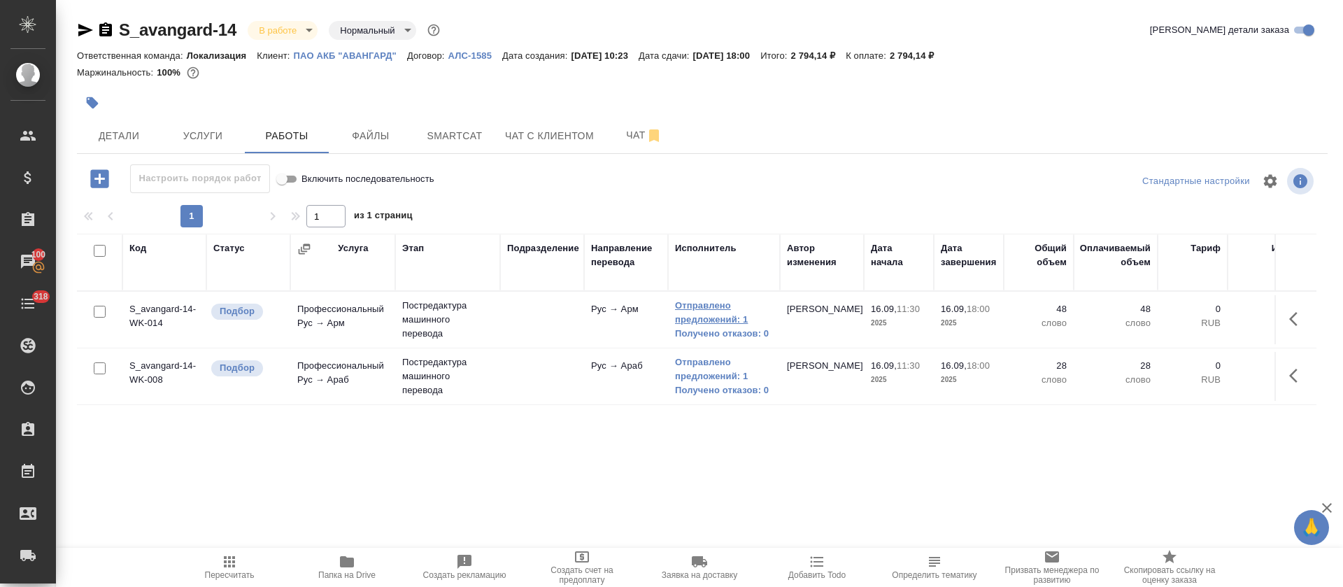
click at [697, 319] on link "Отправлено предложений: 1" at bounding box center [724, 313] width 98 height 28
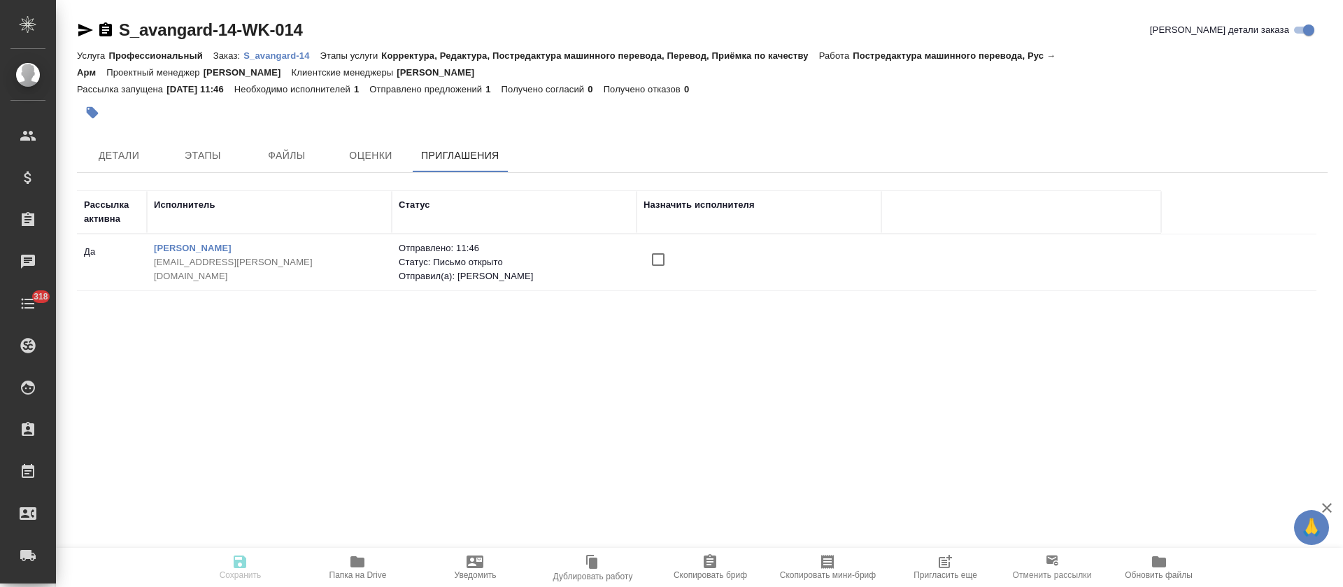
click at [644, 266] on input "checkbox" at bounding box center [658, 259] width 29 height 29
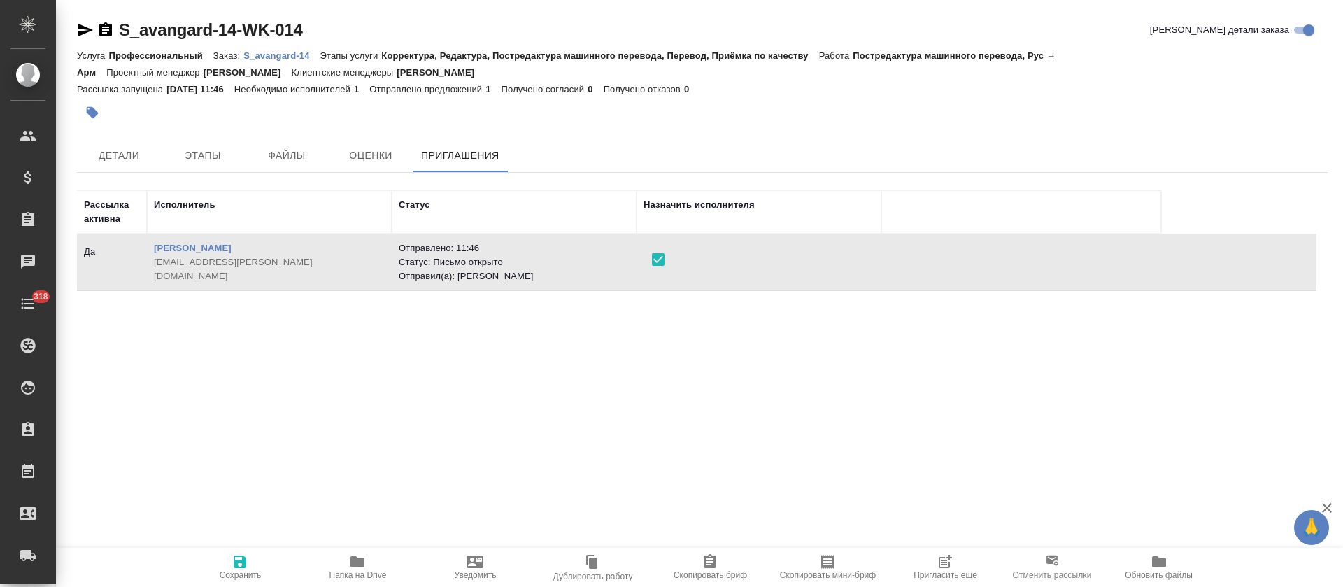
click at [246, 570] on span "Сохранить" at bounding box center [241, 575] width 42 height 10
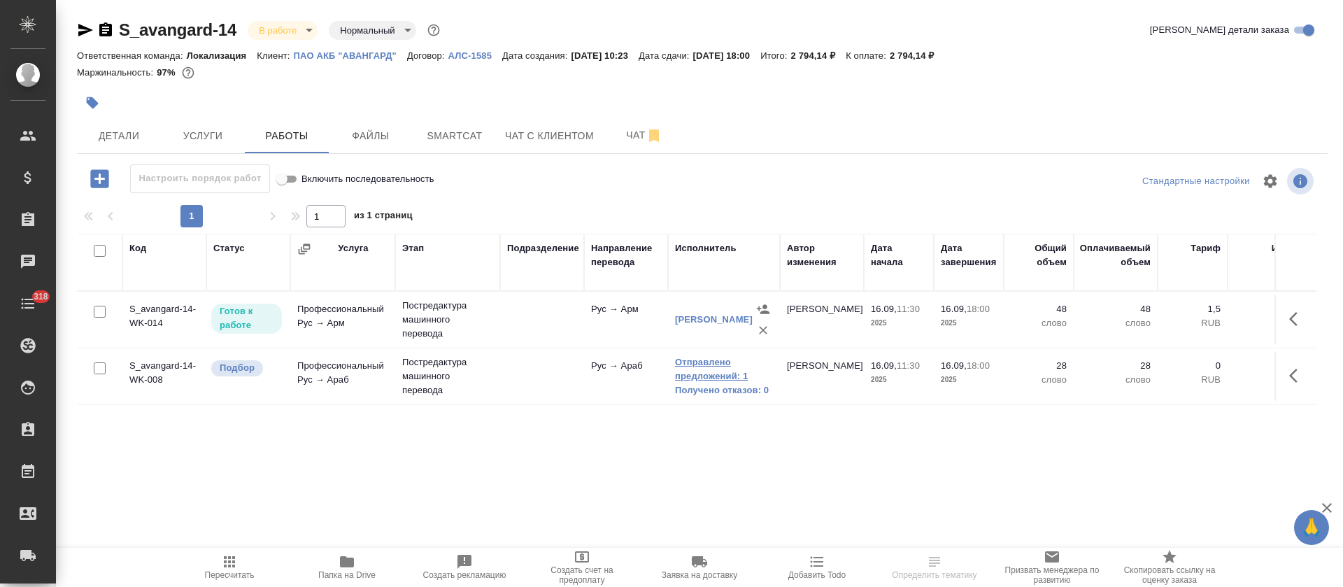
click at [732, 374] on link "Отправлено предложений: 1" at bounding box center [724, 369] width 98 height 28
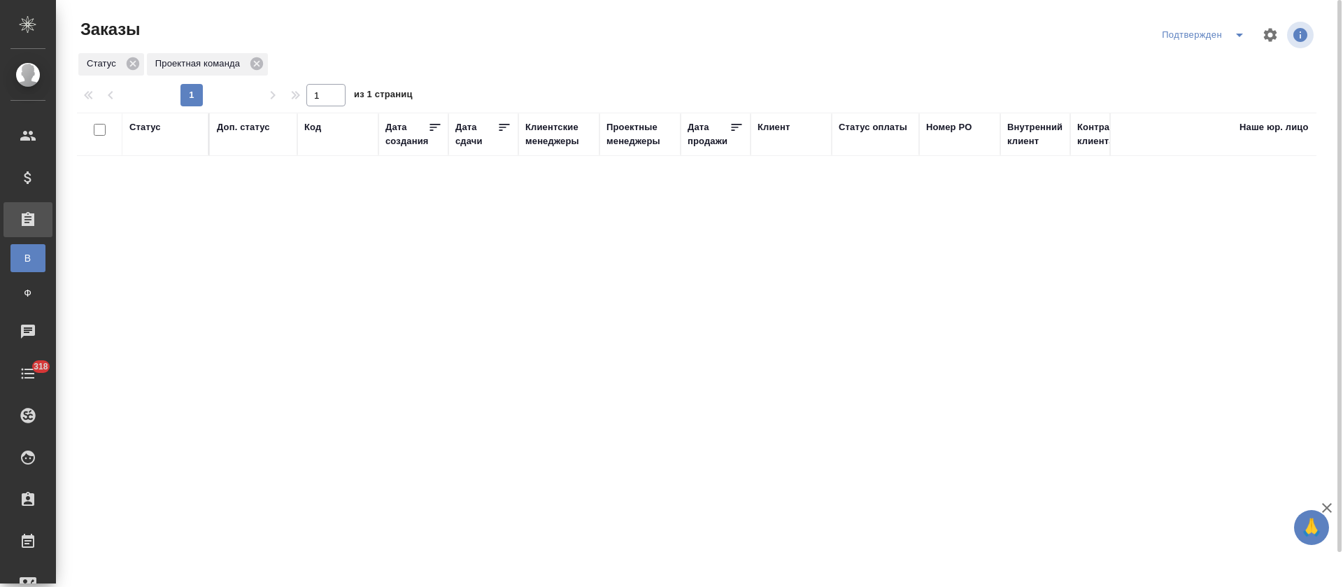
click at [1245, 41] on icon "split button" at bounding box center [1239, 35] width 17 height 17
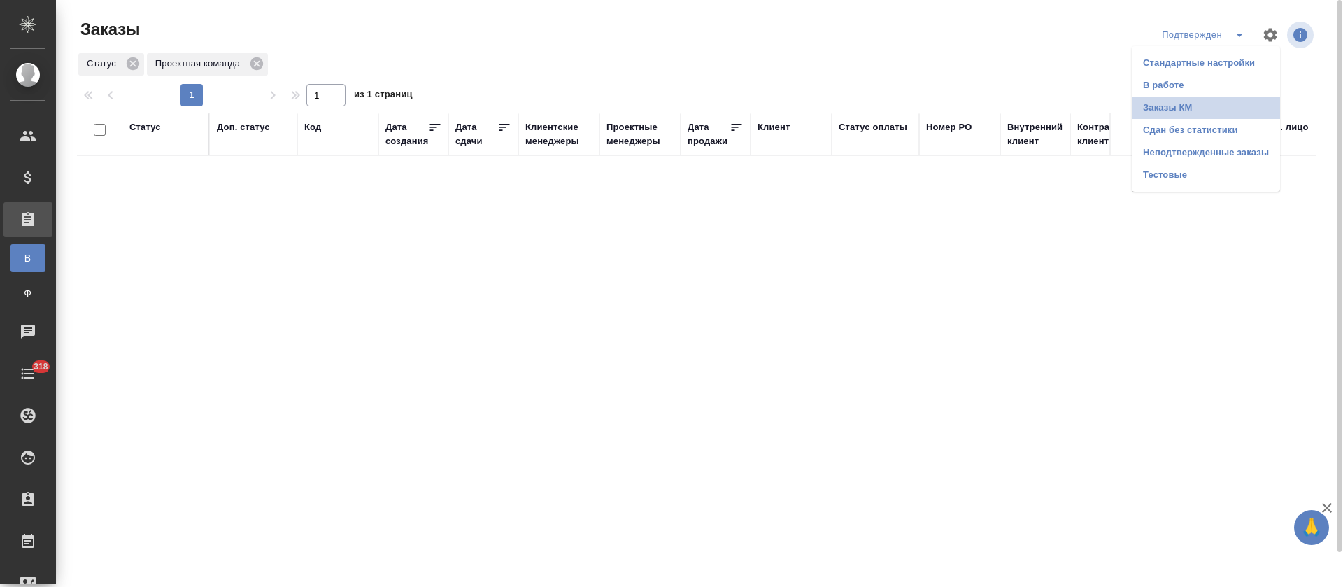
click at [1219, 106] on li "Заказы КМ" at bounding box center [1206, 108] width 148 height 22
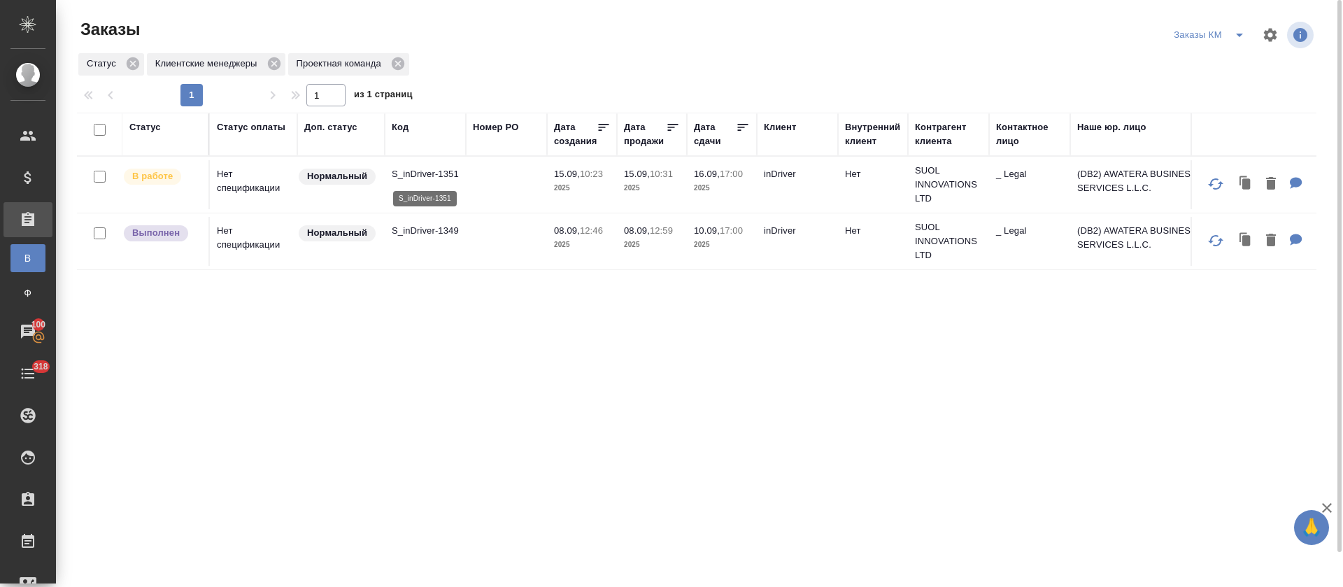
click at [426, 173] on p "S_inDriver-1351" at bounding box center [425, 174] width 67 height 14
click at [1234, 35] on icon "split button" at bounding box center [1239, 35] width 17 height 17
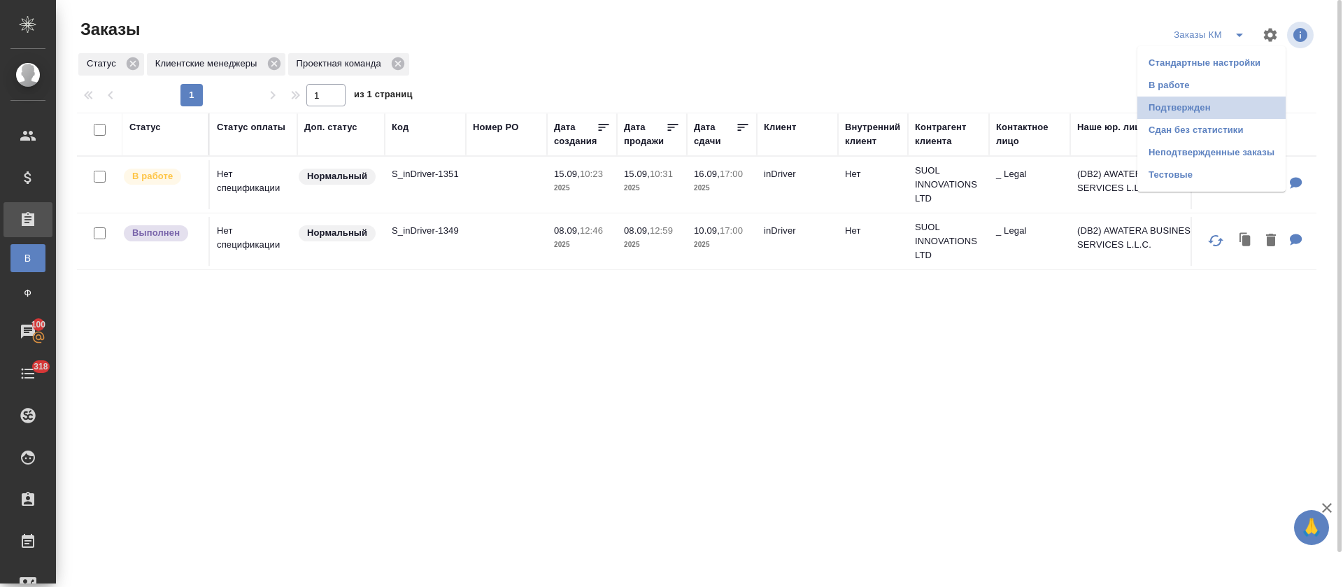
click at [1223, 115] on li "Подтвержден" at bounding box center [1211, 108] width 148 height 22
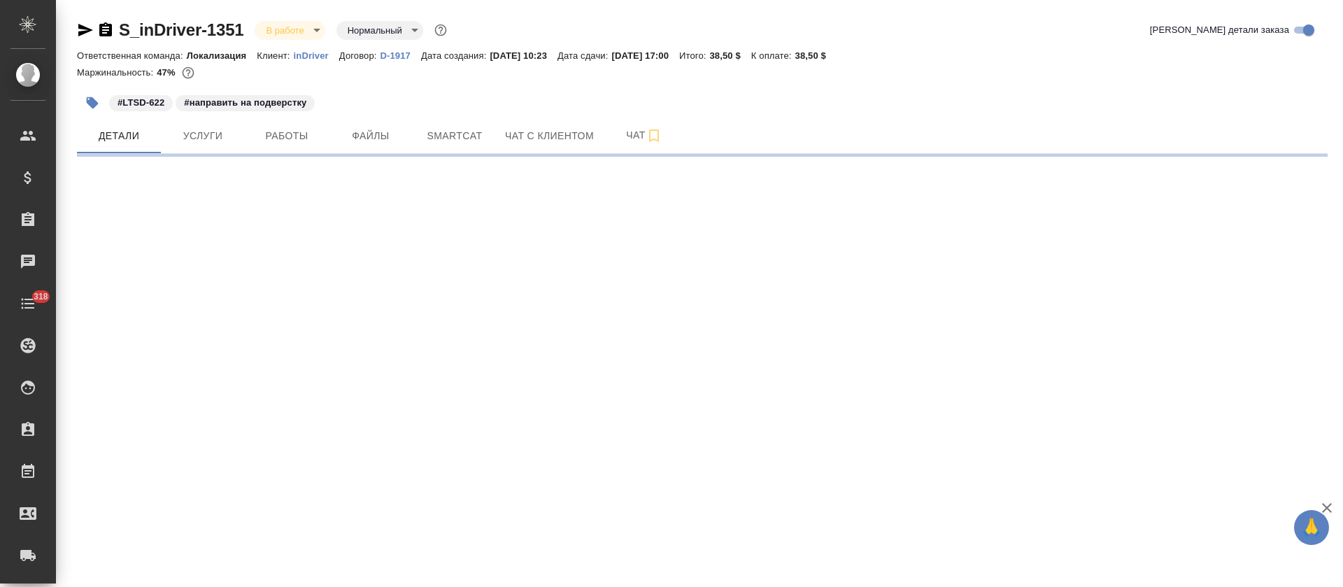
select select "RU"
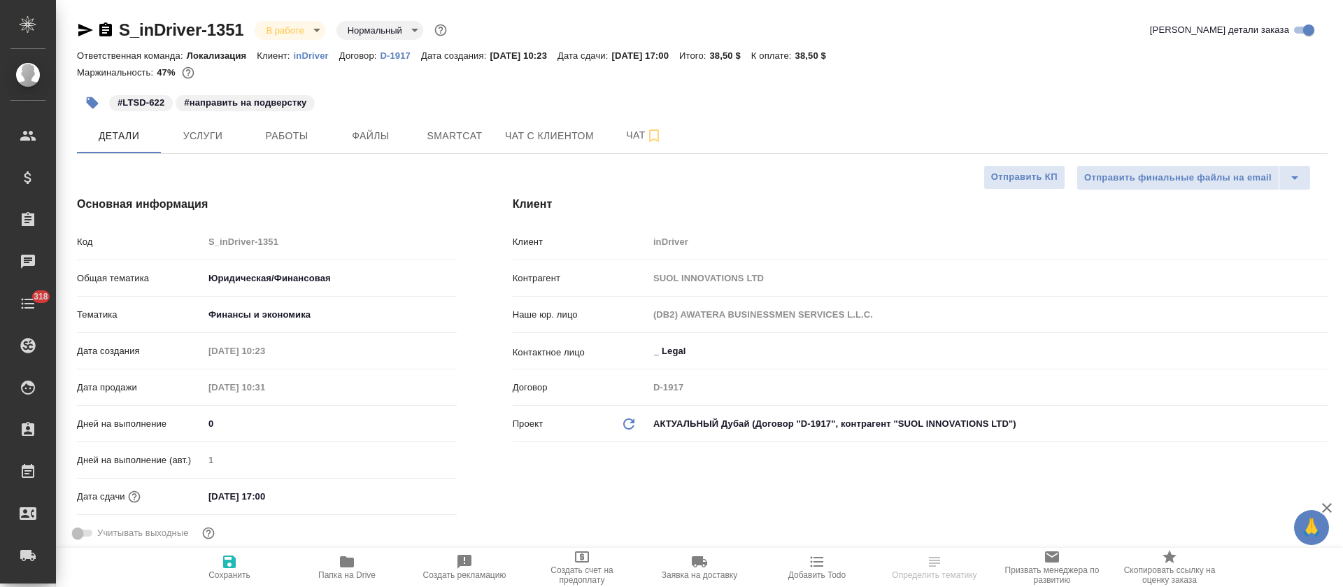
type textarea "x"
click at [295, 122] on button "Работы" at bounding box center [287, 135] width 84 height 35
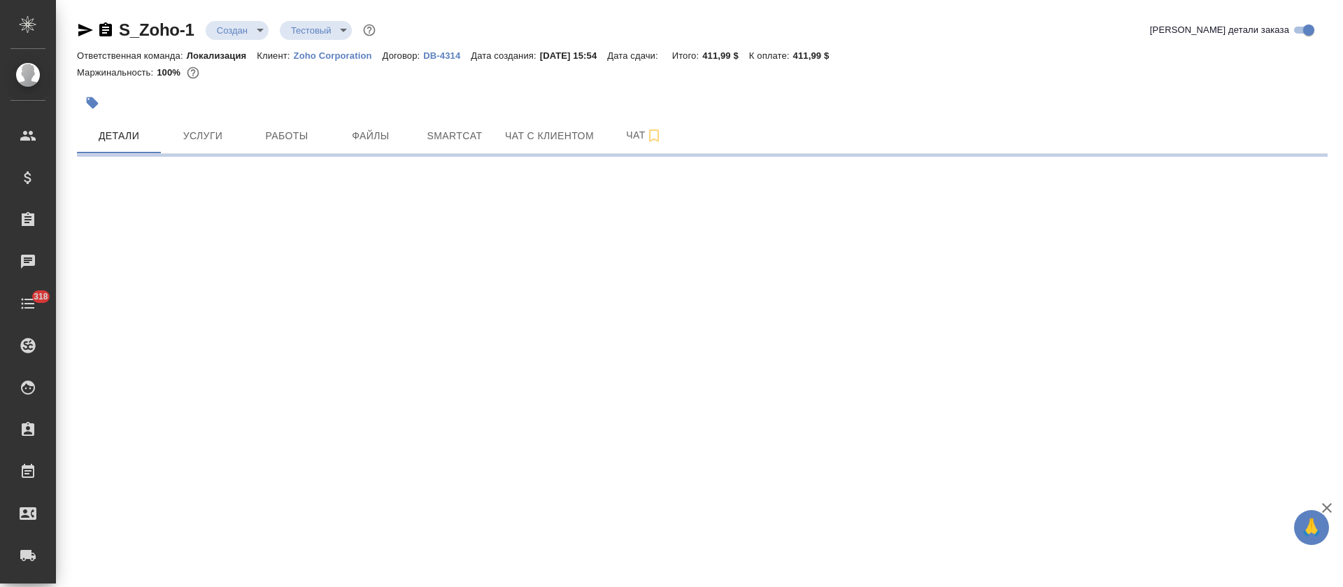
select select "RU"
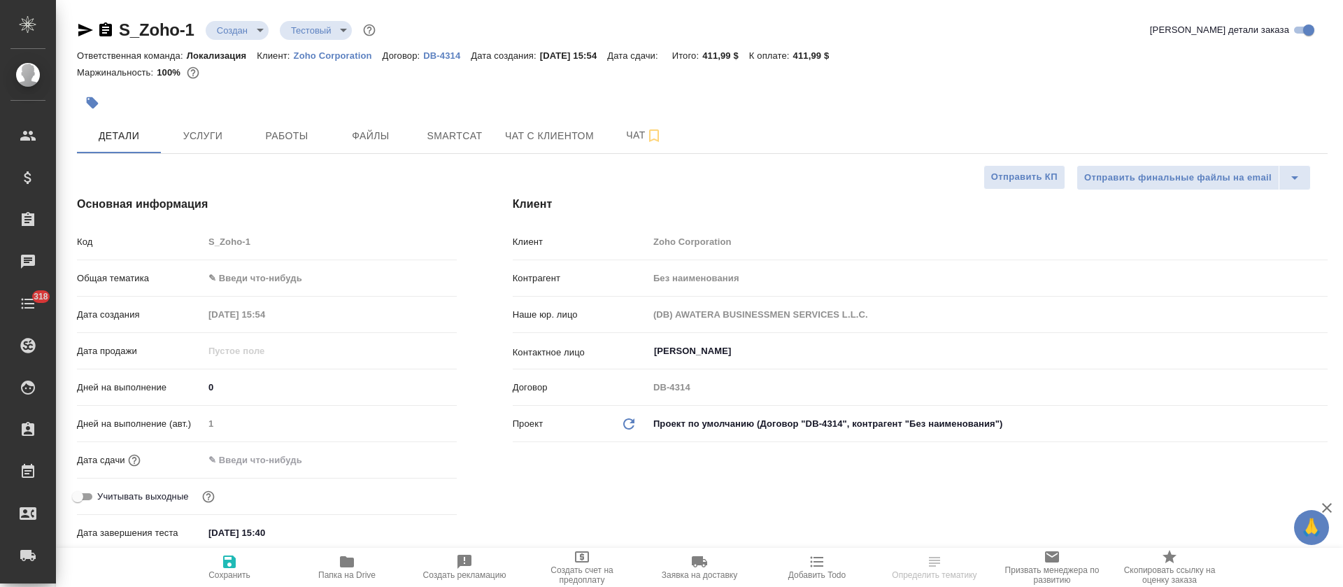
type textarea "x"
click at [211, 136] on span "Услуги" at bounding box center [202, 135] width 67 height 17
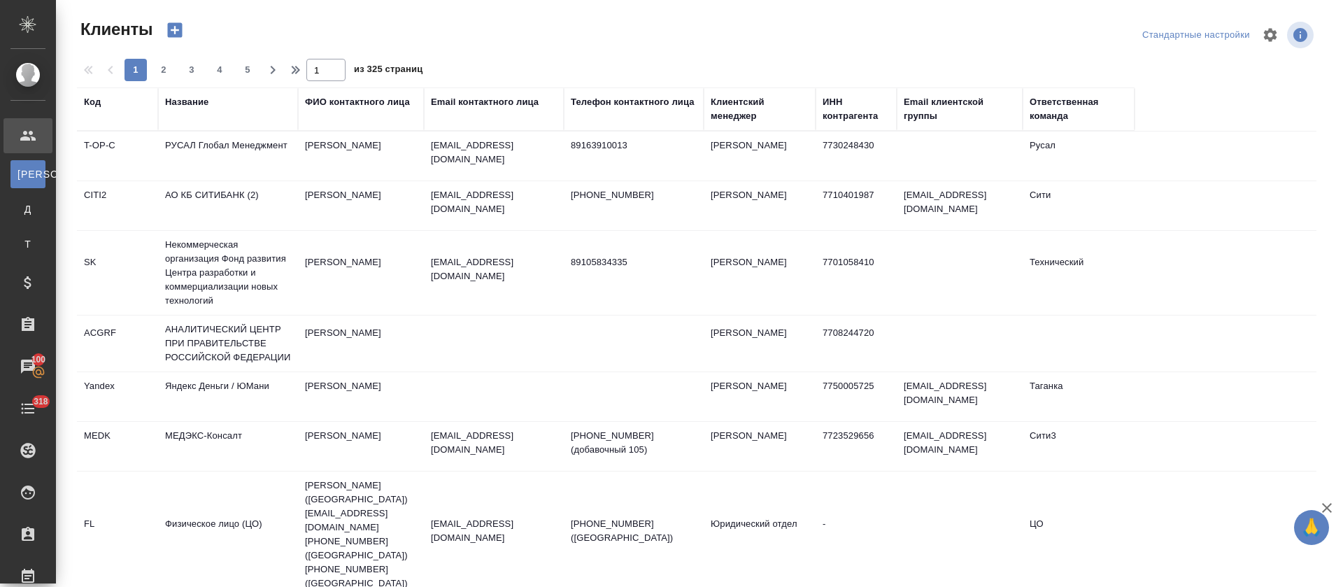
select select "RU"
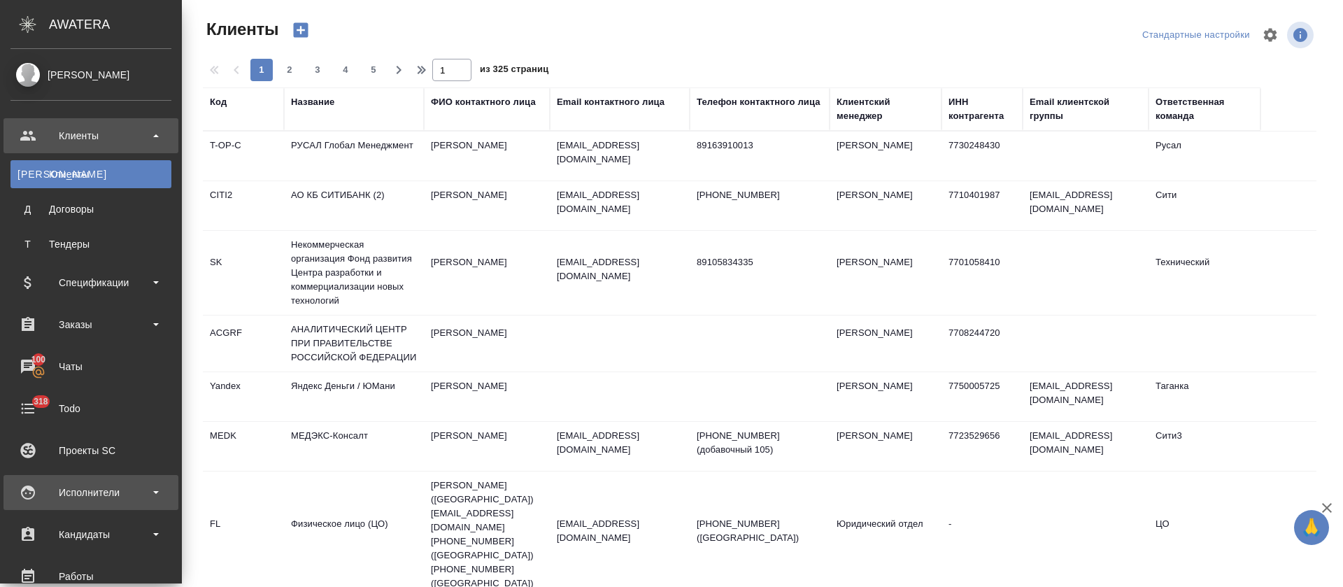
click at [85, 493] on div "Исполнители" at bounding box center [90, 492] width 161 height 21
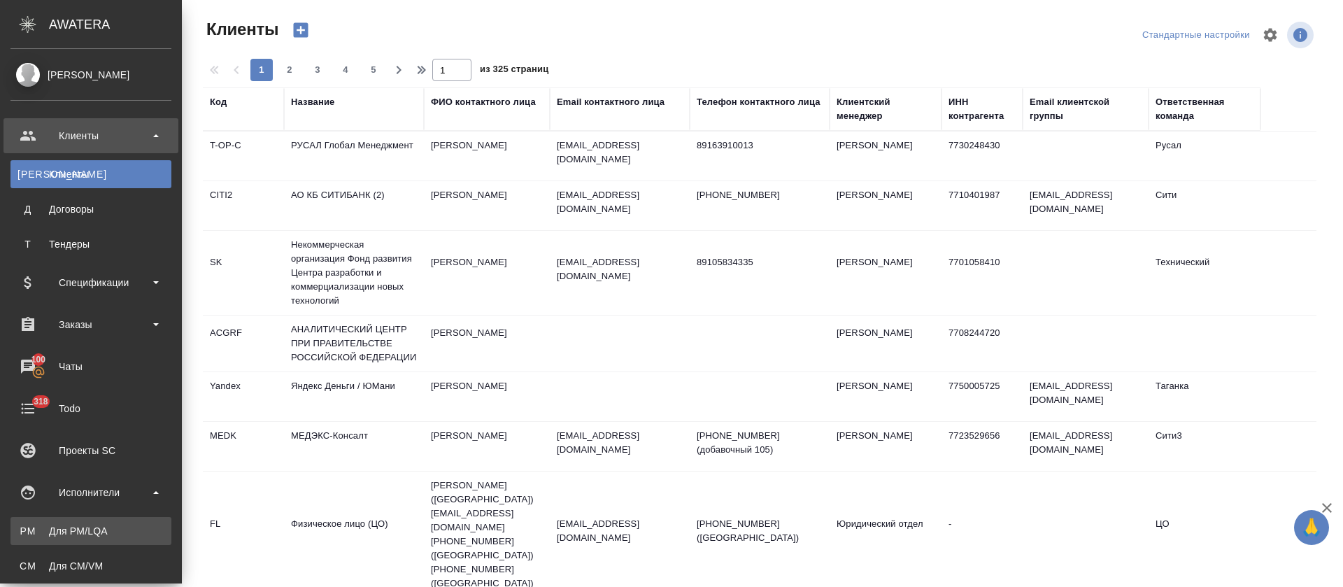
click at [92, 523] on link "PM Для PM/LQA" at bounding box center [90, 531] width 161 height 28
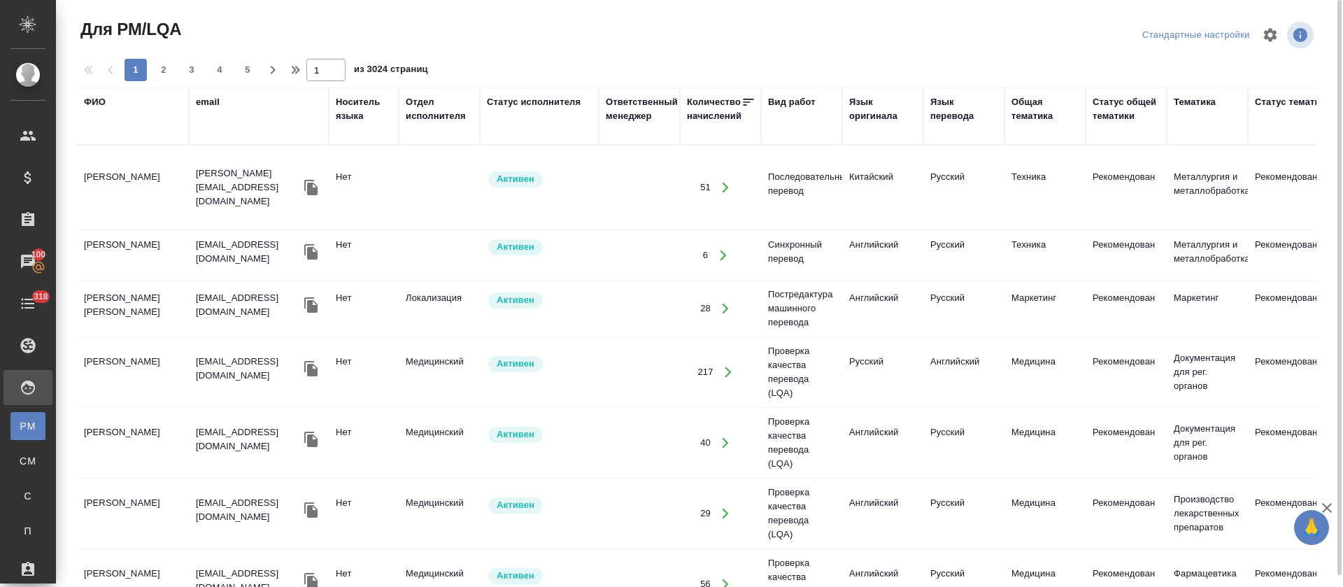
click at [881, 120] on div "Язык оригинала" at bounding box center [882, 109] width 67 height 28
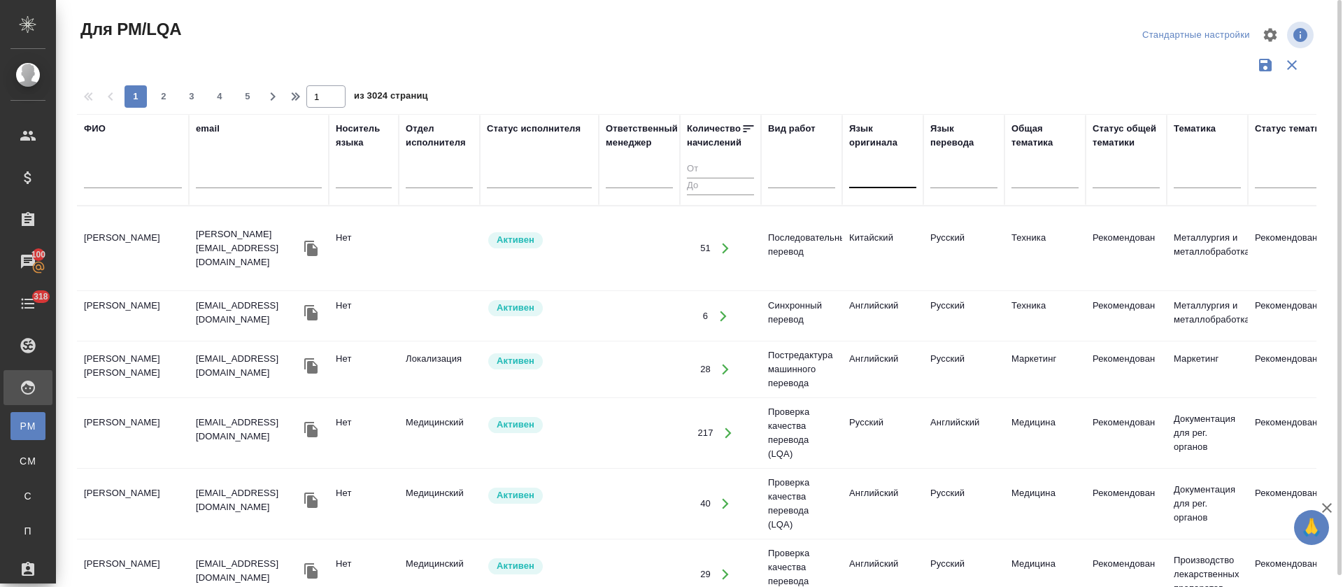
click at [878, 174] on div at bounding box center [882, 174] width 67 height 20
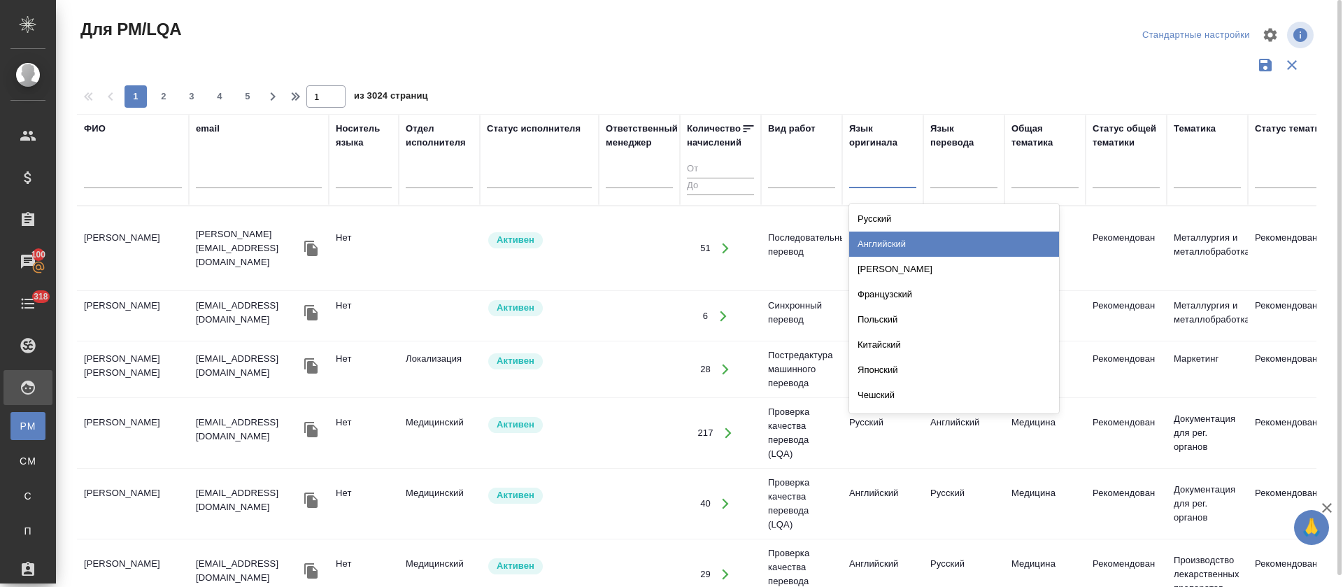
click at [878, 243] on div "Английский" at bounding box center [954, 244] width 210 height 25
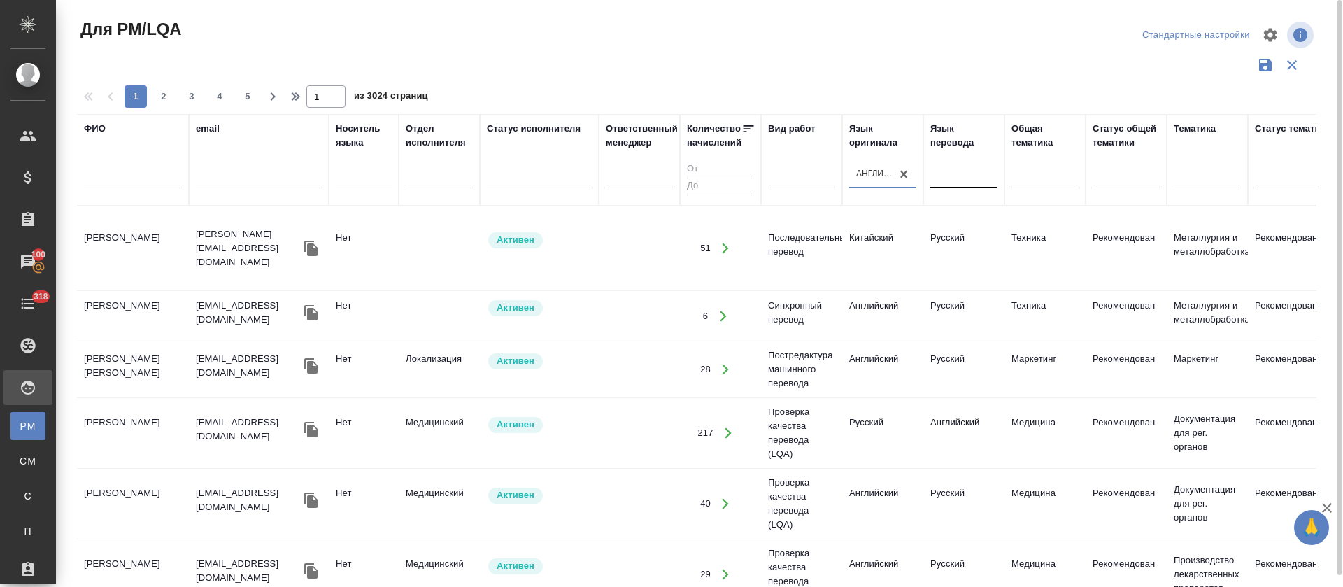
click at [962, 180] on div at bounding box center [963, 174] width 67 height 20
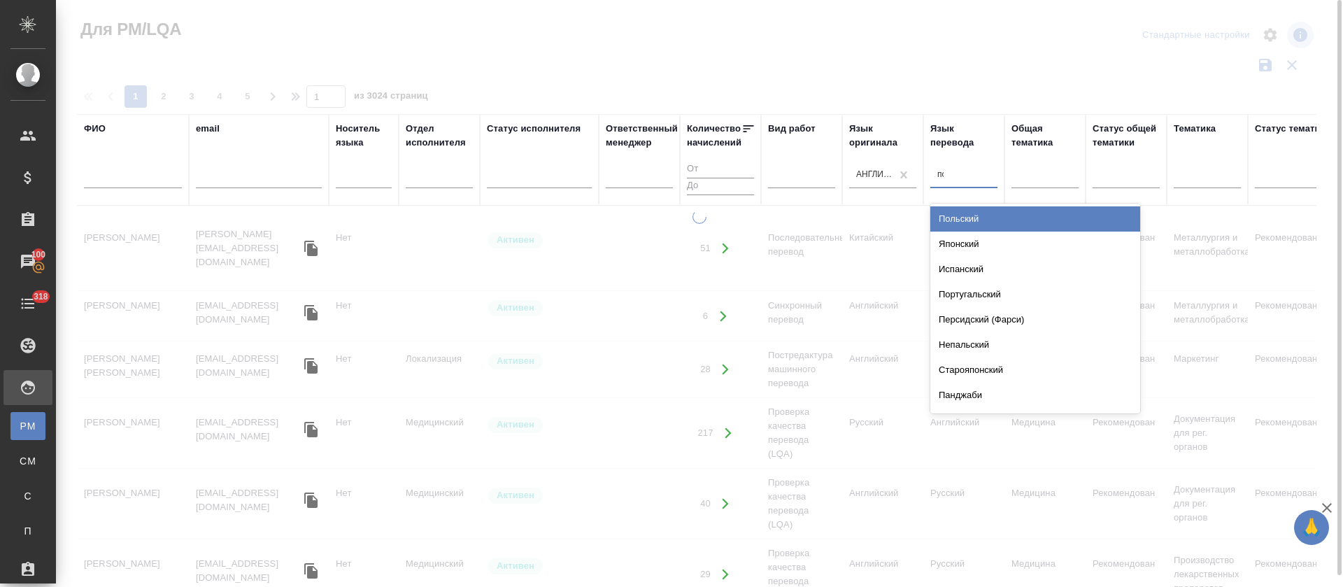
type input "пол"
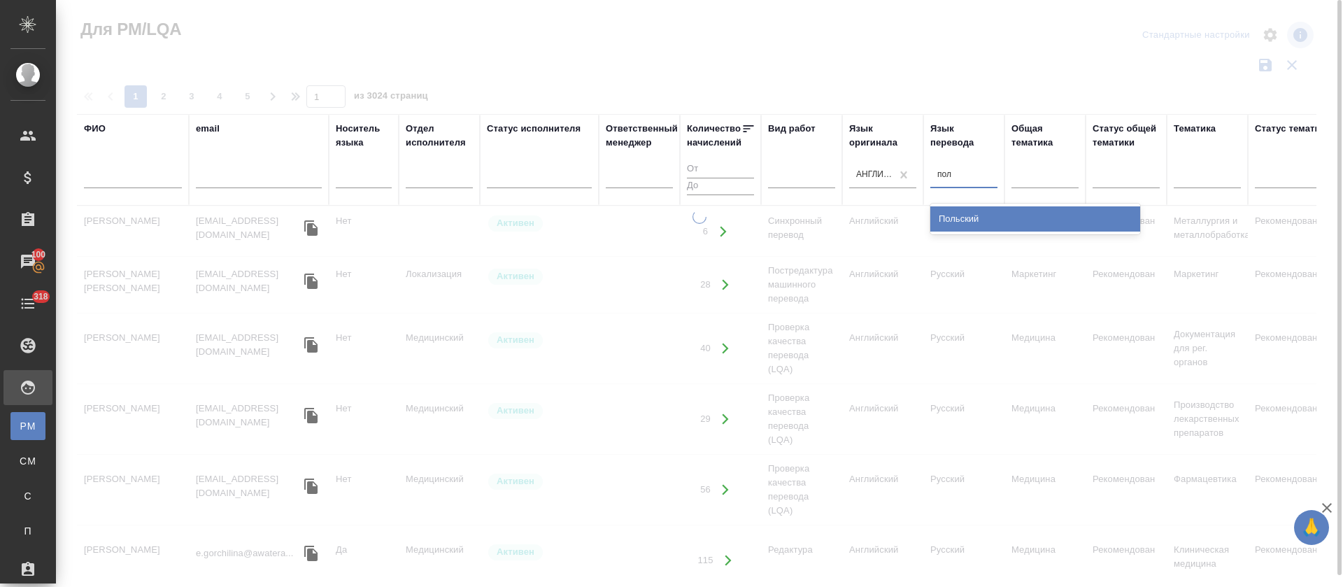
click at [955, 224] on div "Польский" at bounding box center [1035, 218] width 210 height 25
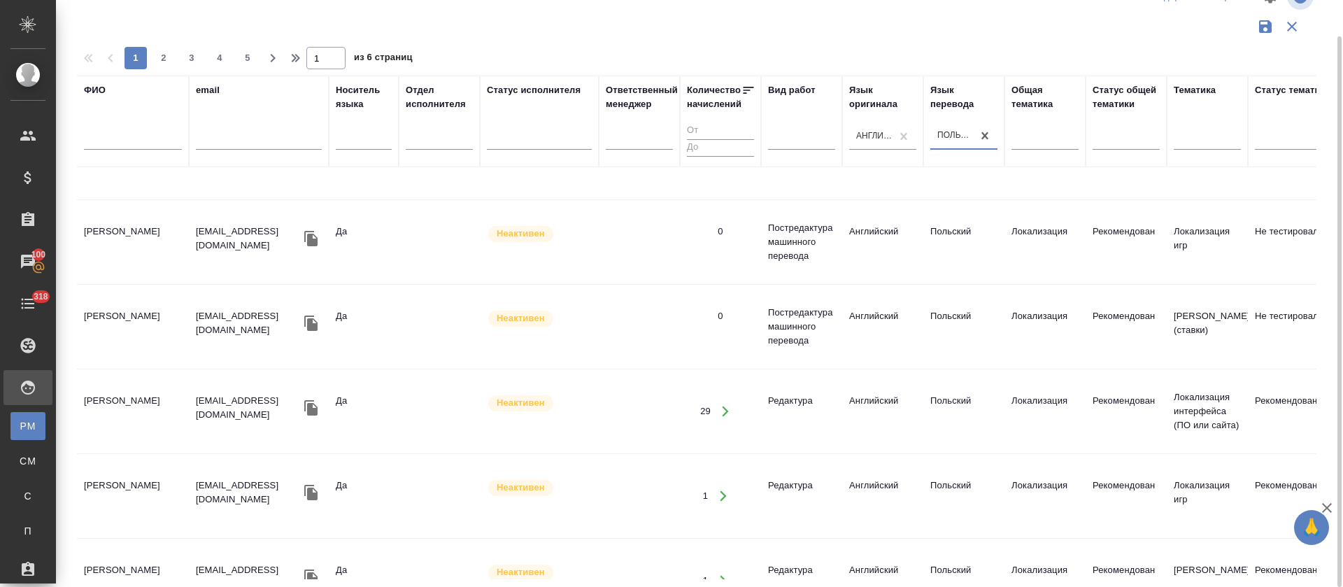
scroll to position [839, 0]
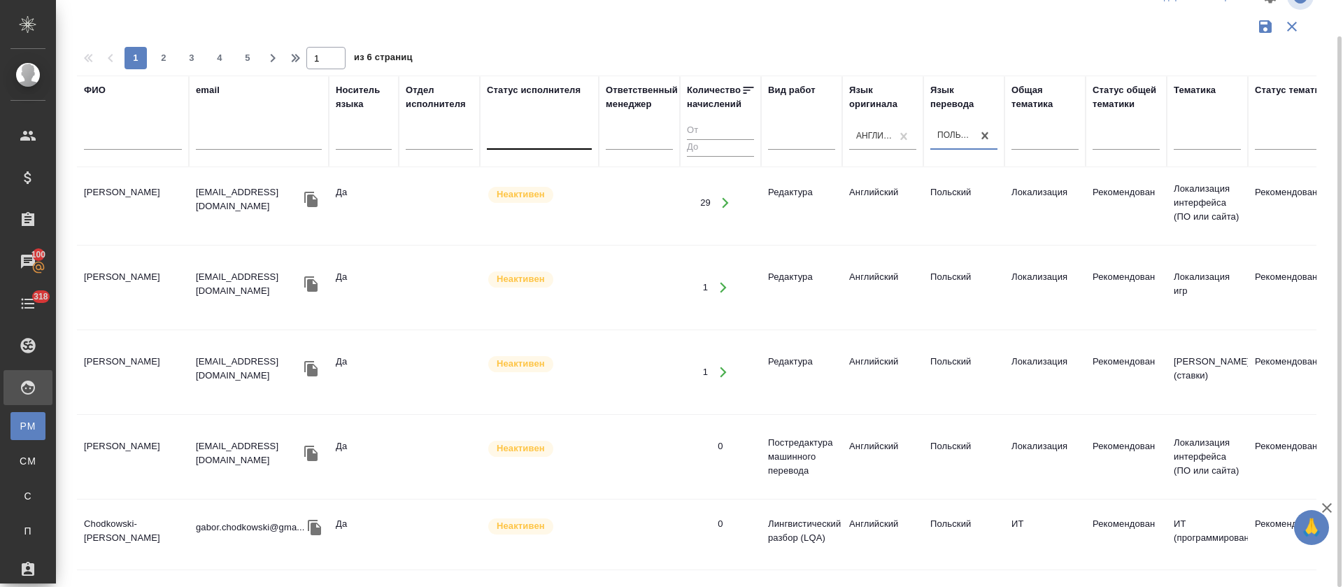
click at [530, 143] on div at bounding box center [539, 136] width 105 height 20
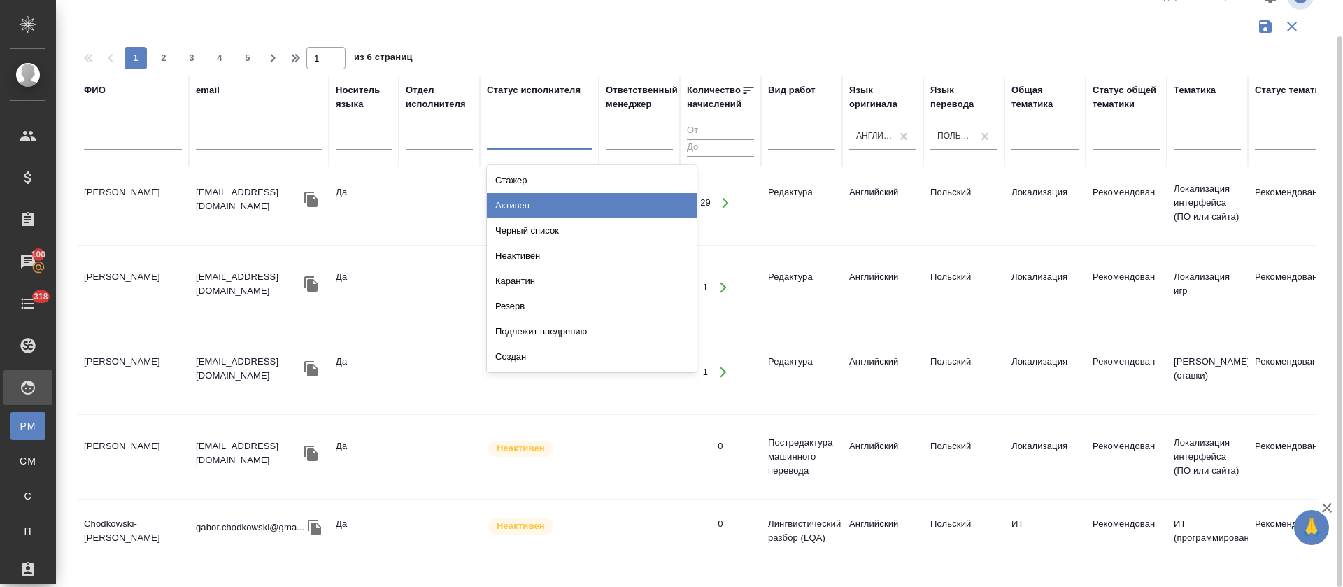
click at [527, 201] on div "Активен" at bounding box center [592, 205] width 210 height 25
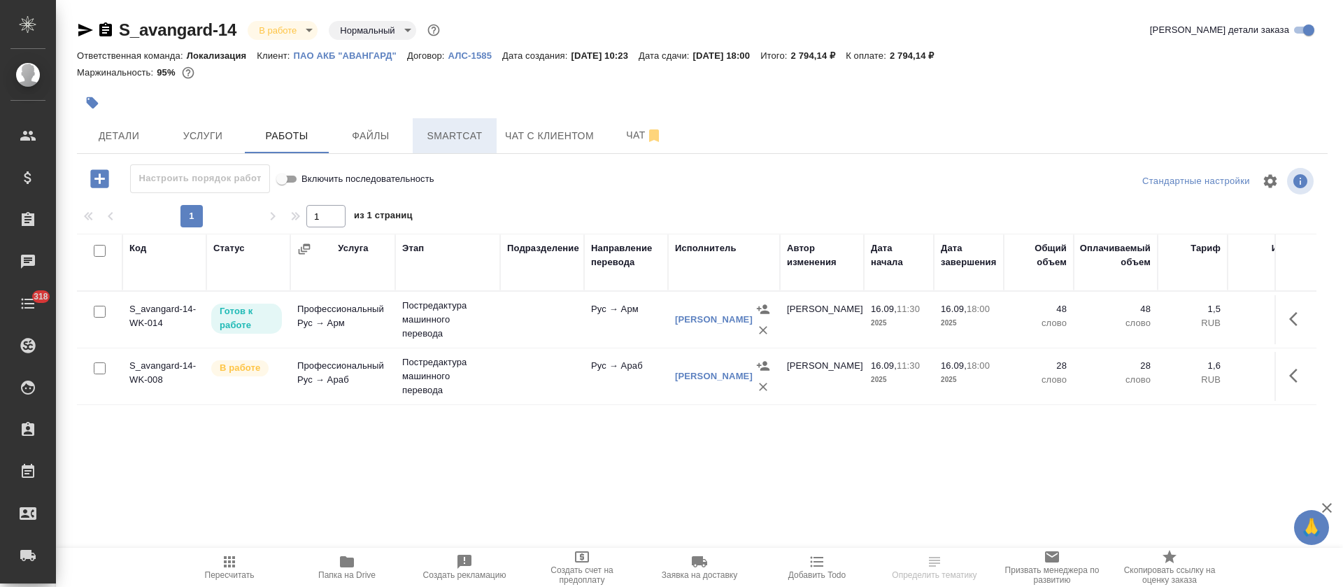
click at [455, 143] on span "Smartcat" at bounding box center [454, 135] width 67 height 17
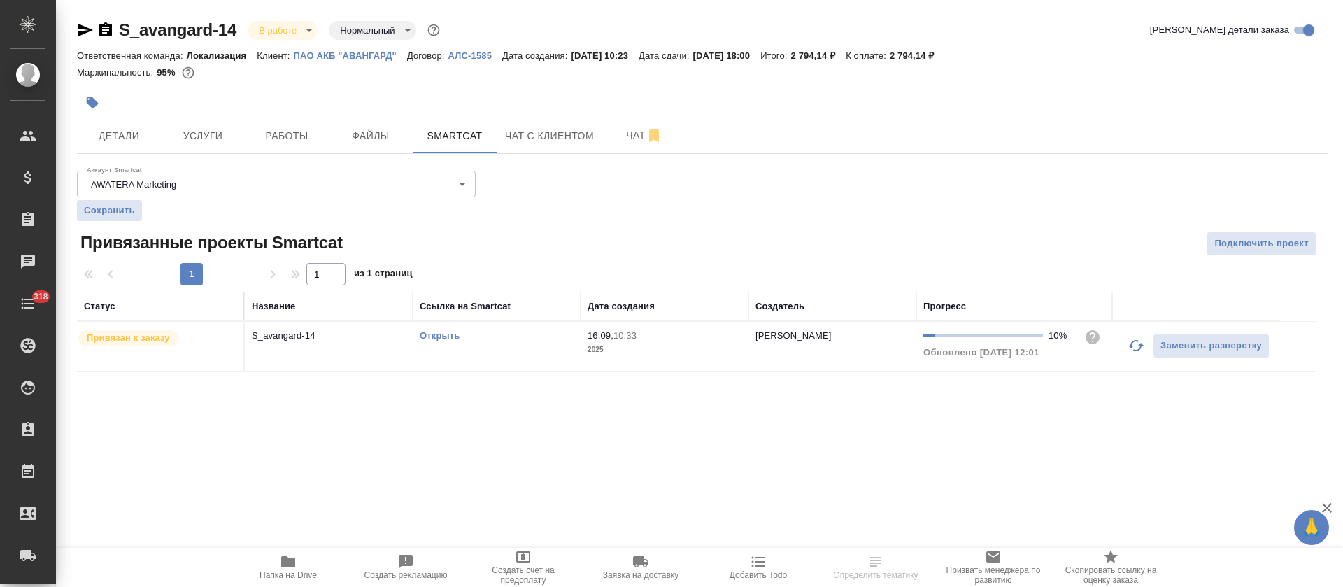
click at [427, 334] on link "Открыть" at bounding box center [440, 335] width 40 height 10
click at [286, 123] on button "Работы" at bounding box center [287, 135] width 84 height 35
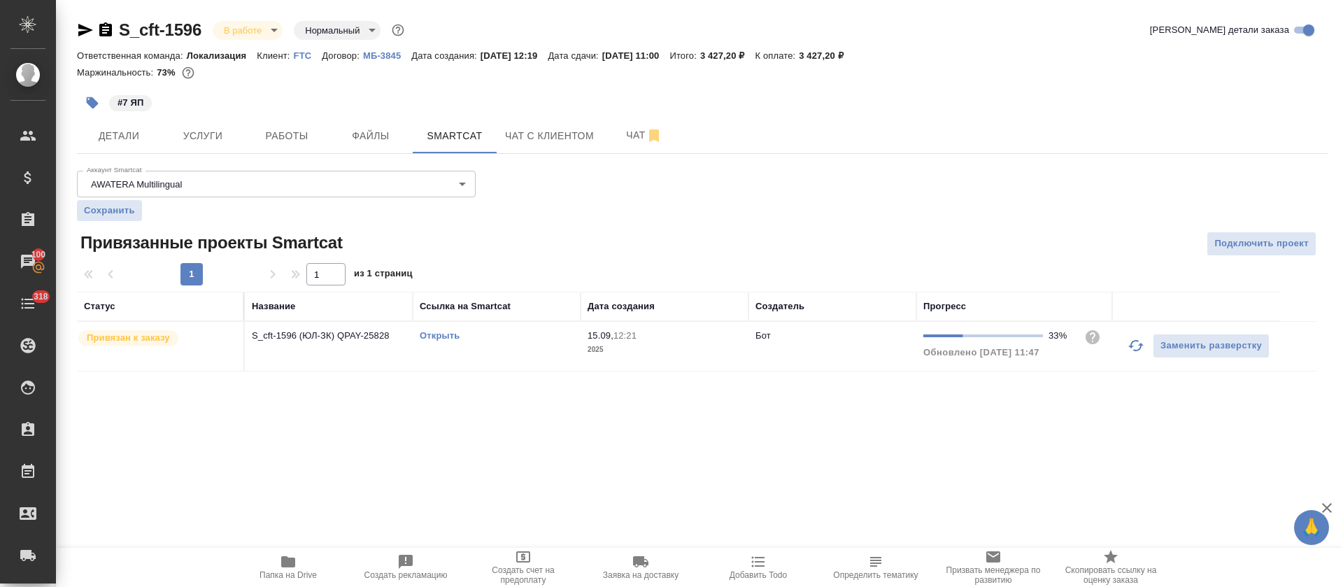
click at [290, 560] on icon "button" at bounding box center [288, 561] width 14 height 11
click at [269, 142] on span "Работы" at bounding box center [286, 135] width 67 height 17
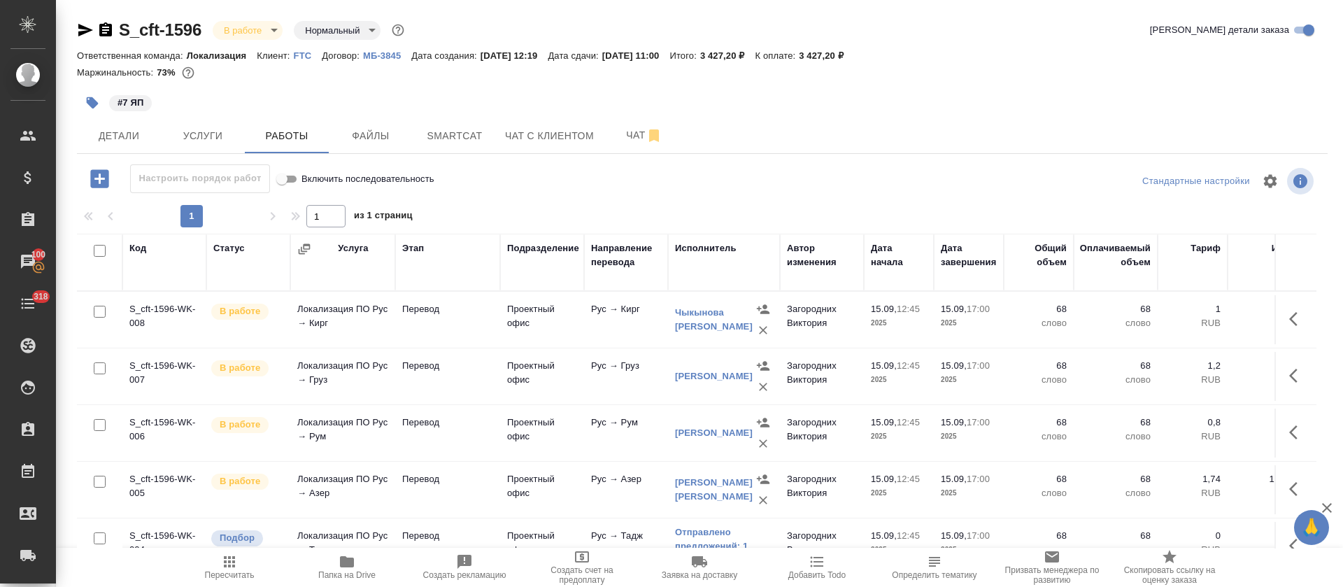
scroll to position [213, 0]
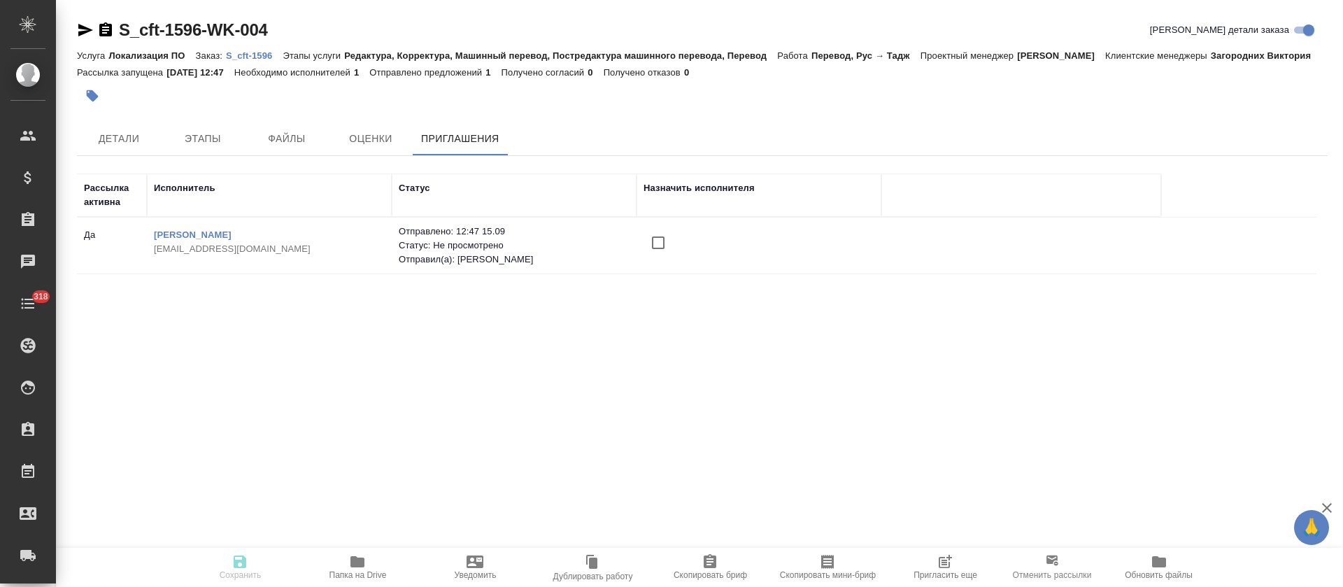
click at [653, 244] on input "checkbox" at bounding box center [658, 242] width 29 height 29
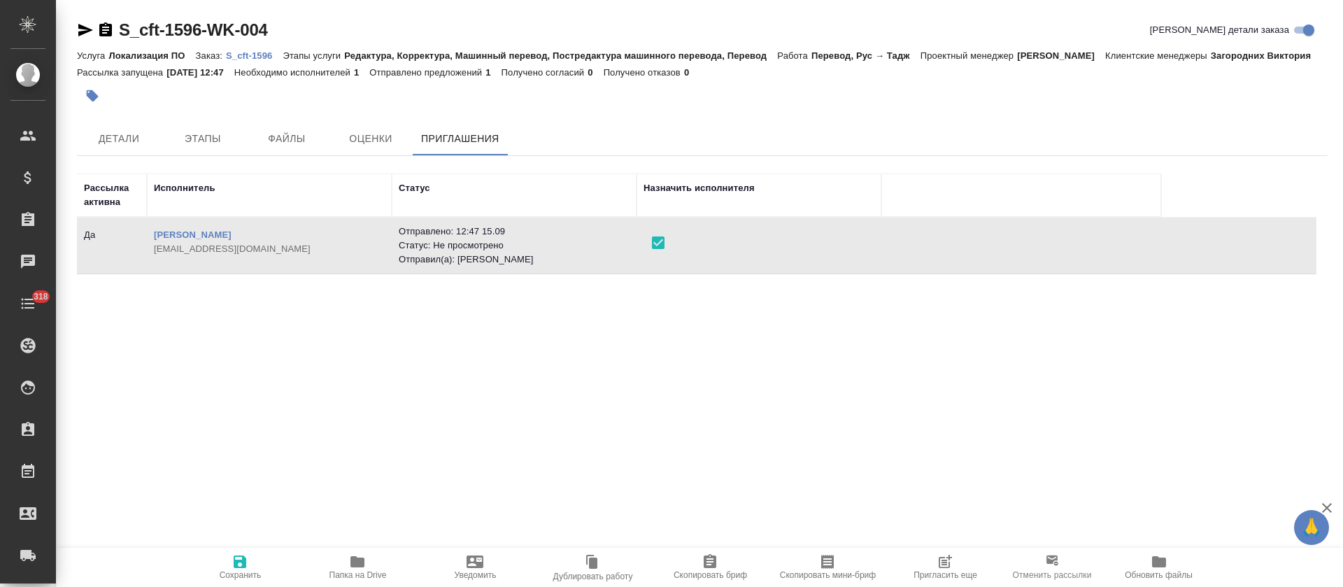
click at [262, 566] on span "Сохранить" at bounding box center [240, 566] width 101 height 27
